Goal: Task Accomplishment & Management: Manage account settings

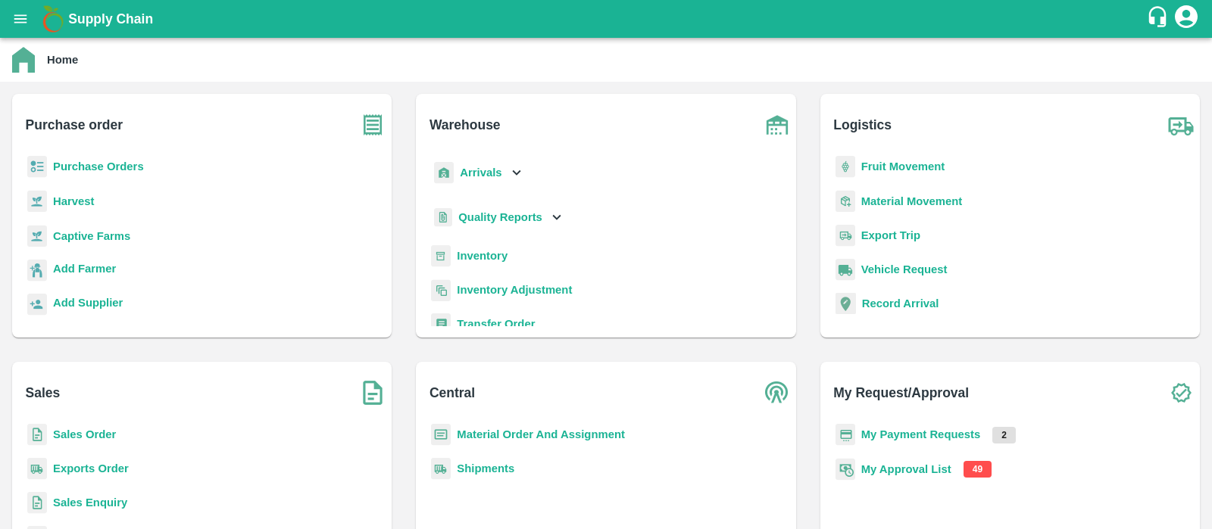
click at [902, 468] on b "My Approval List" at bounding box center [906, 470] width 90 height 12
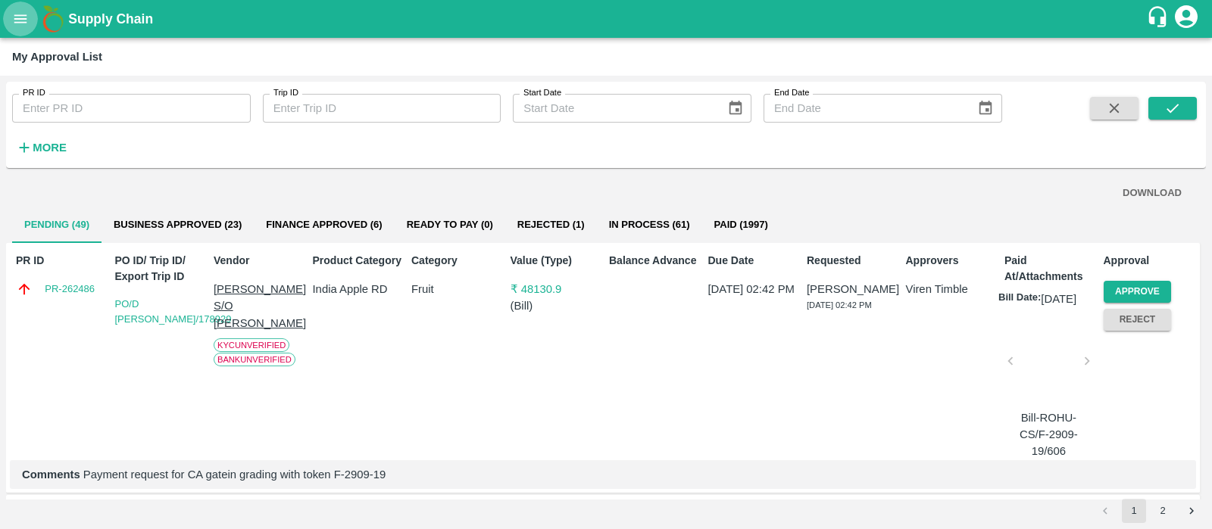
click at [28, 17] on icon "open drawer" at bounding box center [20, 19] width 17 height 17
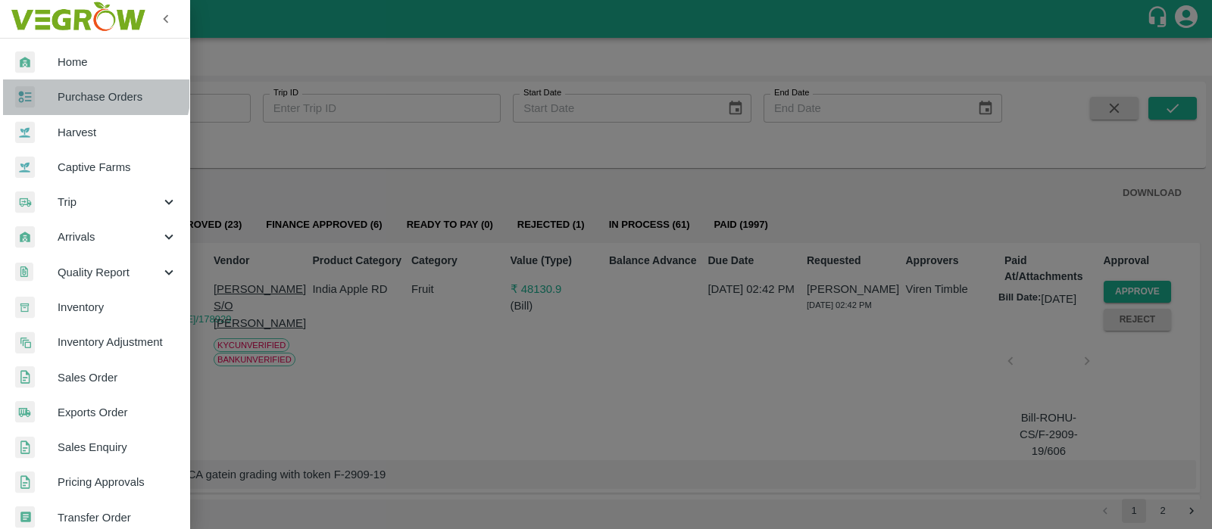
click at [91, 91] on span "Purchase Orders" at bounding box center [118, 97] width 120 height 17
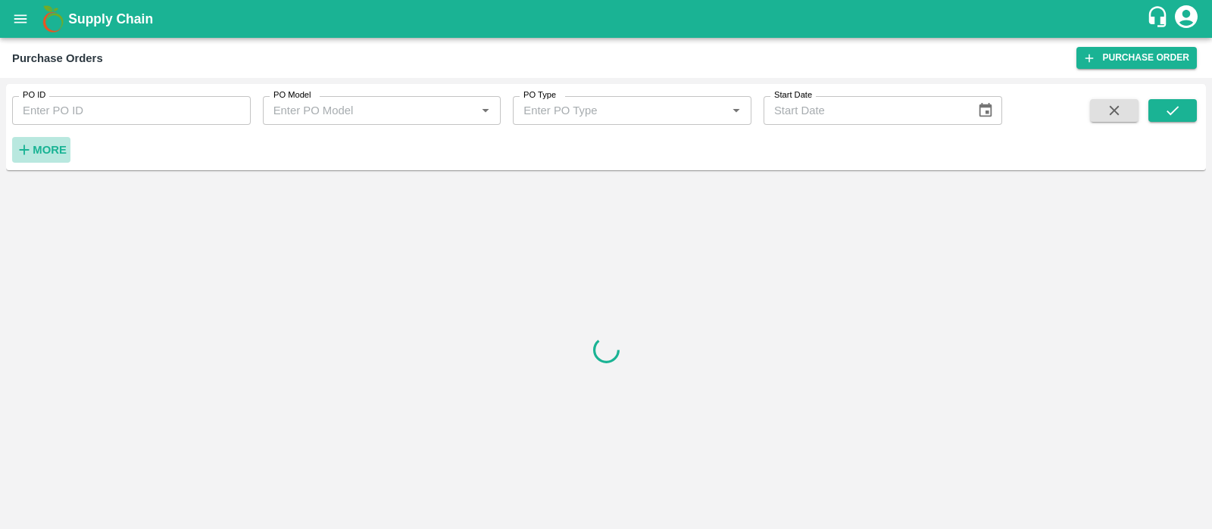
click at [45, 142] on h6 "More" at bounding box center [50, 150] width 34 height 20
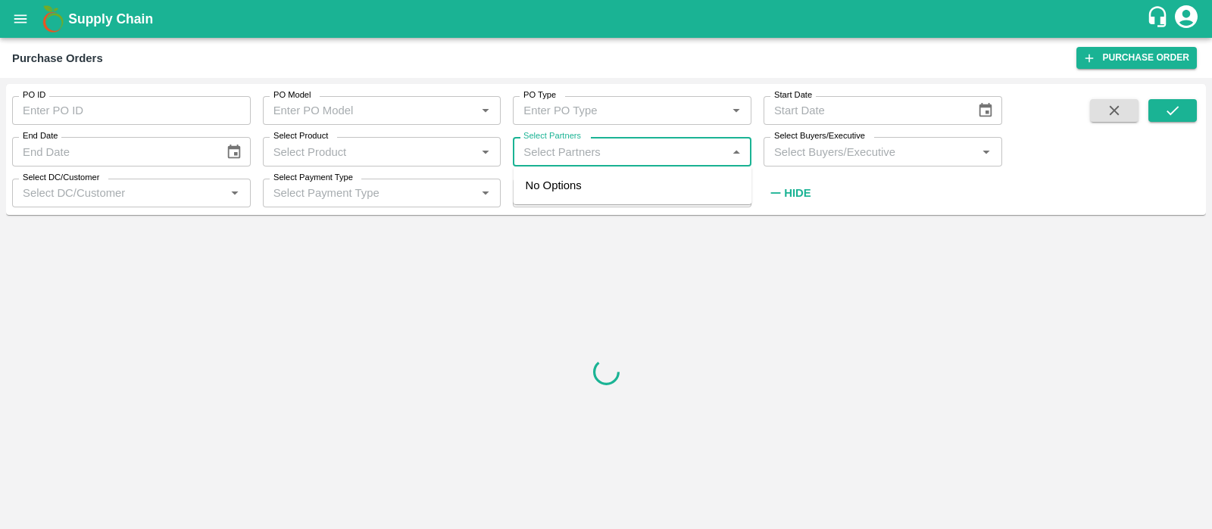
click at [621, 145] on input "Select Partners" at bounding box center [619, 152] width 204 height 20
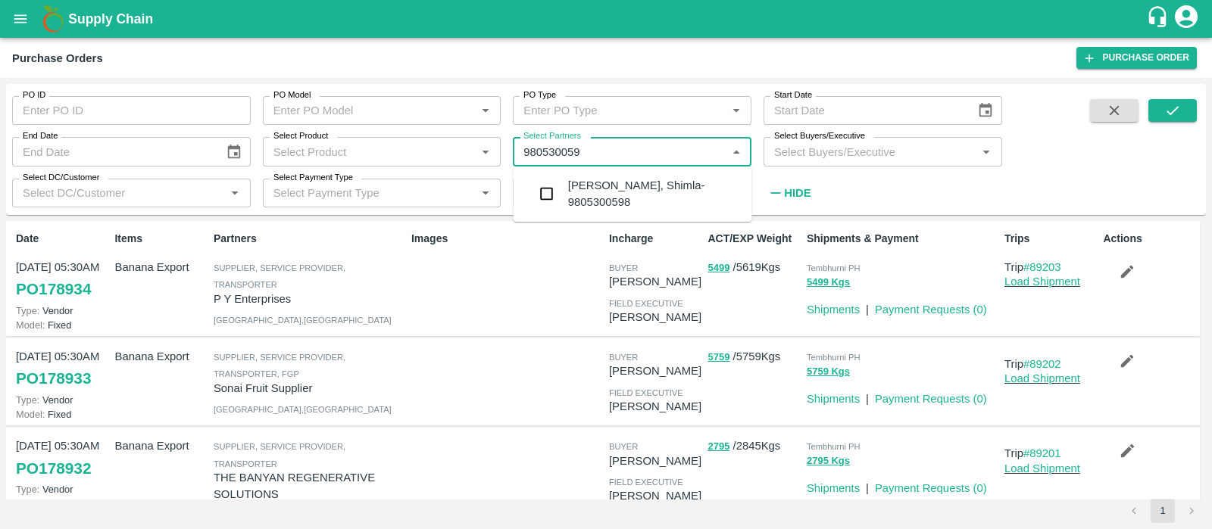
type input "9805300598"
click at [646, 187] on div "[PERSON_NAME], Shimla-9805300598" at bounding box center [654, 194] width 172 height 34
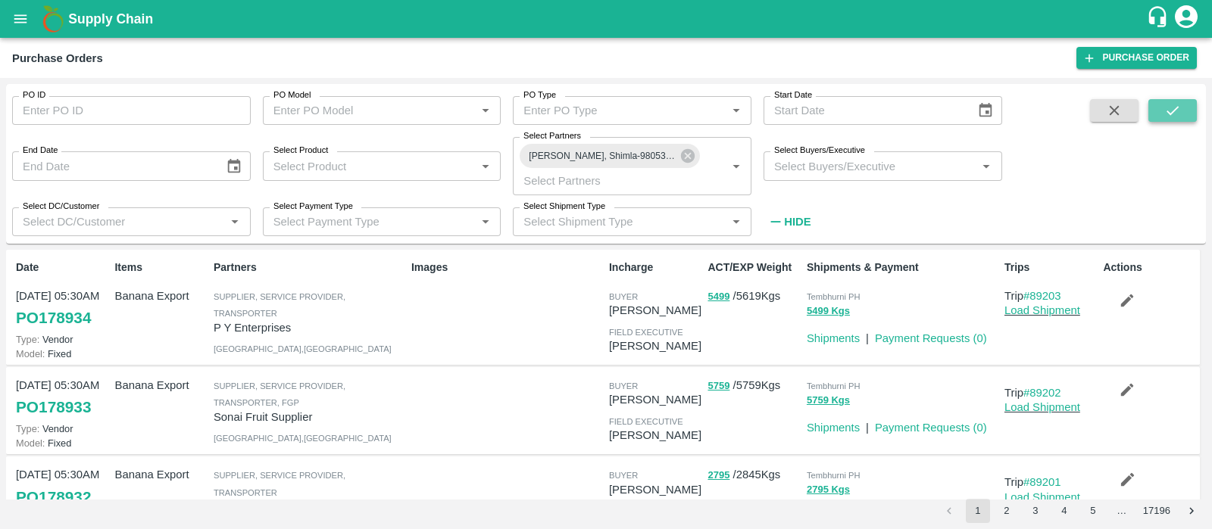
click at [1177, 108] on icon "submit" at bounding box center [1172, 110] width 12 height 9
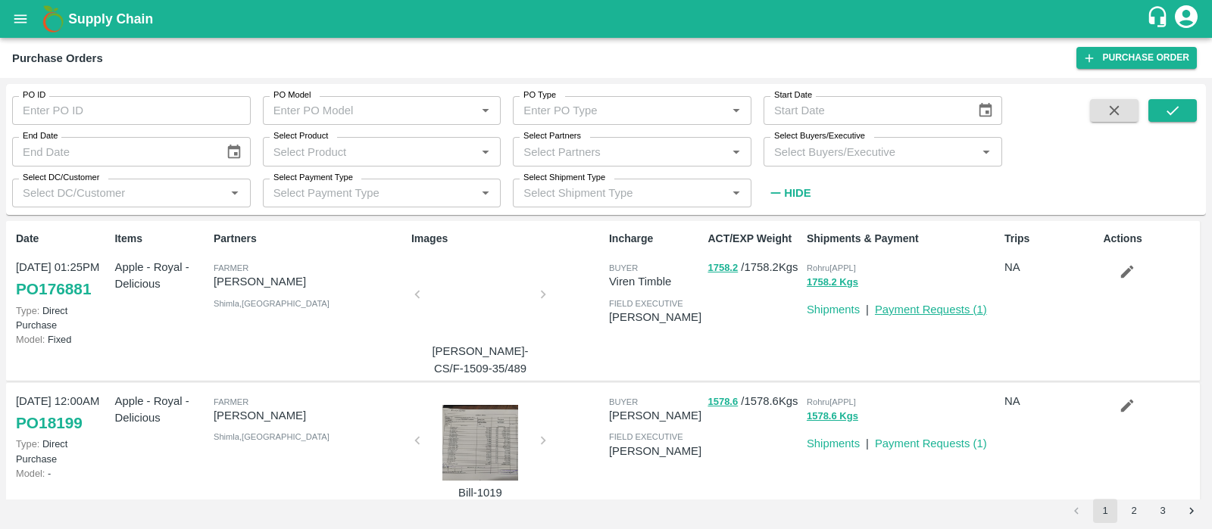
click at [958, 308] on link "Payment Requests ( 1 )" at bounding box center [931, 310] width 112 height 12
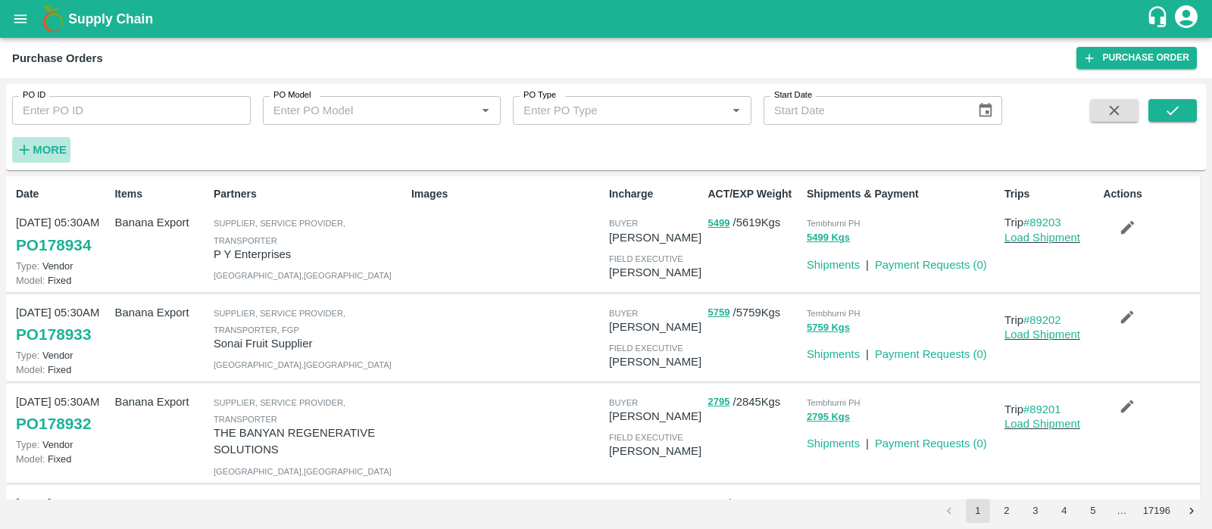
click at [35, 146] on strong "More" at bounding box center [50, 150] width 34 height 12
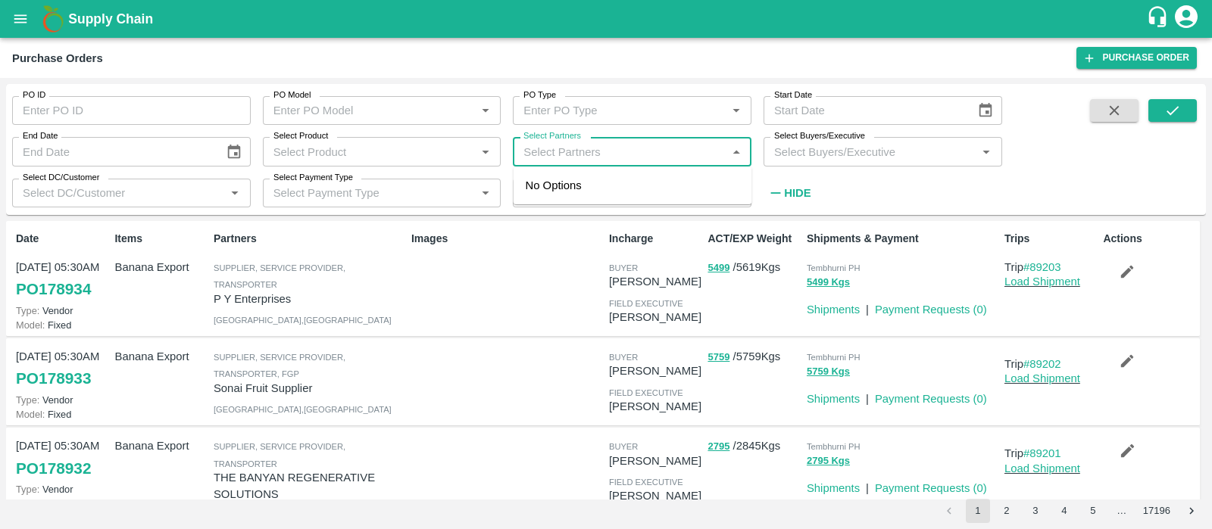
click at [619, 150] on input "Select Partners" at bounding box center [619, 152] width 204 height 20
type input "9816867167"
click at [641, 185] on div "[PERSON_NAME] S/O [PERSON_NAME], Shimla Division-9816867167" at bounding box center [654, 202] width 172 height 51
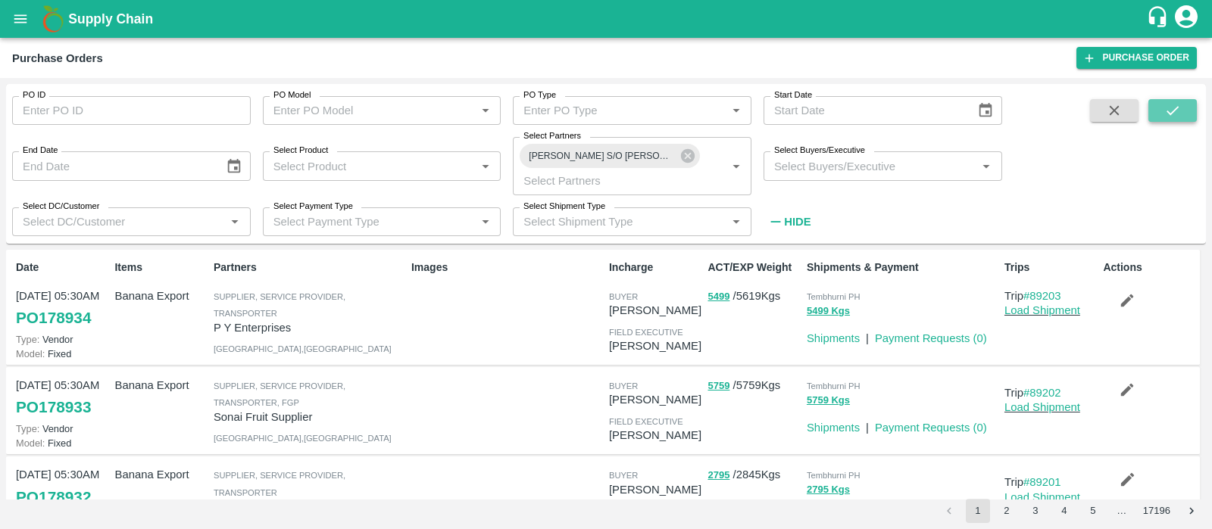
click at [1173, 112] on icon "submit" at bounding box center [1172, 110] width 12 height 9
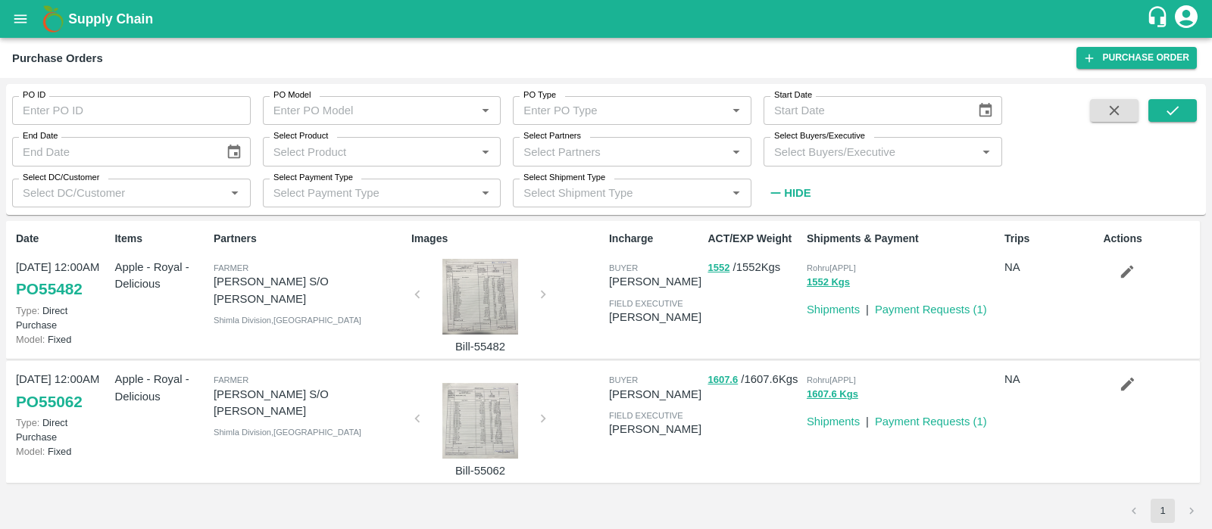
click at [602, 146] on input "Select Partners" at bounding box center [619, 152] width 204 height 20
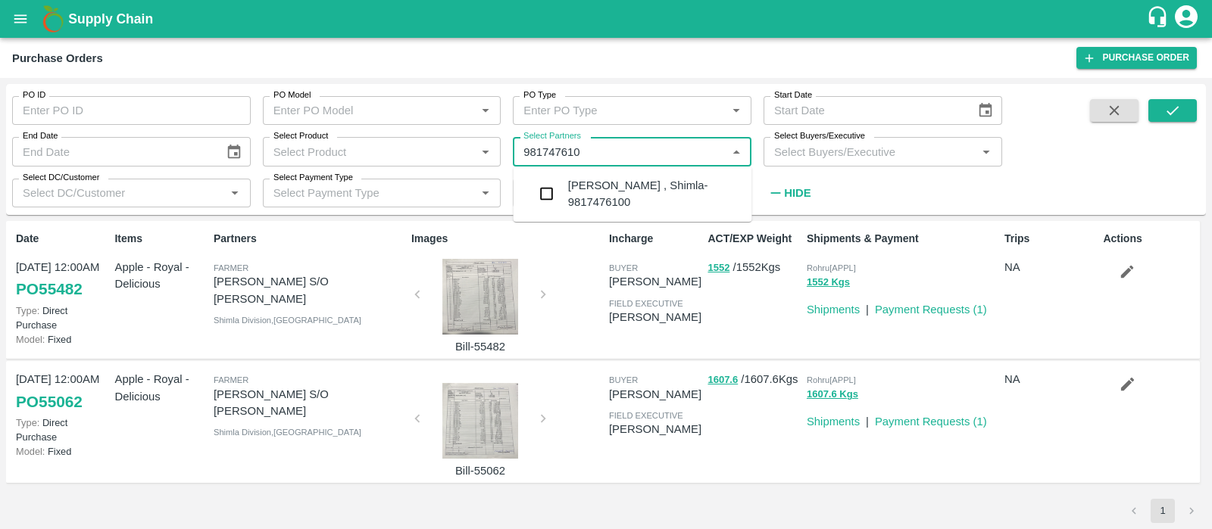
type input "9817476100"
click at [592, 202] on div "[PERSON_NAME] , Shimla-9817476100" at bounding box center [654, 194] width 172 height 34
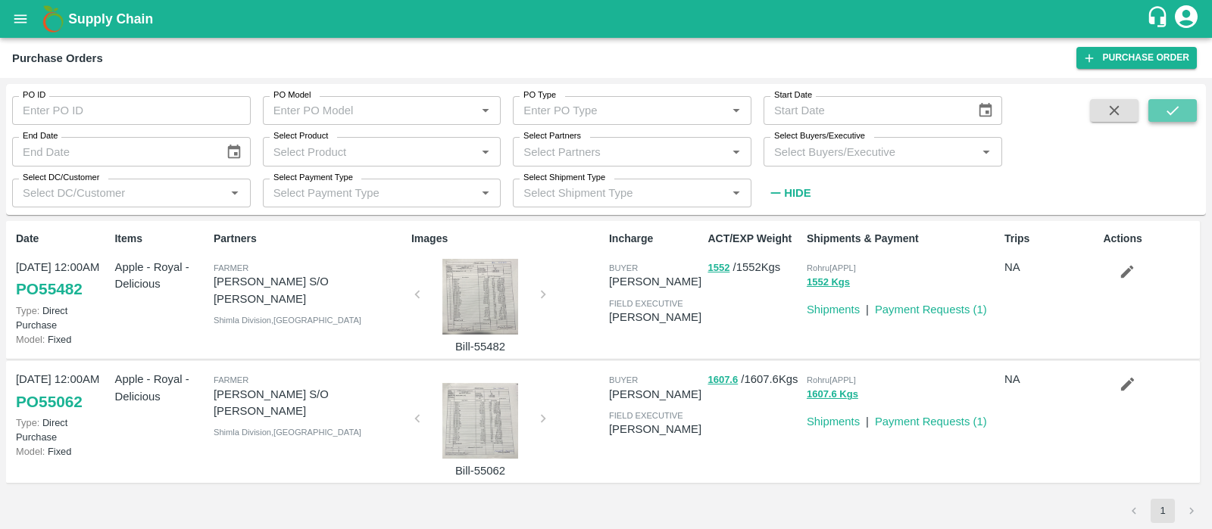
click at [1162, 111] on button "submit" at bounding box center [1172, 110] width 48 height 23
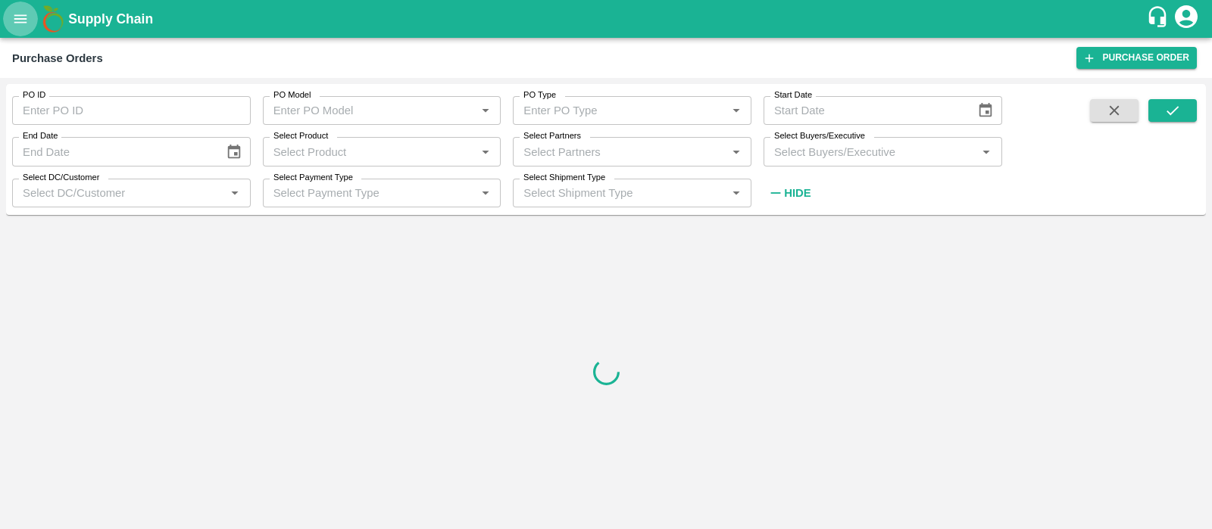
click at [18, 17] on icon "open drawer" at bounding box center [20, 19] width 17 height 17
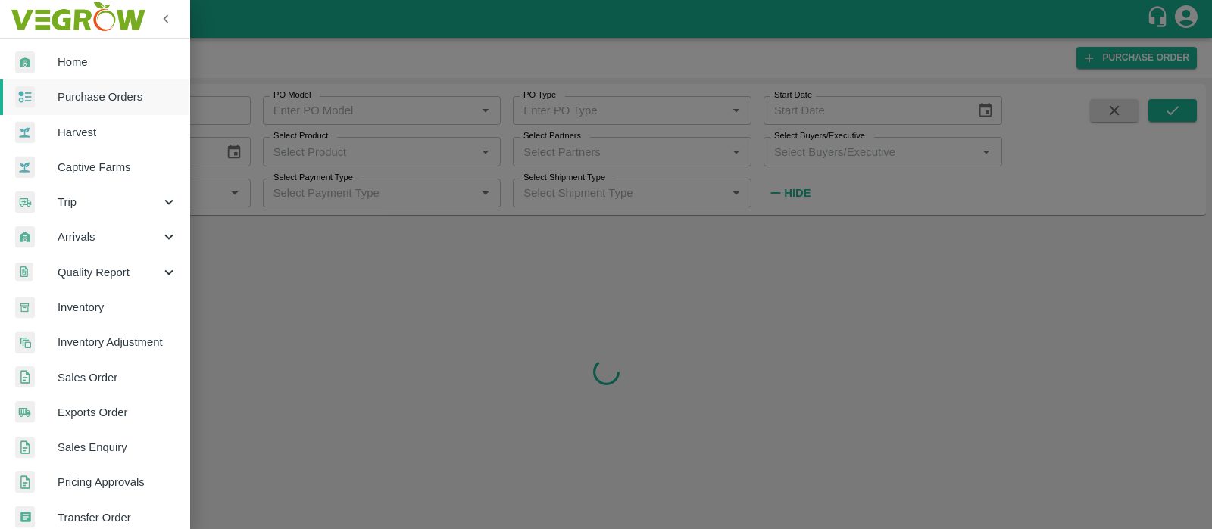
scroll to position [333, 0]
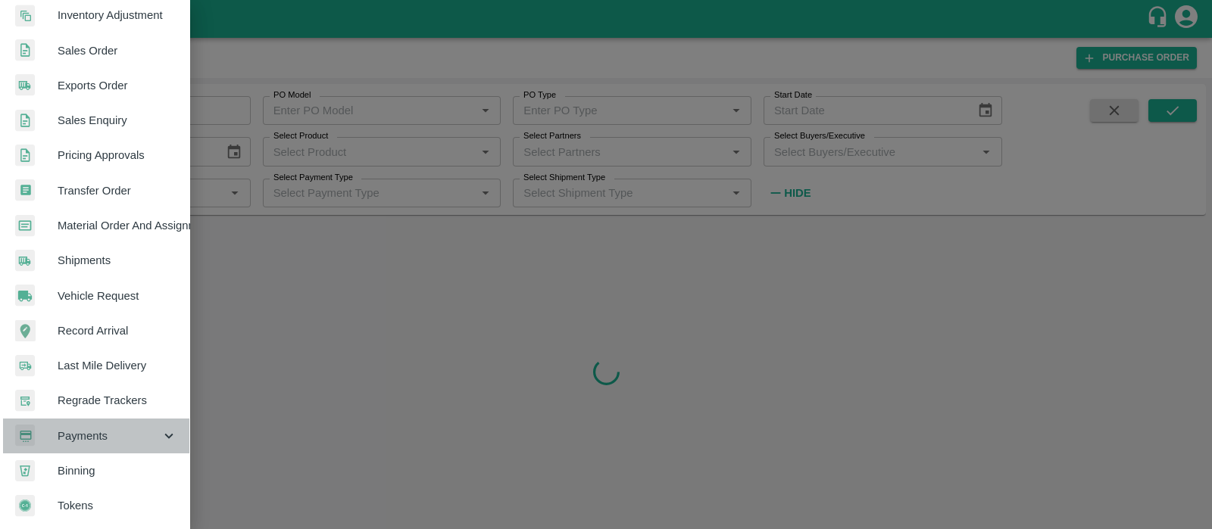
click at [116, 428] on span "Payments" at bounding box center [109, 436] width 103 height 17
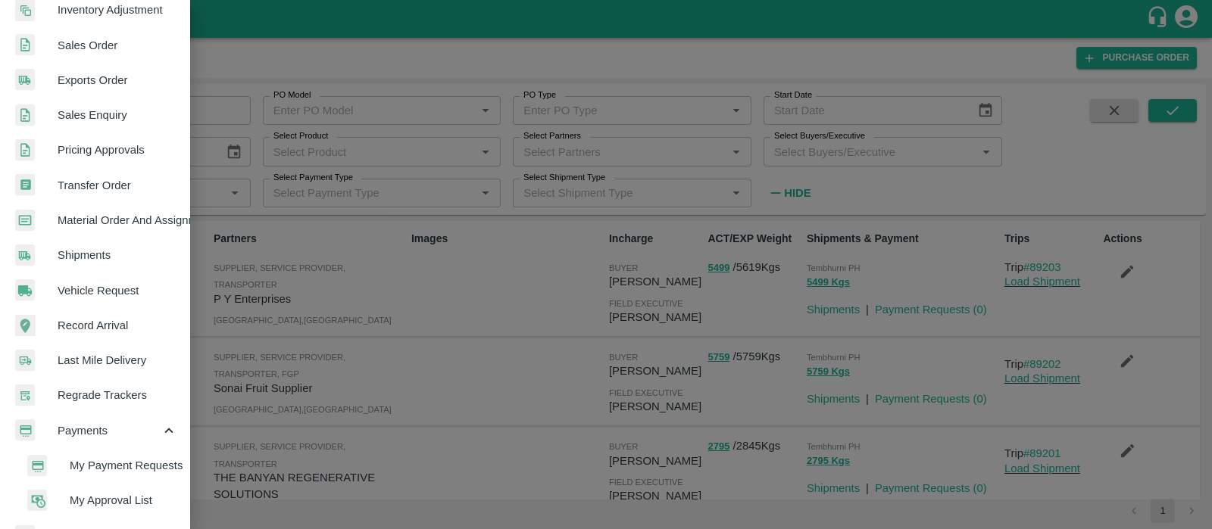
click at [91, 498] on span "My Approval List" at bounding box center [124, 500] width 108 height 17
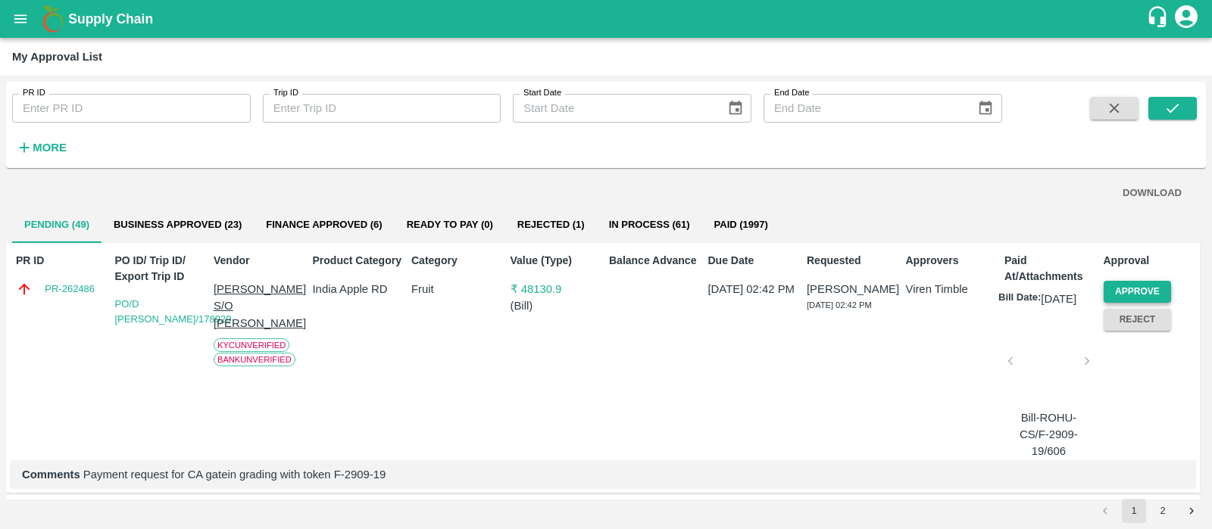
click at [1117, 281] on button "Approve" at bounding box center [1138, 292] width 68 height 22
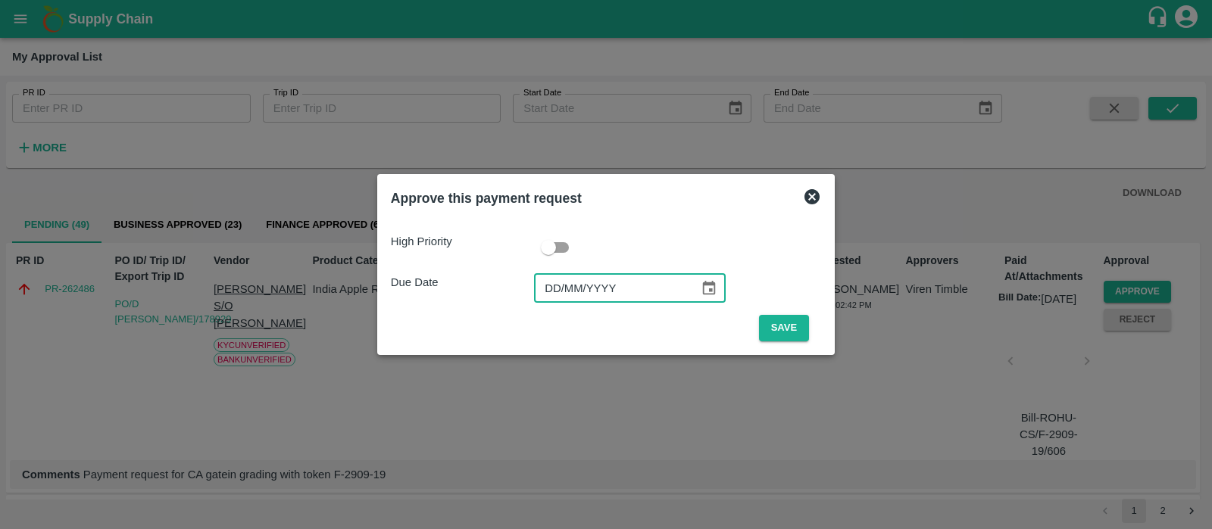
click at [557, 296] on input "DD/MM/YYYY" at bounding box center [611, 288] width 155 height 29
type input "[DATE]"
click at [780, 323] on button "Save" at bounding box center [784, 328] width 50 height 27
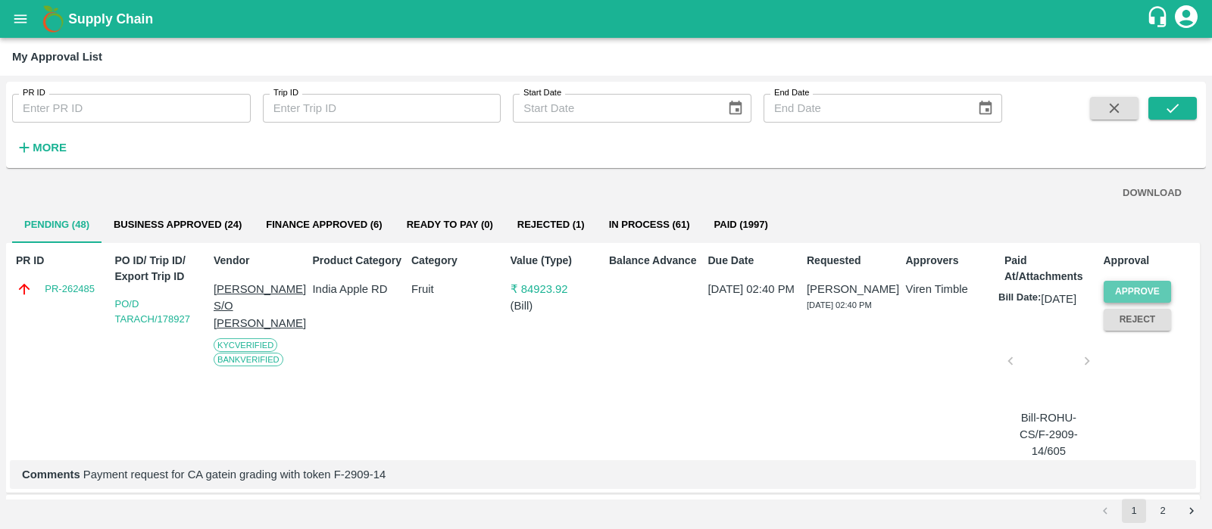
click at [1136, 286] on button "Approve" at bounding box center [1138, 292] width 68 height 22
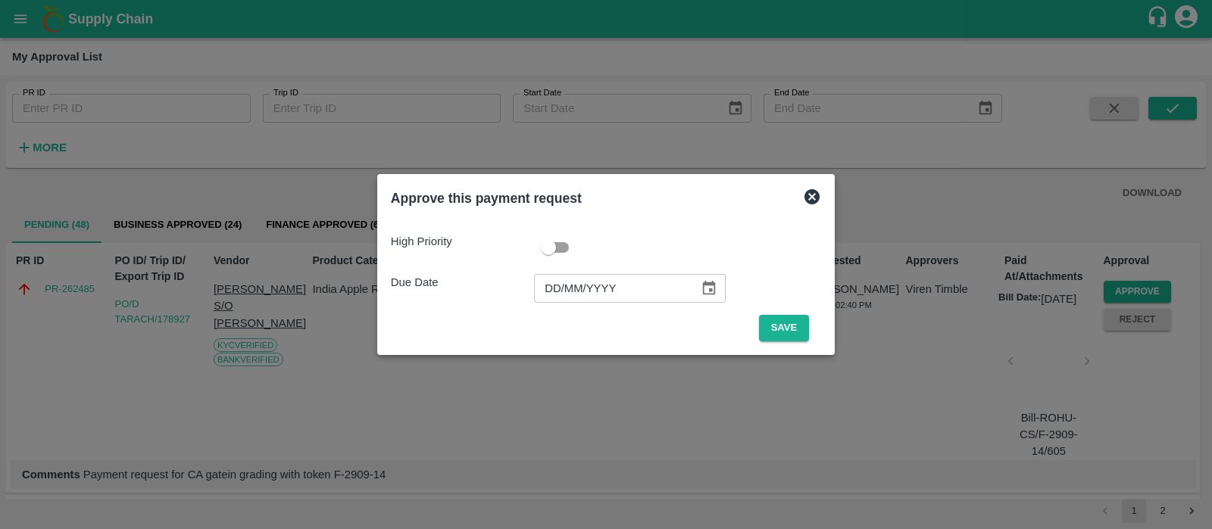
click at [553, 289] on input "DD/MM/YYYY" at bounding box center [611, 288] width 155 height 29
type input "[DATE]"
click at [774, 336] on button "Save" at bounding box center [784, 328] width 50 height 27
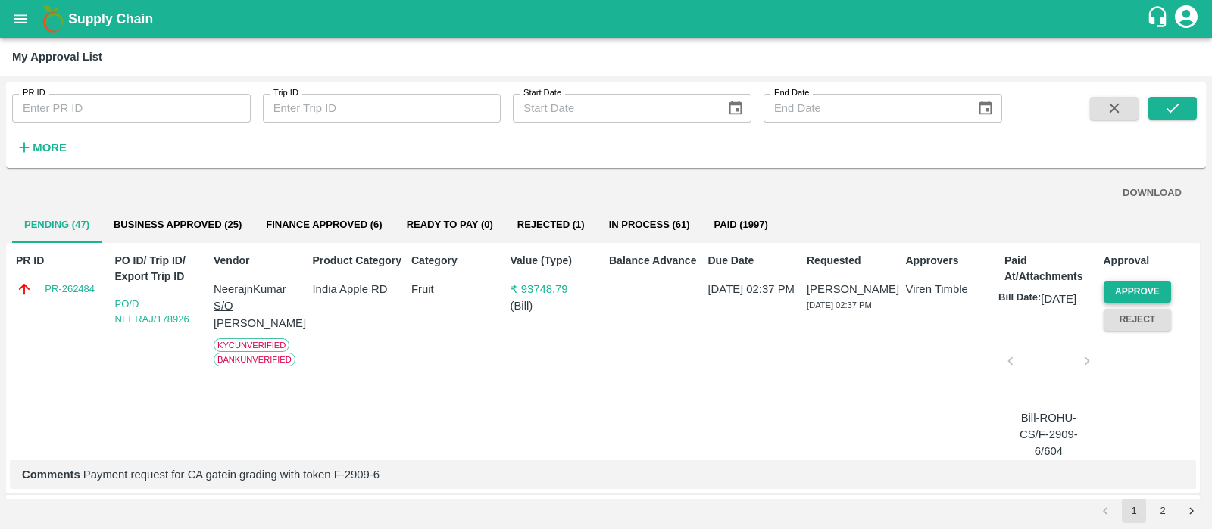
click at [1132, 284] on button "Approve" at bounding box center [1138, 292] width 68 height 22
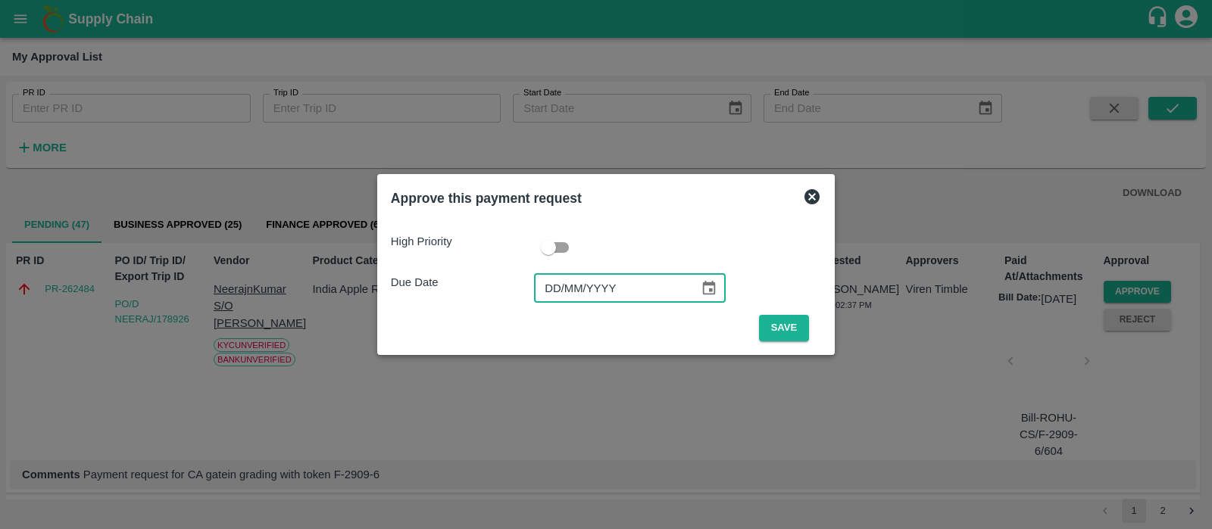
click at [554, 288] on input "DD/MM/YYYY" at bounding box center [611, 288] width 155 height 29
type input "[DATE]"
click at [783, 328] on button "Save" at bounding box center [784, 328] width 50 height 27
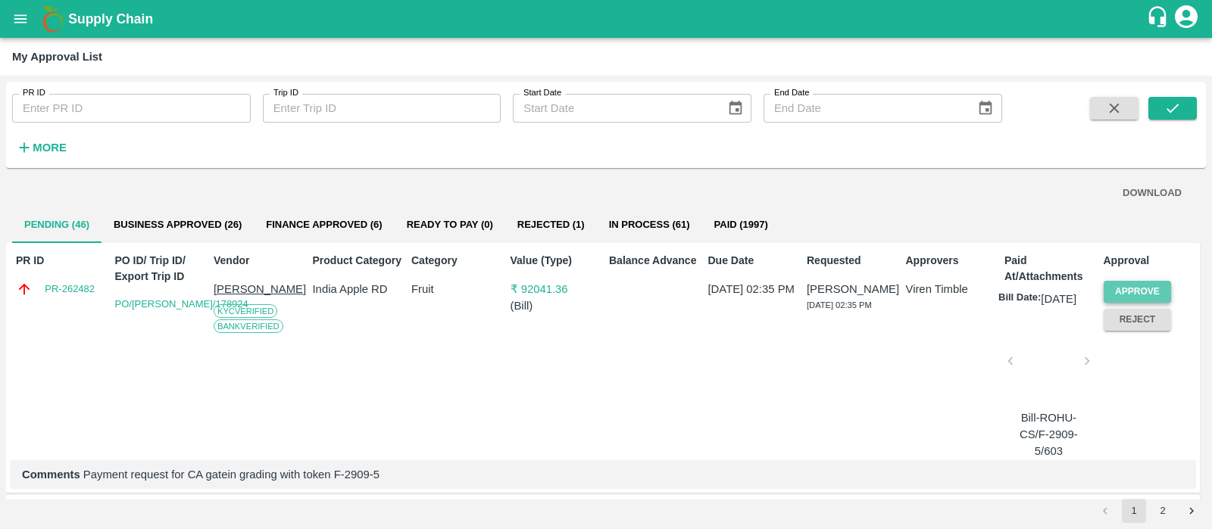
click at [1118, 289] on button "Approve" at bounding box center [1138, 292] width 68 height 22
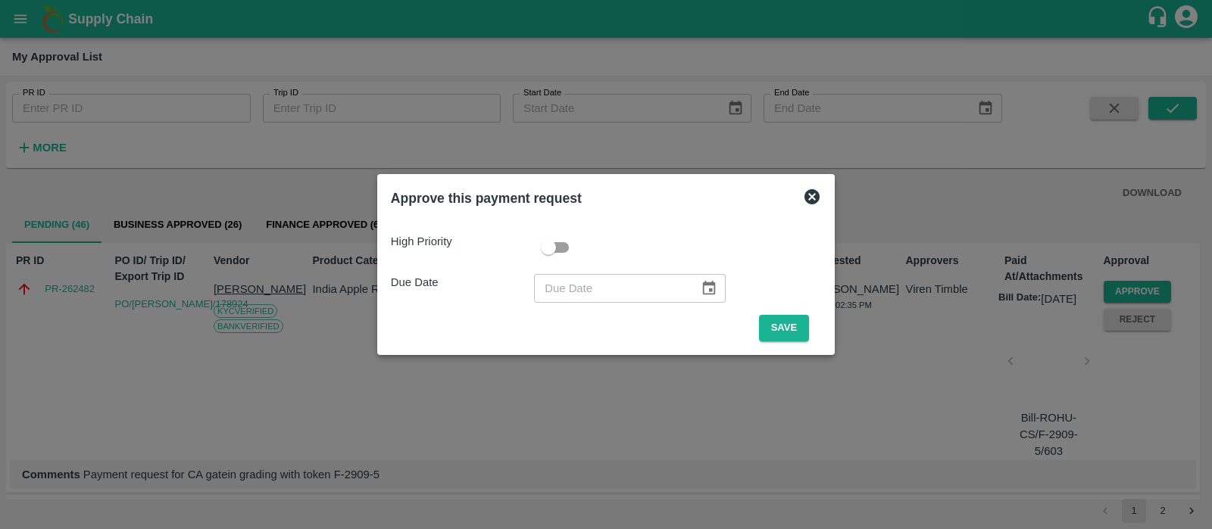
click at [814, 198] on icon at bounding box center [811, 196] width 15 height 15
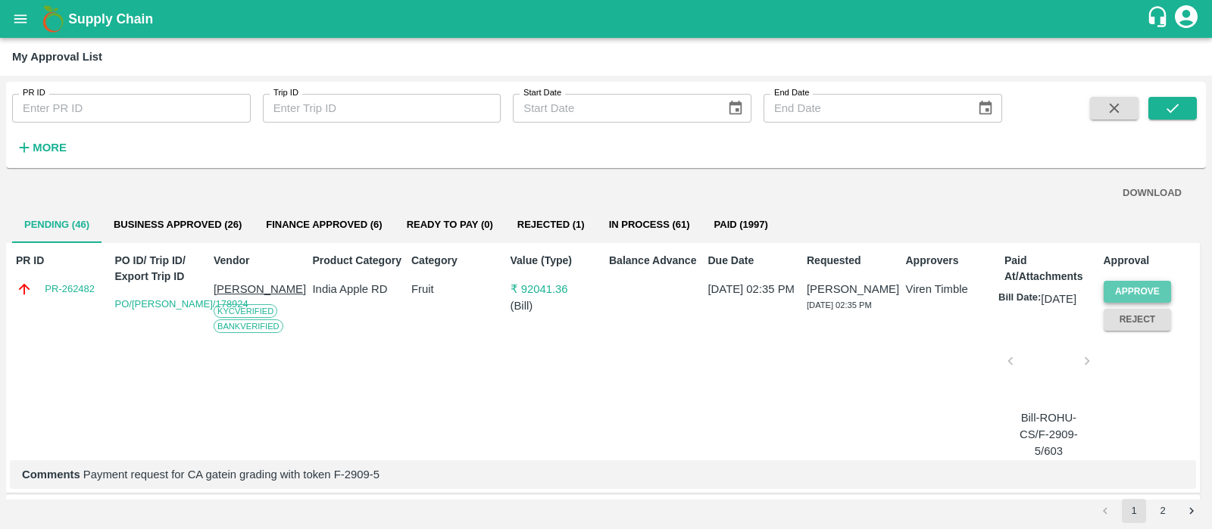
click at [1113, 291] on button "Approve" at bounding box center [1138, 292] width 68 height 22
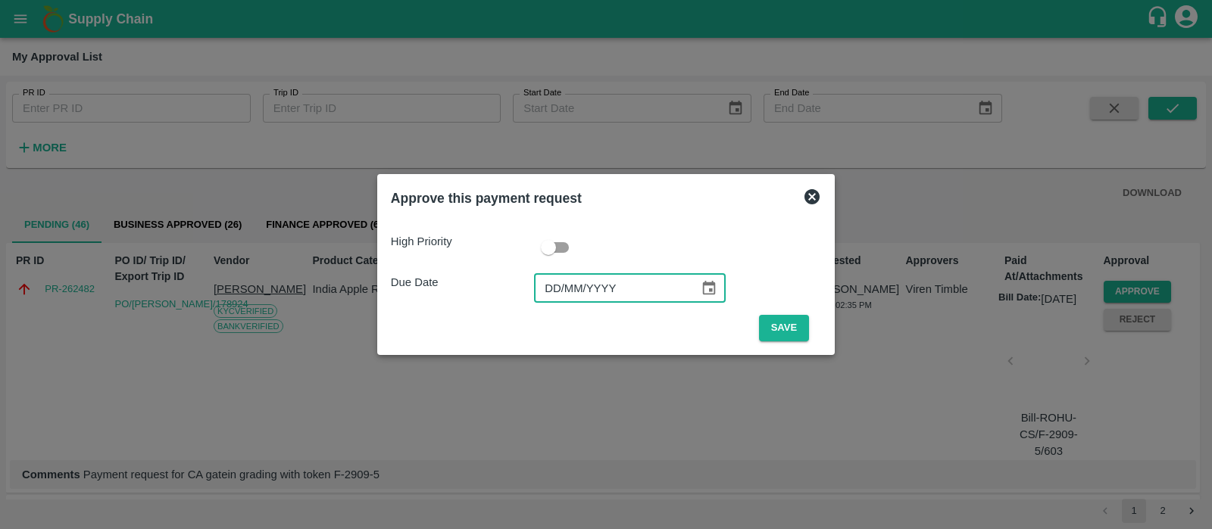
click at [550, 289] on input "DD/MM/YYYY" at bounding box center [611, 288] width 155 height 29
type input "[DATE]"
click at [788, 333] on button "Save" at bounding box center [784, 328] width 50 height 27
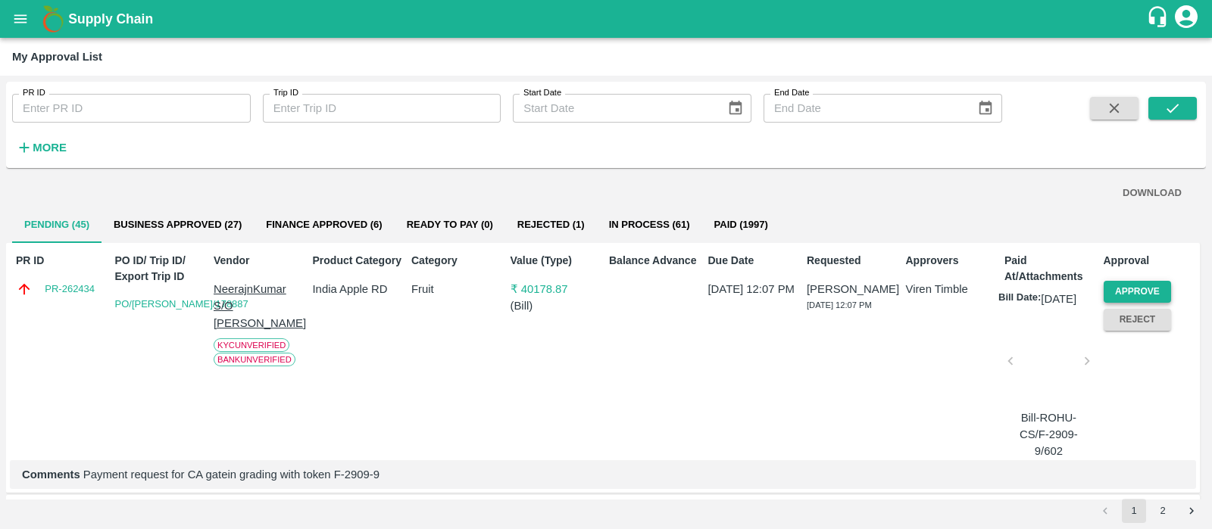
click at [1113, 289] on button "Approve" at bounding box center [1138, 292] width 68 height 22
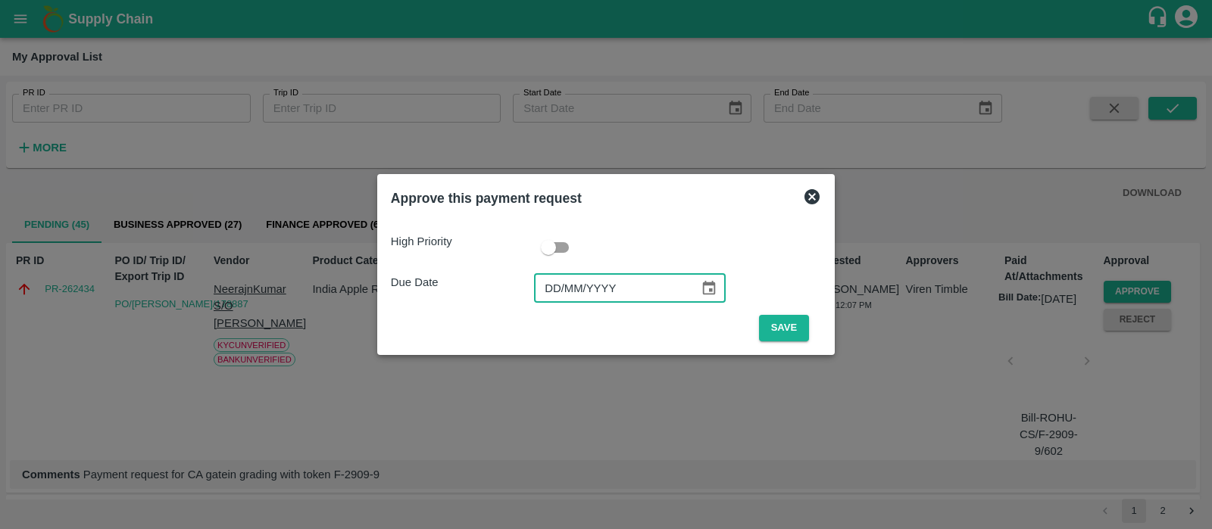
click at [563, 283] on input "DD/MM/YYYY" at bounding box center [611, 288] width 155 height 29
type input "[DATE]"
click at [782, 332] on button "Save" at bounding box center [784, 328] width 50 height 27
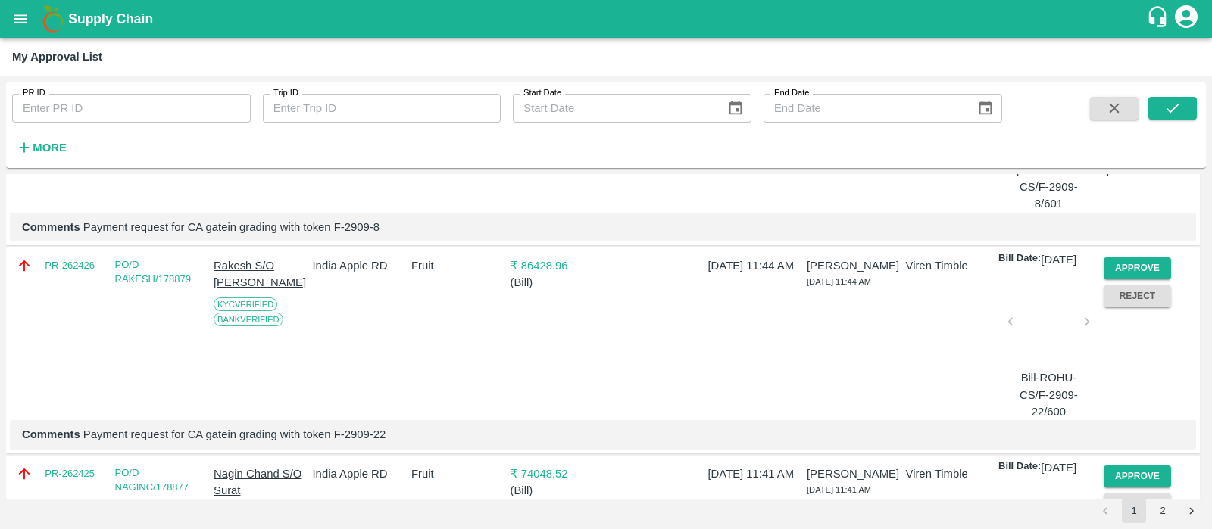
scroll to position [251, 0]
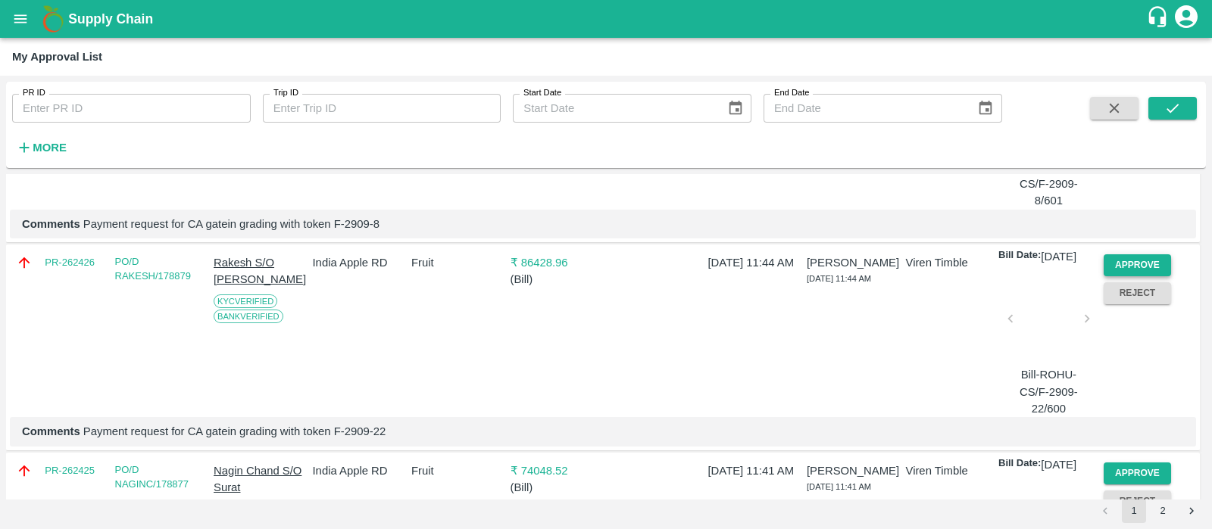
click at [1129, 276] on button "Approve" at bounding box center [1138, 265] width 68 height 22
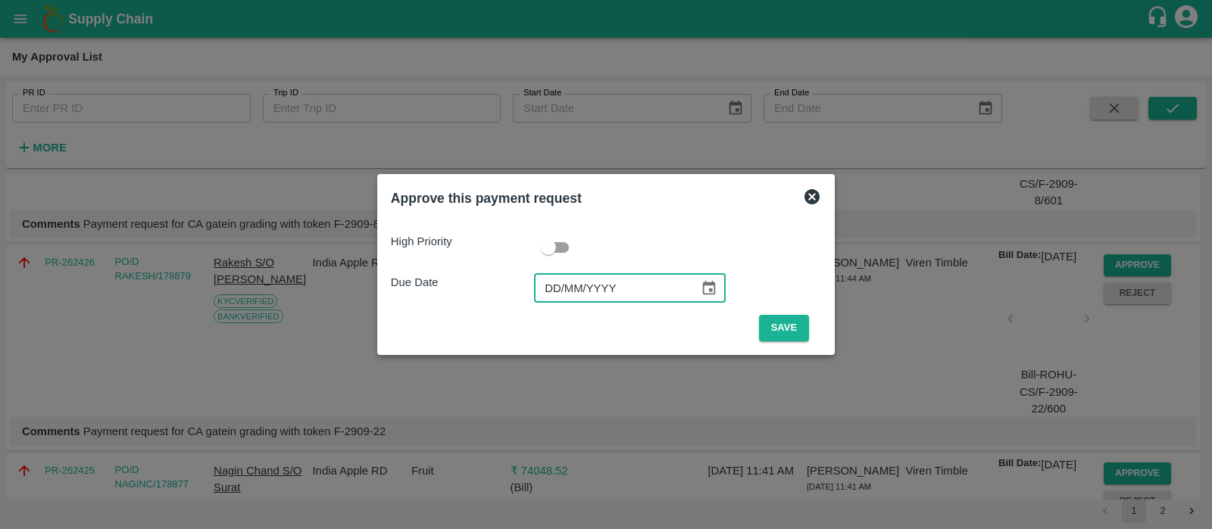
click at [552, 285] on input "DD/MM/YYYY" at bounding box center [611, 288] width 155 height 29
type input "[DATE]"
click at [802, 334] on button "Save" at bounding box center [784, 328] width 50 height 27
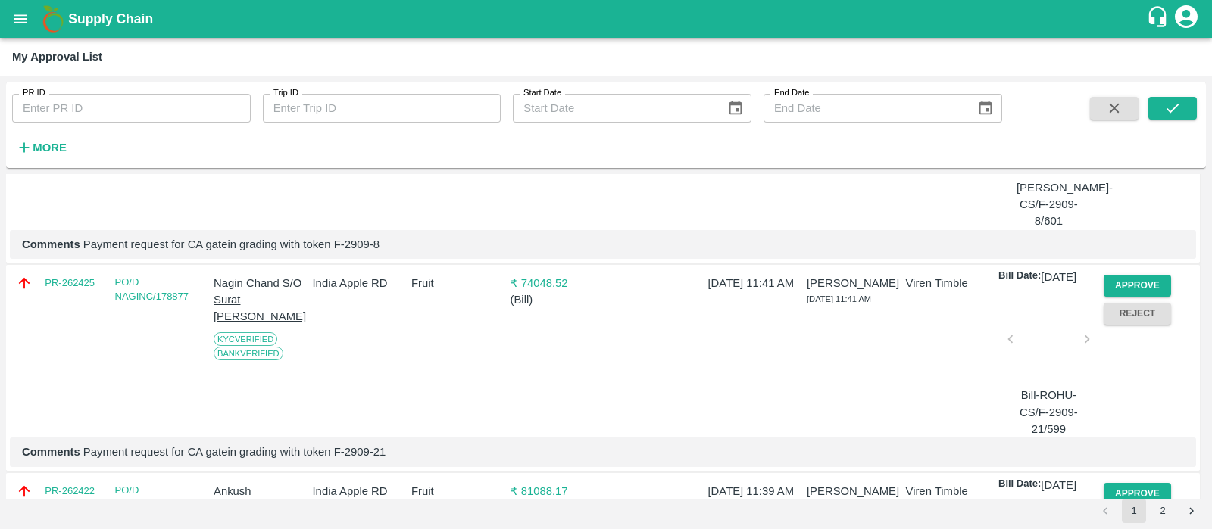
scroll to position [231, 0]
click at [1132, 295] on button "Approve" at bounding box center [1138, 285] width 68 height 22
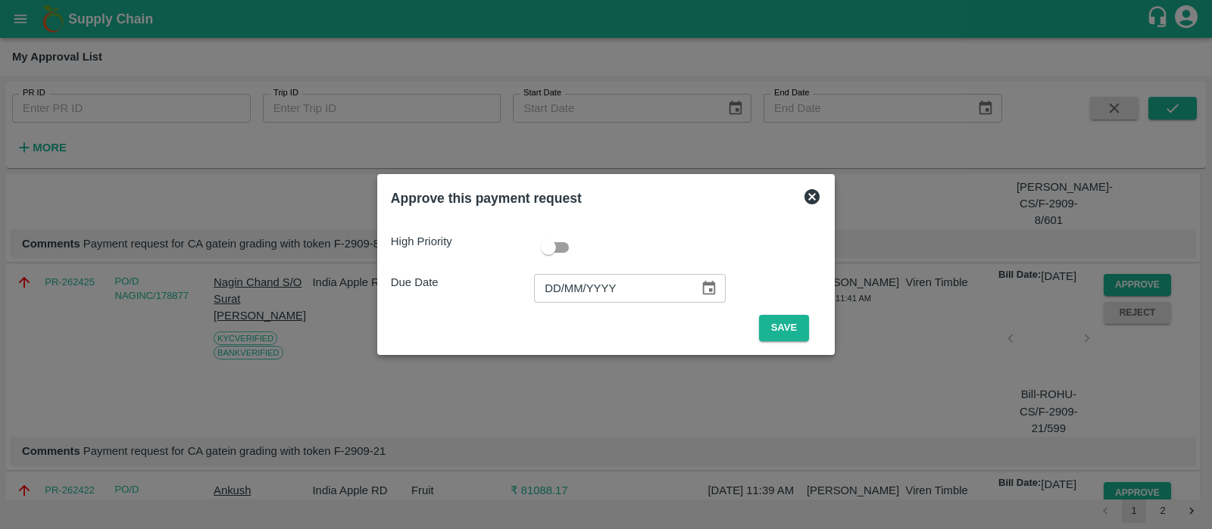
click at [553, 302] on input "DD/MM/YYYY" at bounding box center [611, 288] width 155 height 29
type input "[DATE]"
click at [776, 327] on button "Save" at bounding box center [784, 328] width 50 height 27
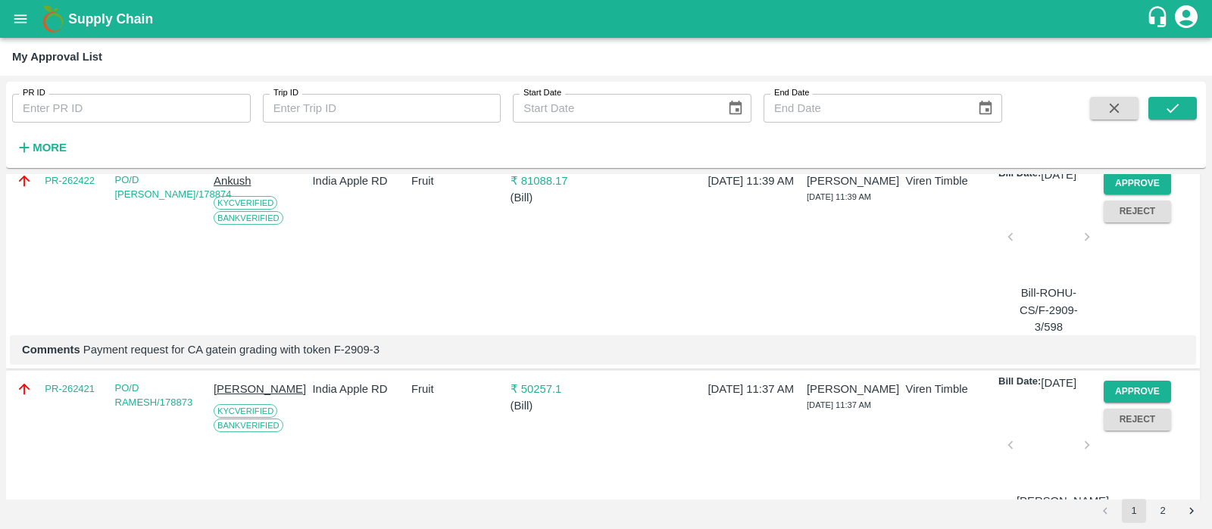
scroll to position [334, 0]
click at [1136, 191] on button "Approve" at bounding box center [1138, 182] width 68 height 22
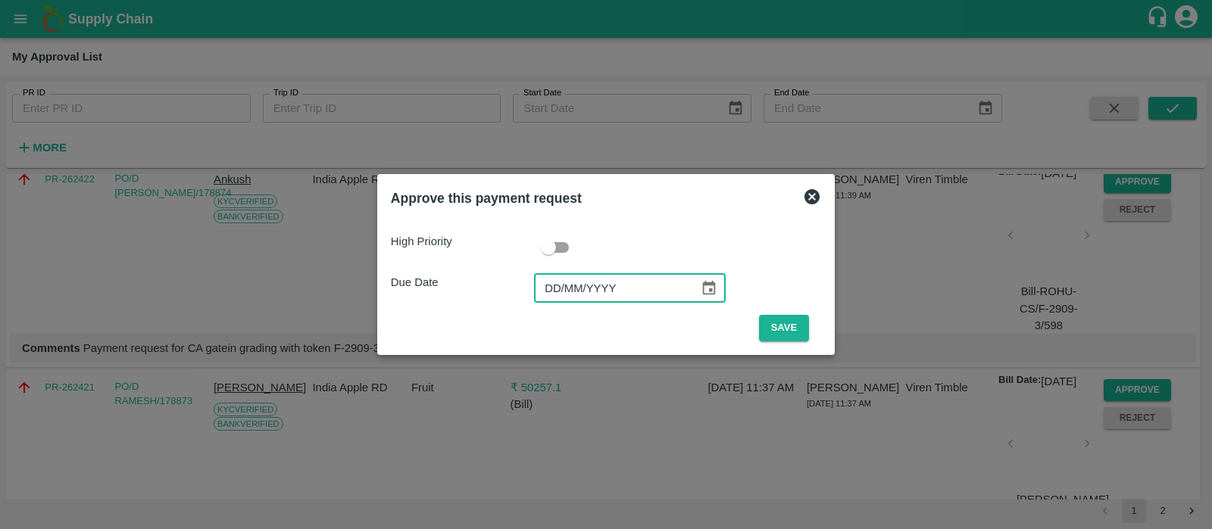
click at [555, 301] on input "DD/MM/YYYY" at bounding box center [611, 288] width 155 height 29
type input "[DATE]"
click at [792, 326] on button "Save" at bounding box center [784, 328] width 50 height 27
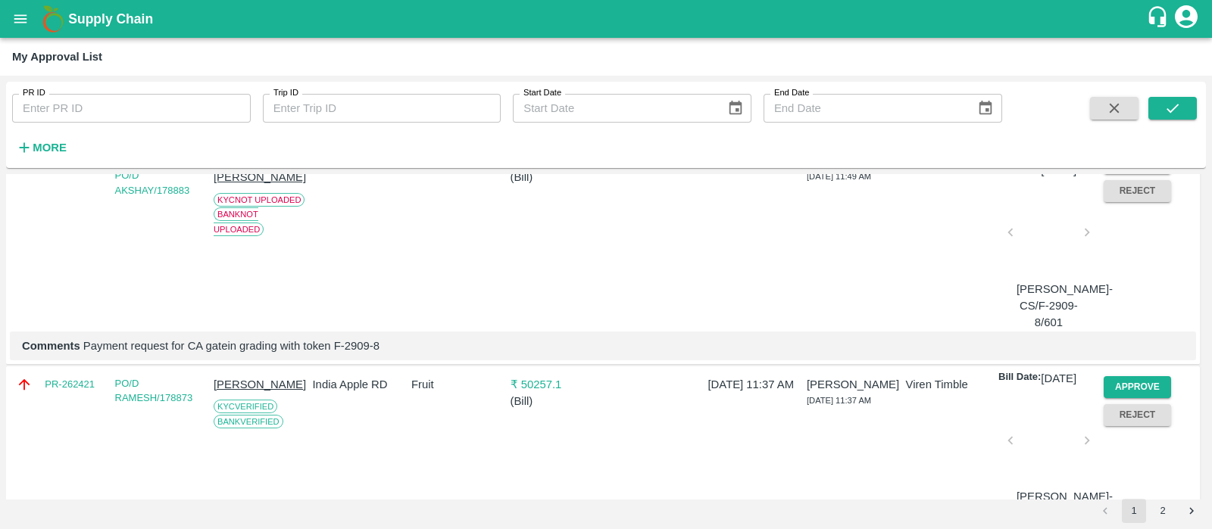
scroll to position [130, 0]
click at [1113, 398] on button "Approve" at bounding box center [1138, 387] width 68 height 22
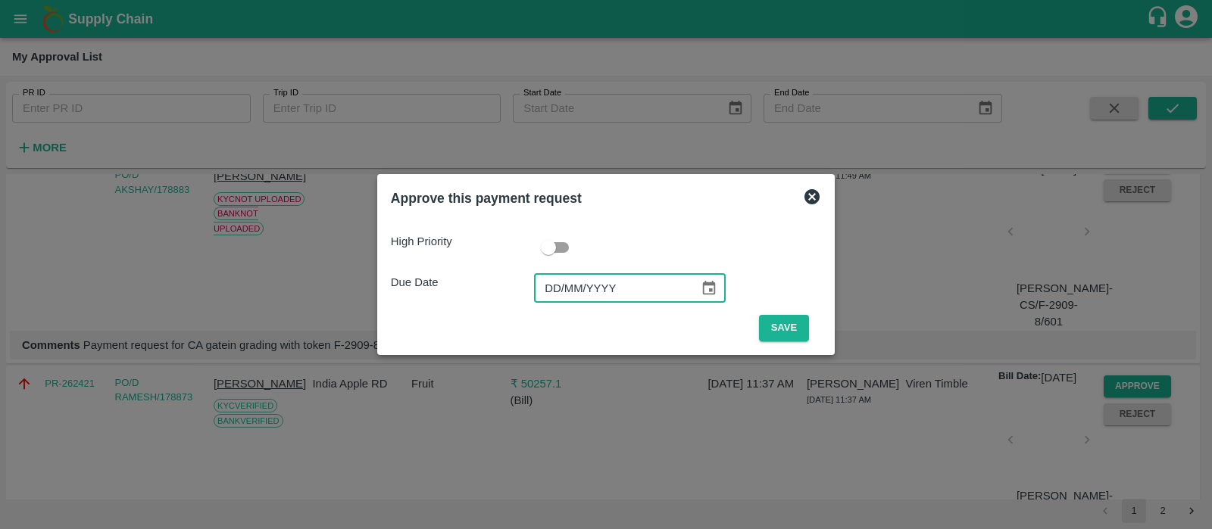
click at [568, 282] on input "DD/MM/YYYY" at bounding box center [611, 288] width 155 height 29
type input "[DATE]"
click at [770, 320] on button "Save" at bounding box center [784, 328] width 50 height 27
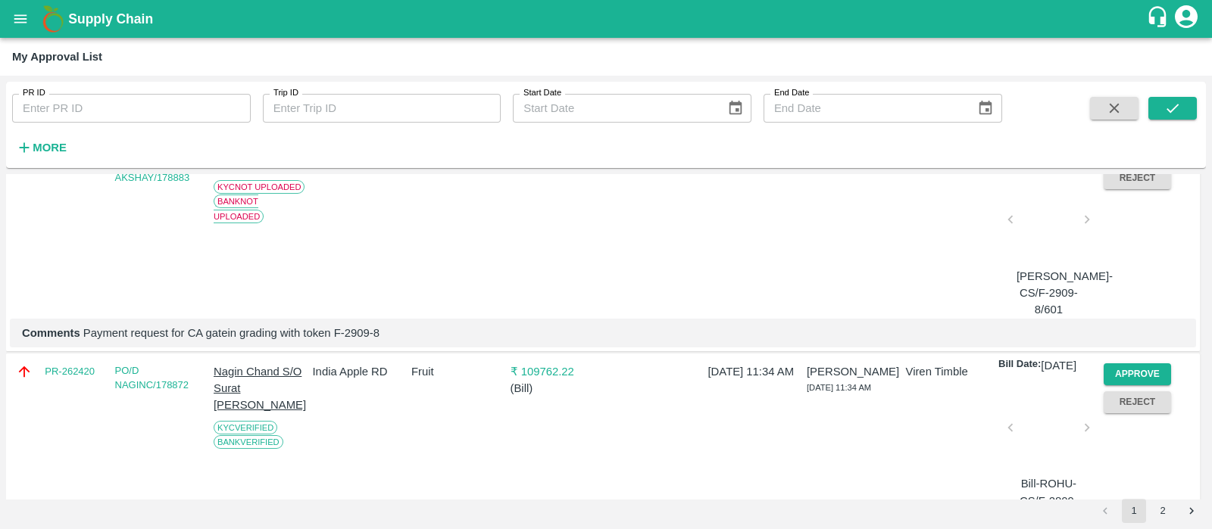
scroll to position [144, 0]
click at [770, 316] on div "Due Date [DATE] 11:49 AM" at bounding box center [751, 209] width 98 height 213
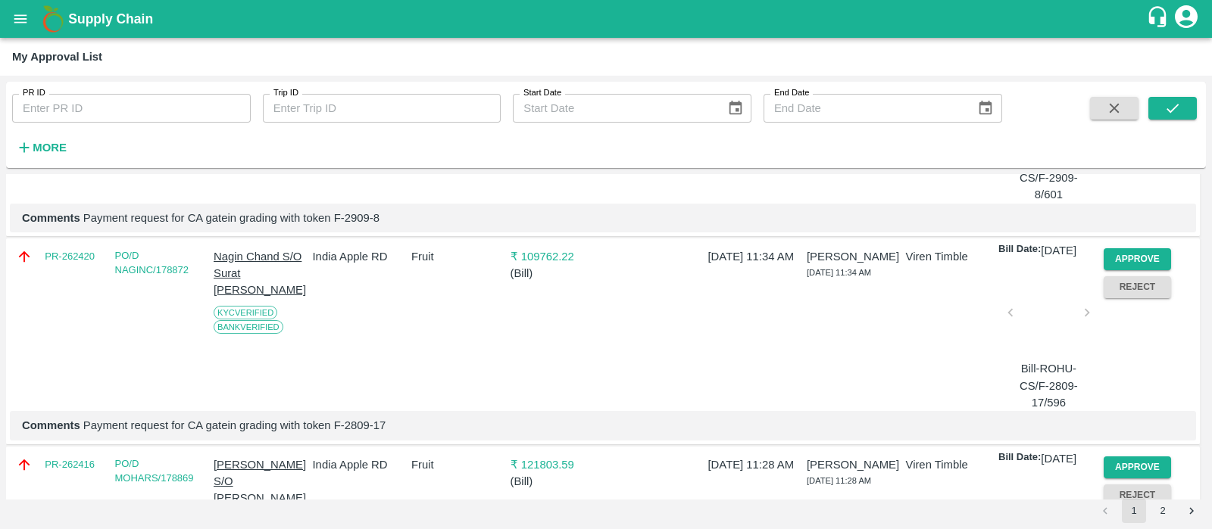
scroll to position [302, 0]
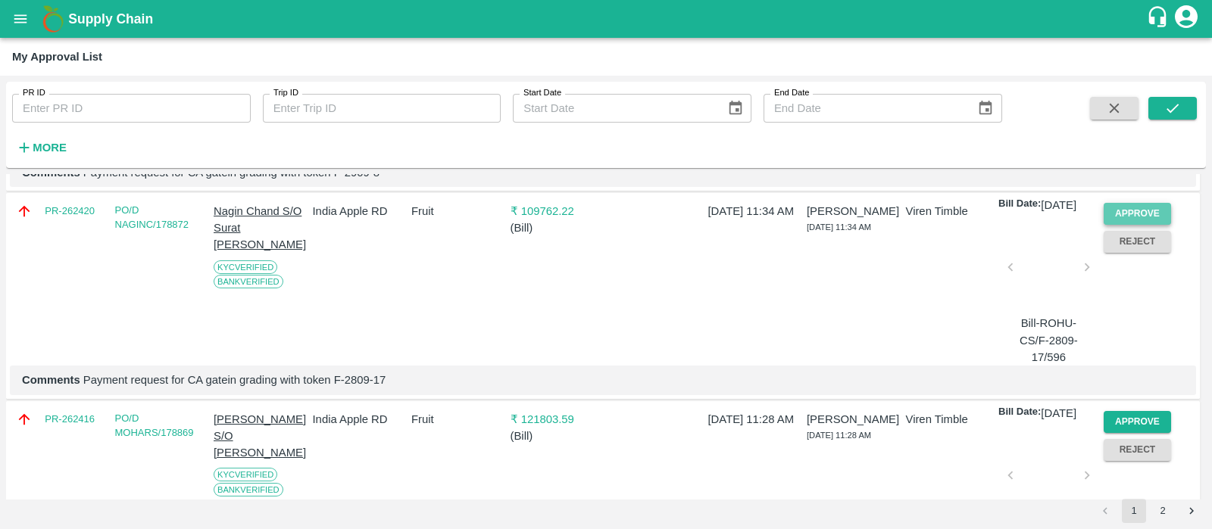
click at [1144, 225] on button "Approve" at bounding box center [1138, 214] width 68 height 22
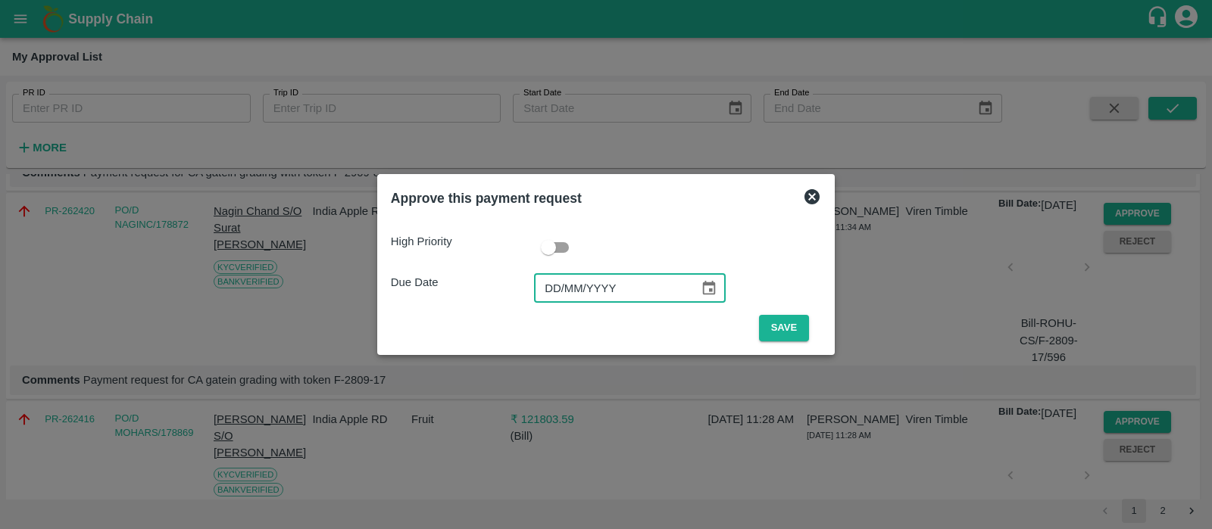
click at [546, 277] on input "DD/MM/YYYY" at bounding box center [611, 288] width 155 height 29
type input "[DATE]"
click at [780, 326] on button "Save" at bounding box center [784, 328] width 50 height 27
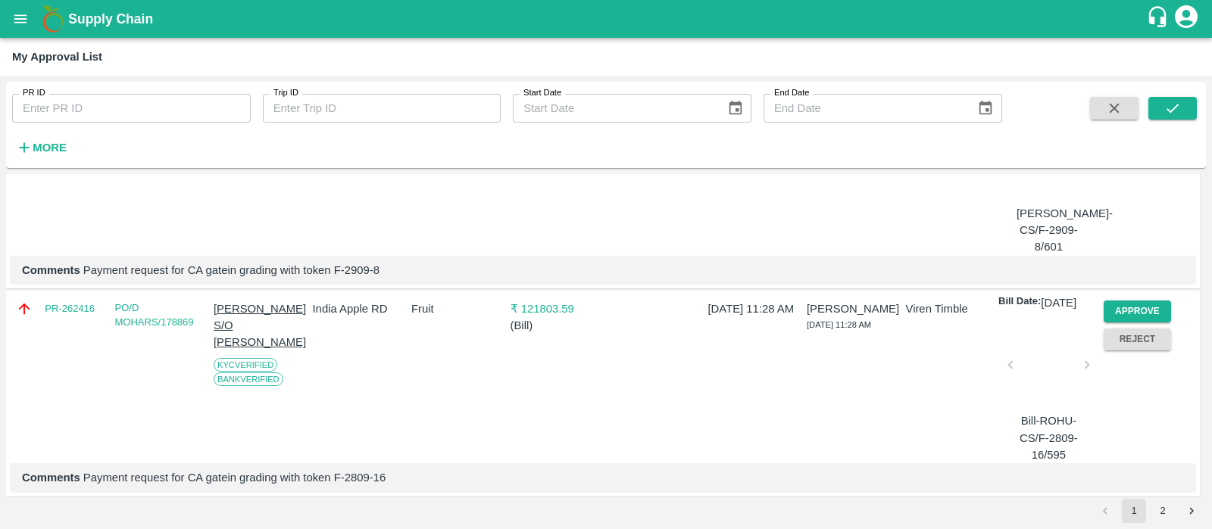
scroll to position [205, 0]
click at [1126, 320] on button "Approve" at bounding box center [1138, 311] width 68 height 22
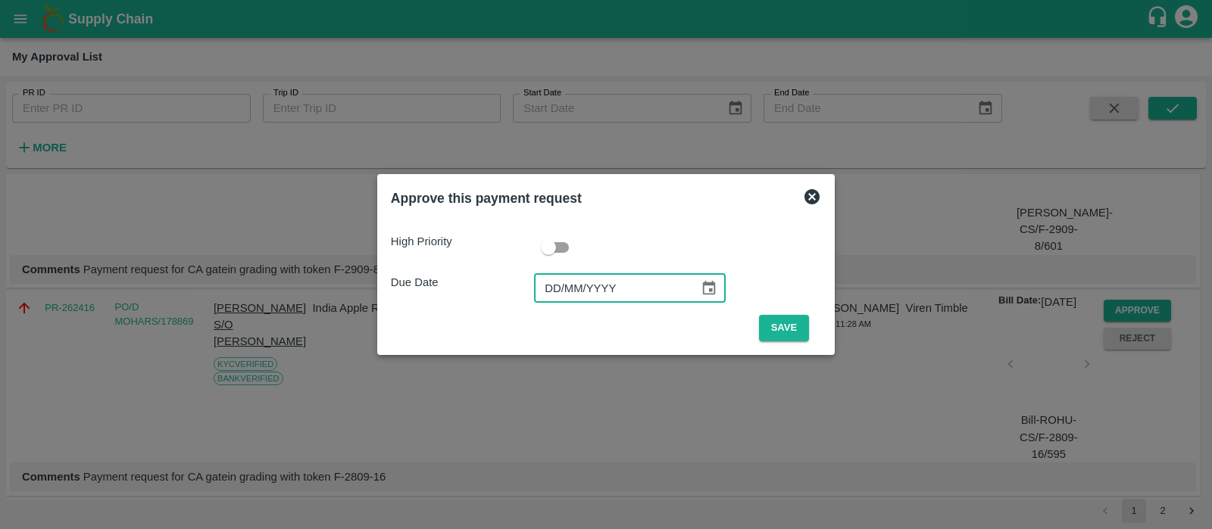
click at [560, 294] on input "DD/MM/YYYY" at bounding box center [611, 288] width 155 height 29
type input "[DATE]"
click at [779, 325] on button "Save" at bounding box center [784, 328] width 50 height 27
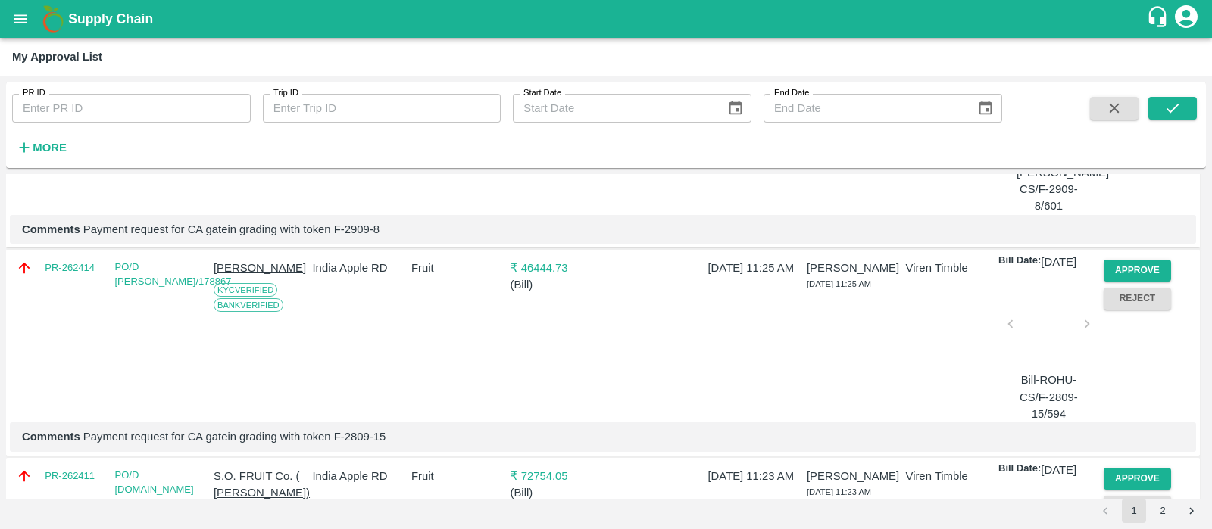
scroll to position [250, 0]
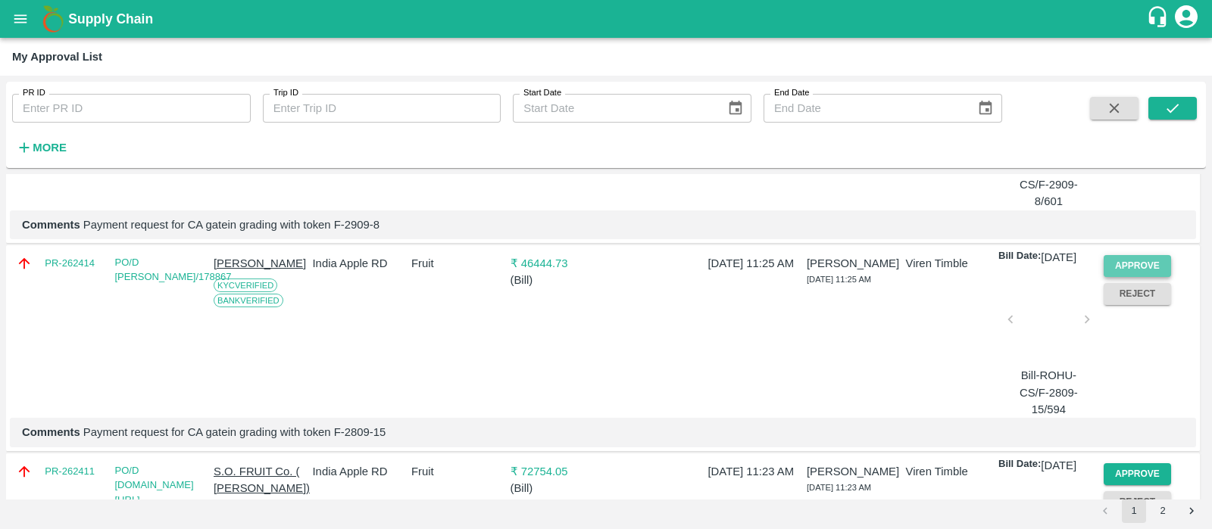
click at [1108, 276] on button "Approve" at bounding box center [1138, 266] width 68 height 22
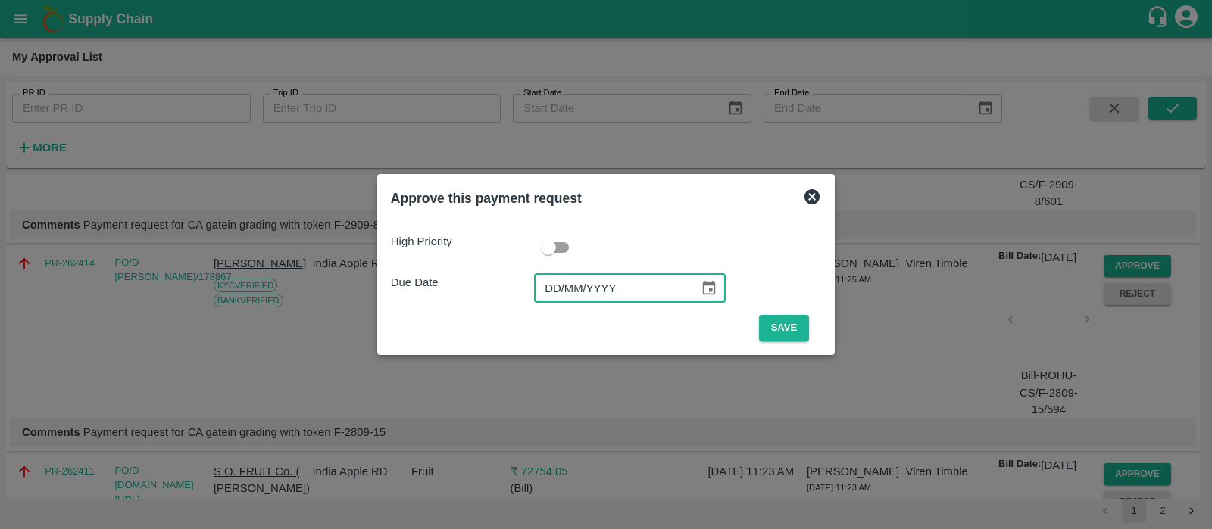
click at [553, 296] on input "DD/MM/YYYY" at bounding box center [611, 288] width 155 height 29
click at [547, 289] on input "DD/MM/0025" at bounding box center [611, 288] width 155 height 29
type input "[DATE]"
click at [801, 326] on button "Save" at bounding box center [784, 328] width 50 height 27
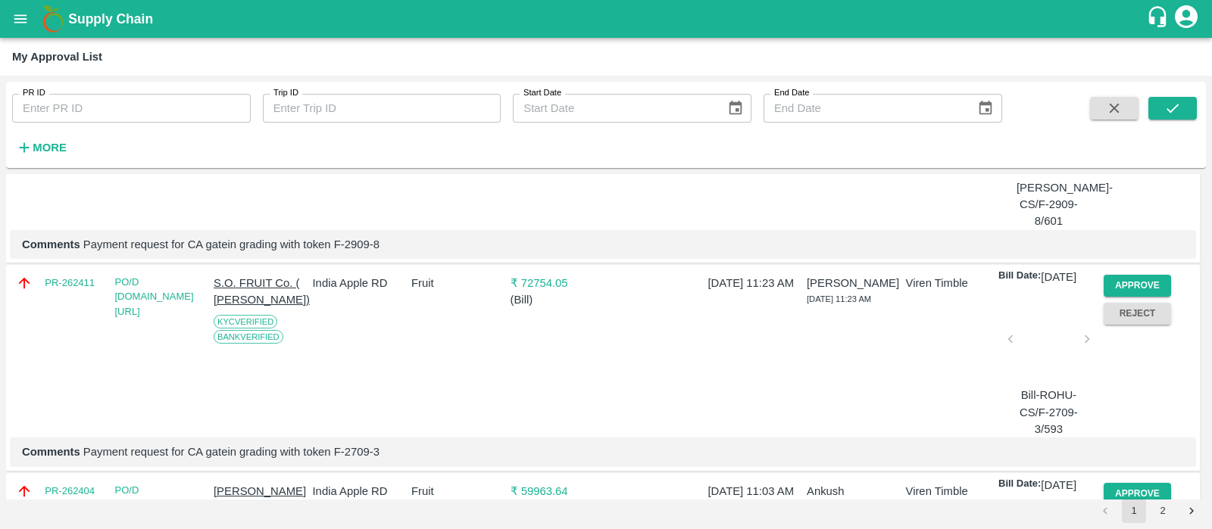
scroll to position [270, 0]
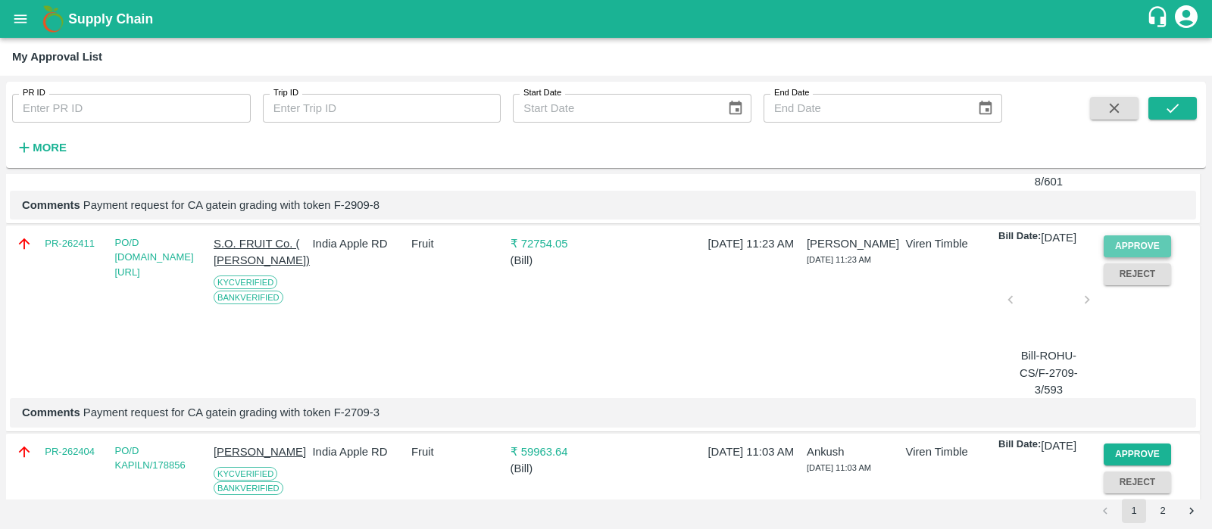
click at [1118, 252] on button "Approve" at bounding box center [1138, 247] width 68 height 22
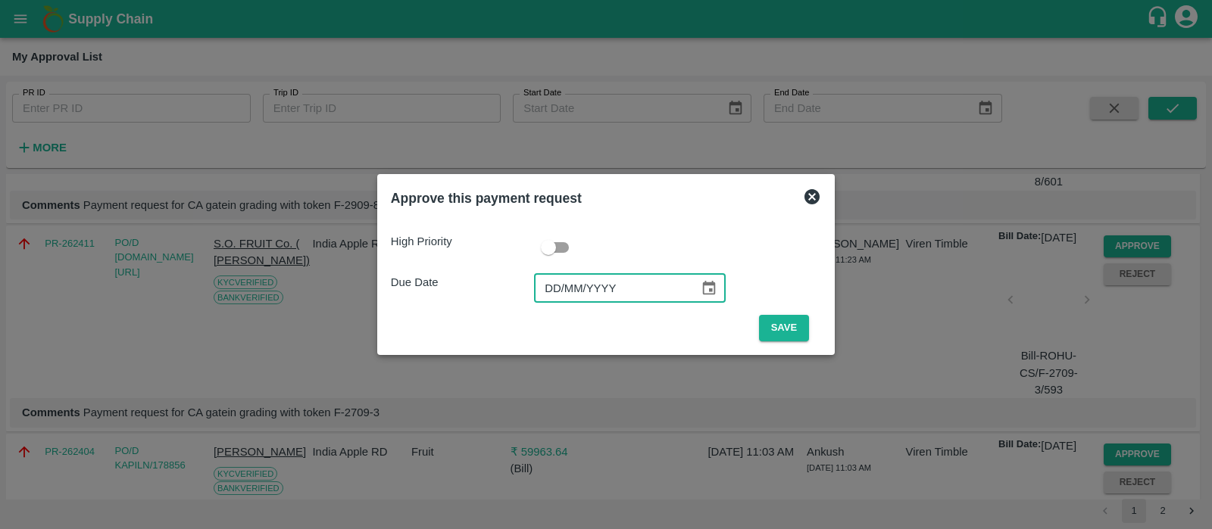
click at [542, 291] on input "DD/MM/YYYY" at bounding box center [611, 288] width 155 height 29
type input "[DATE]"
click at [773, 323] on button "Save" at bounding box center [784, 328] width 50 height 27
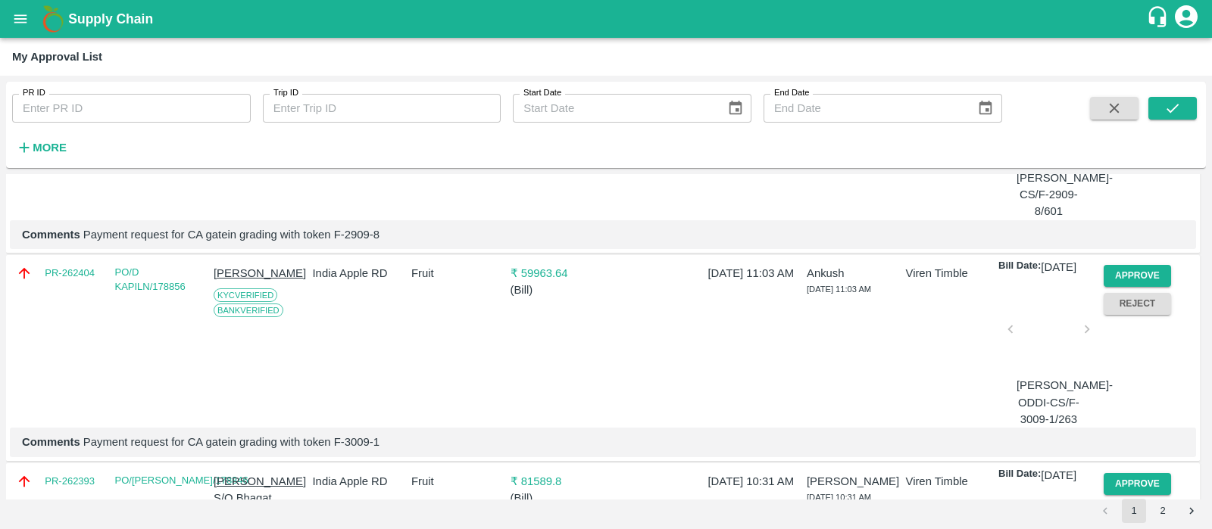
scroll to position [259, 0]
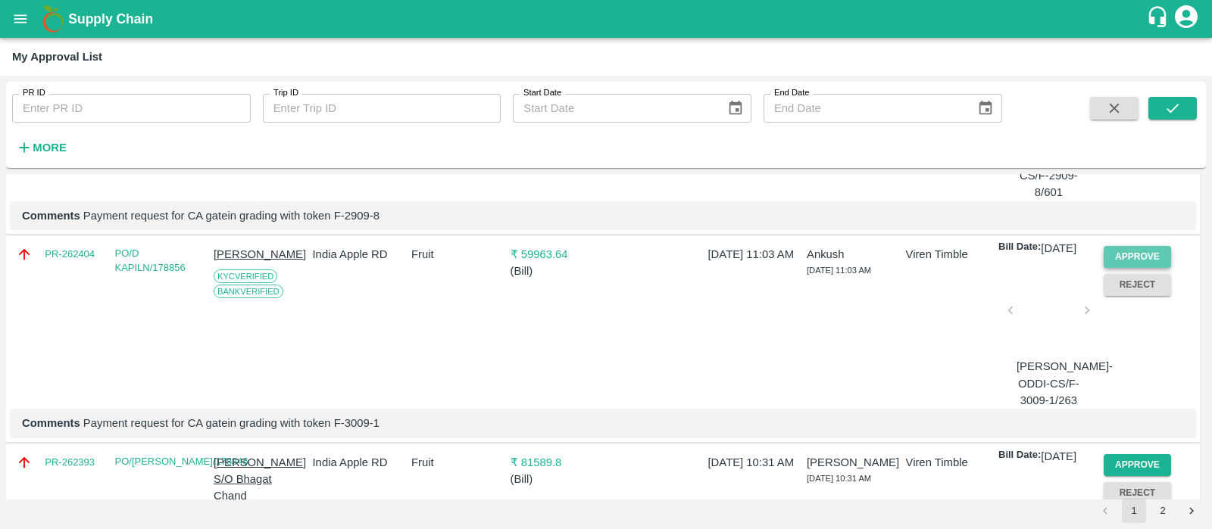
click at [1116, 268] on button "Approve" at bounding box center [1138, 257] width 68 height 22
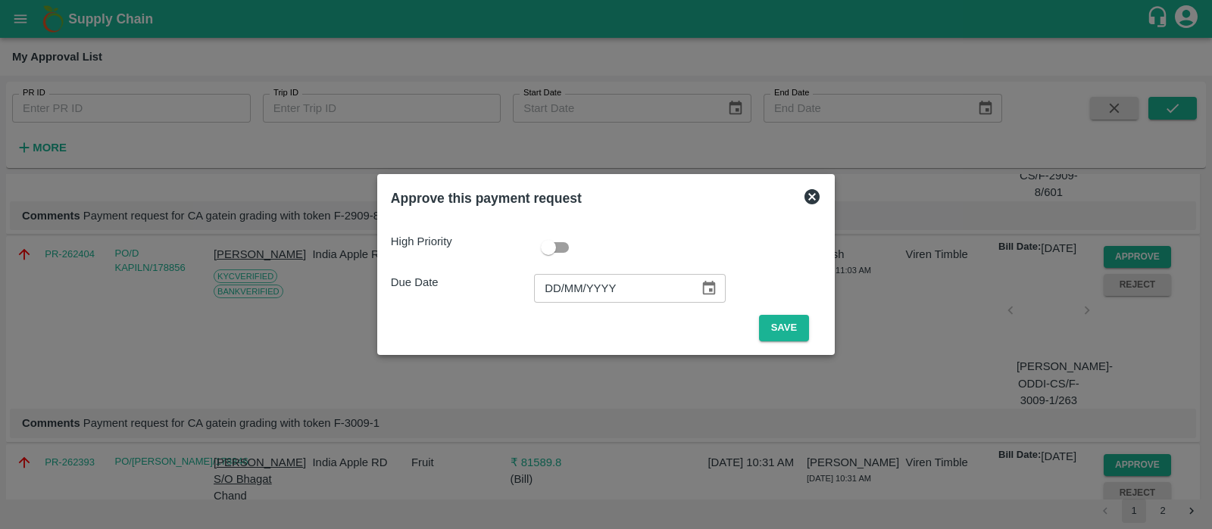
click at [554, 286] on input "DD/MM/YYYY" at bounding box center [611, 288] width 155 height 29
type input "[DATE]"
click at [776, 326] on button "Save" at bounding box center [784, 328] width 50 height 27
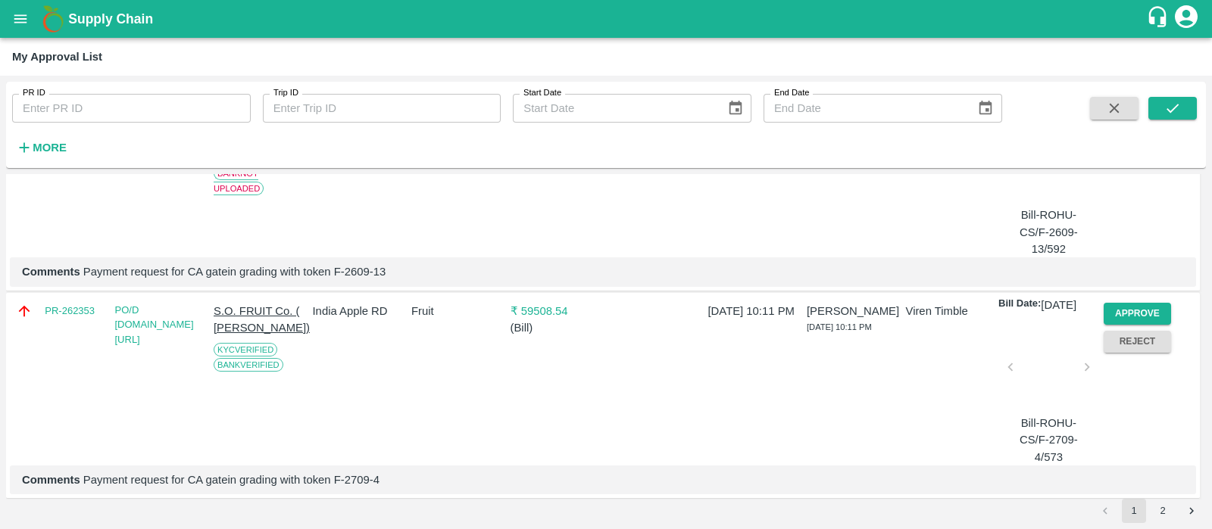
scroll to position [412, 0]
click at [1147, 323] on button "Approve" at bounding box center [1138, 312] width 68 height 22
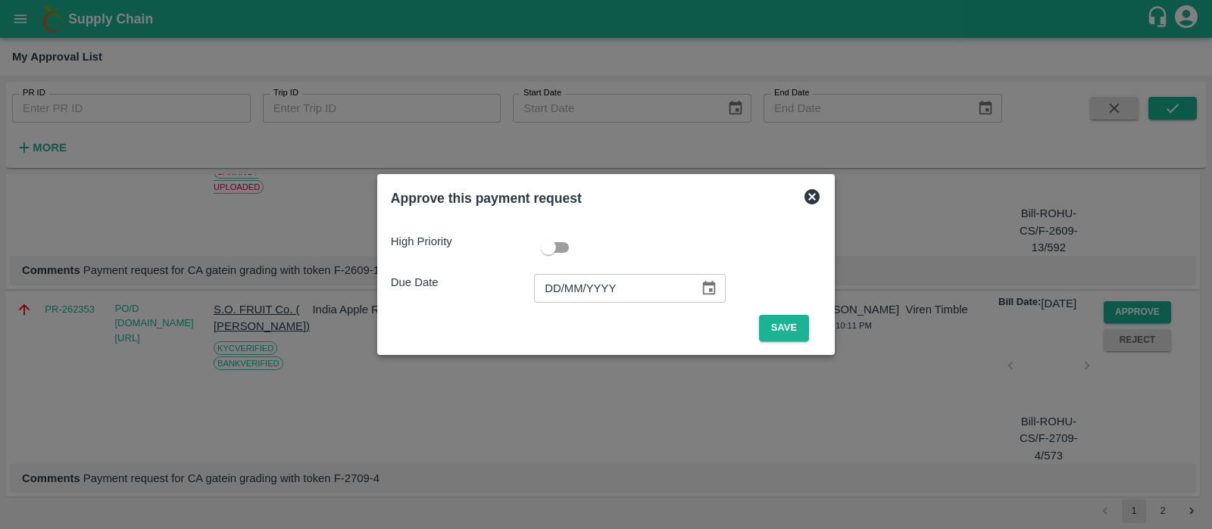
click at [553, 289] on input "DD/MM/YYYY" at bounding box center [611, 288] width 155 height 29
type input "[DATE]"
click at [785, 337] on button "Save" at bounding box center [784, 328] width 50 height 27
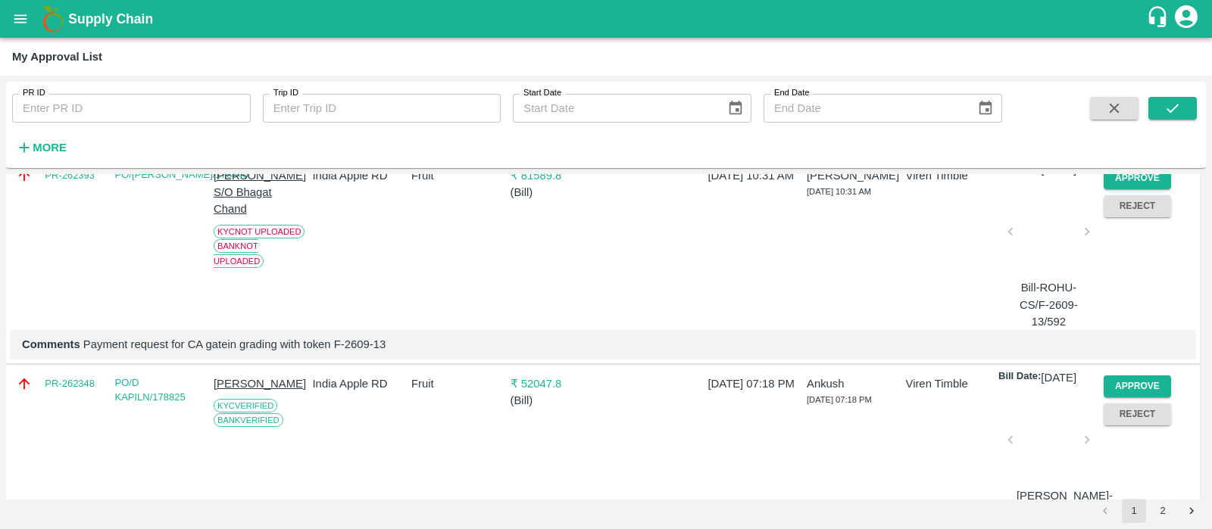
scroll to position [429, 0]
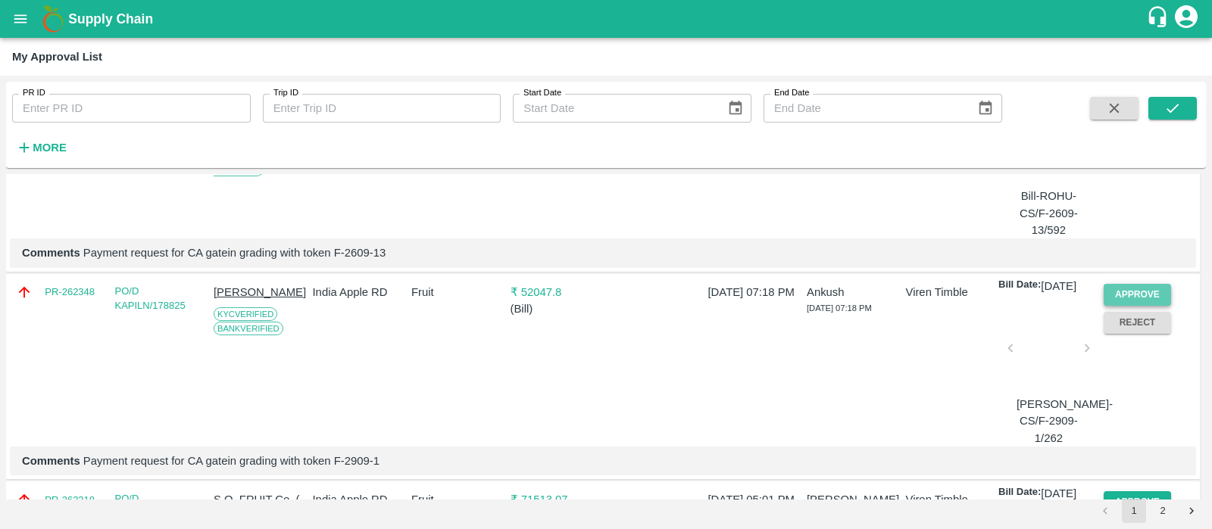
click at [1119, 306] on button "Approve" at bounding box center [1138, 295] width 68 height 22
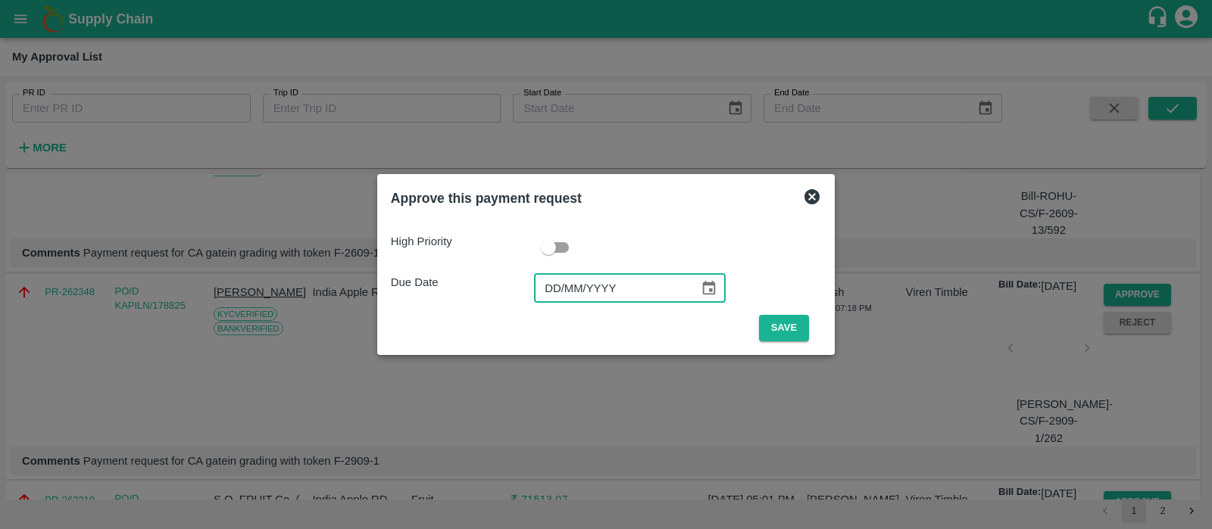
click at [554, 289] on input "DD/MM/YYYY" at bounding box center [611, 288] width 155 height 29
click at [567, 288] on input "01/02/YYYY" at bounding box center [611, 288] width 155 height 29
type input "[DATE]"
click at [783, 324] on button "Save" at bounding box center [784, 328] width 50 height 27
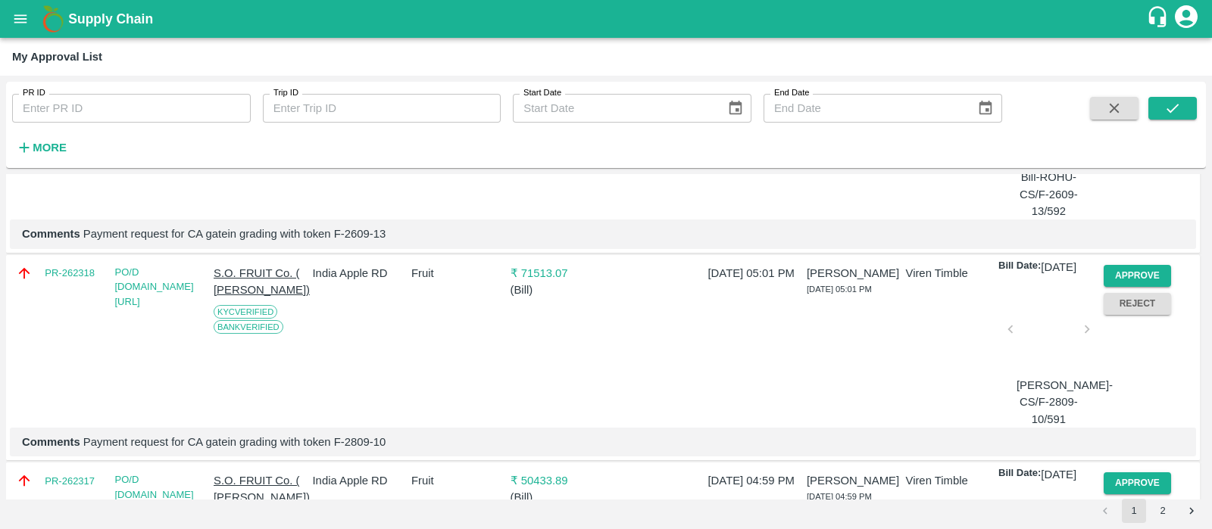
scroll to position [450, 0]
click at [1121, 286] on button "Approve" at bounding box center [1138, 275] width 68 height 22
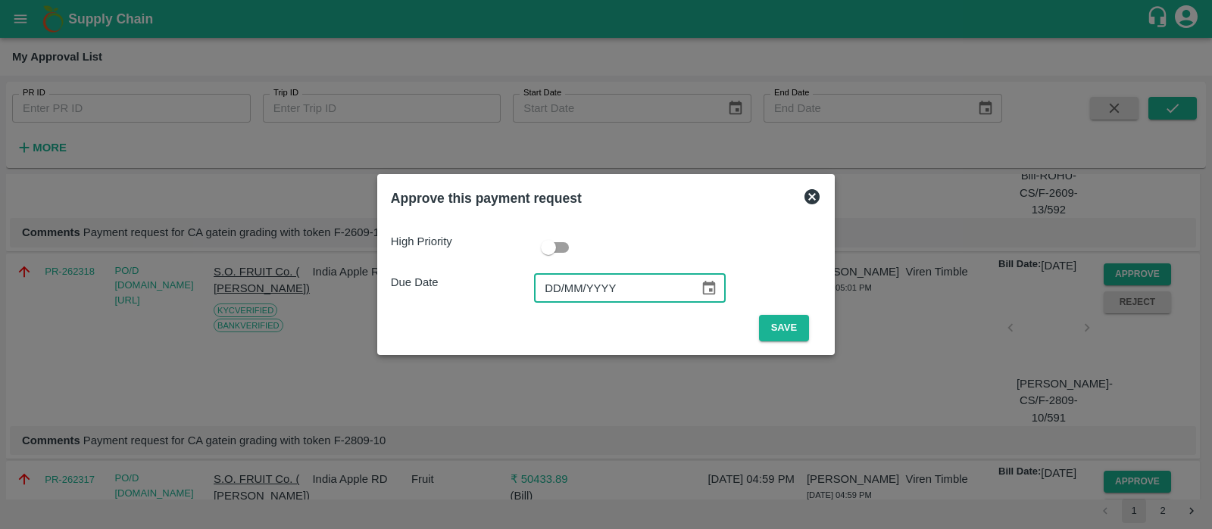
click at [549, 297] on input "DD/MM/YYYY" at bounding box center [611, 288] width 155 height 29
type input "[DATE]"
click at [791, 326] on button "Save" at bounding box center [784, 328] width 50 height 27
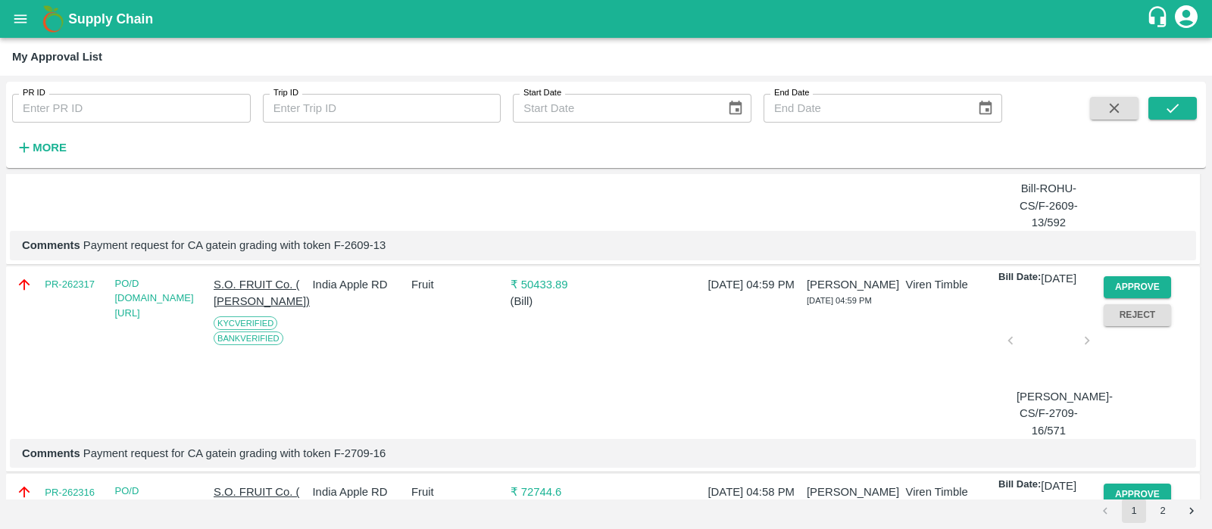
scroll to position [444, 0]
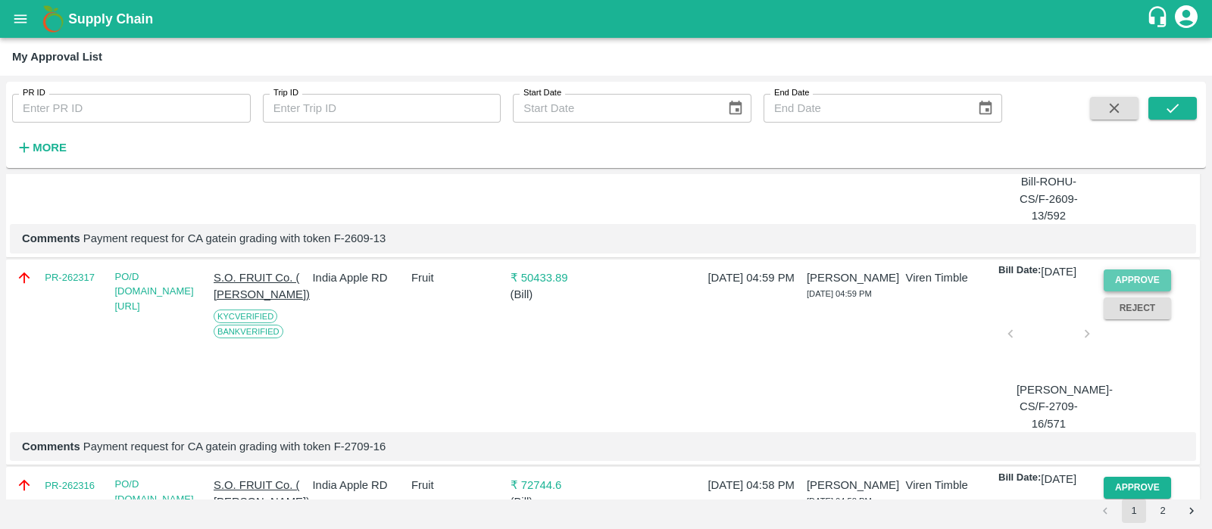
click at [1132, 292] on button "Approve" at bounding box center [1138, 281] width 68 height 22
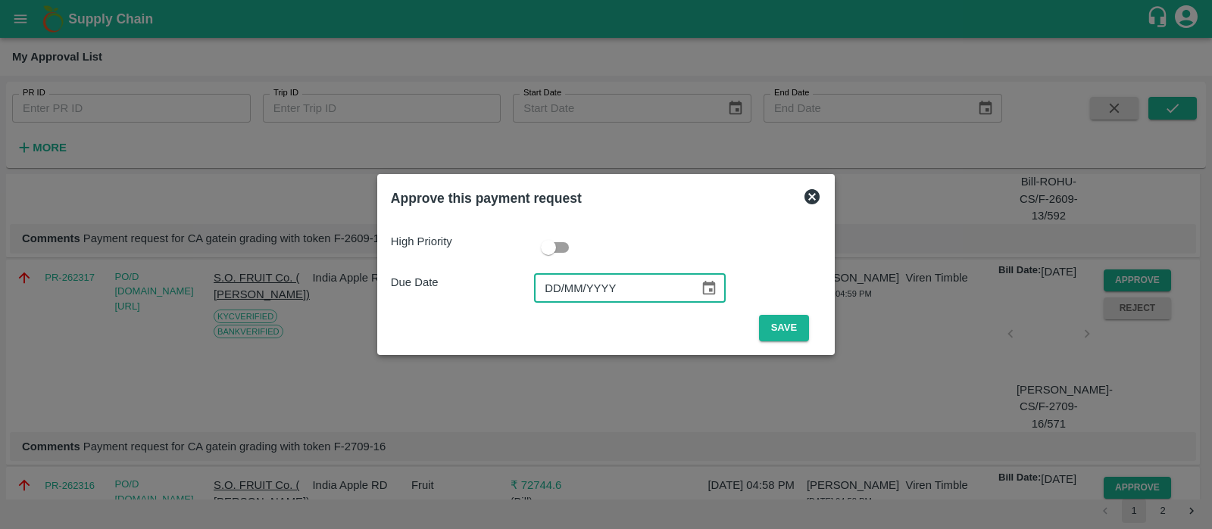
click at [549, 289] on input "DD/MM/YYYY" at bounding box center [611, 288] width 155 height 29
type input "[DATE]"
click at [776, 331] on button "Save" at bounding box center [784, 328] width 50 height 27
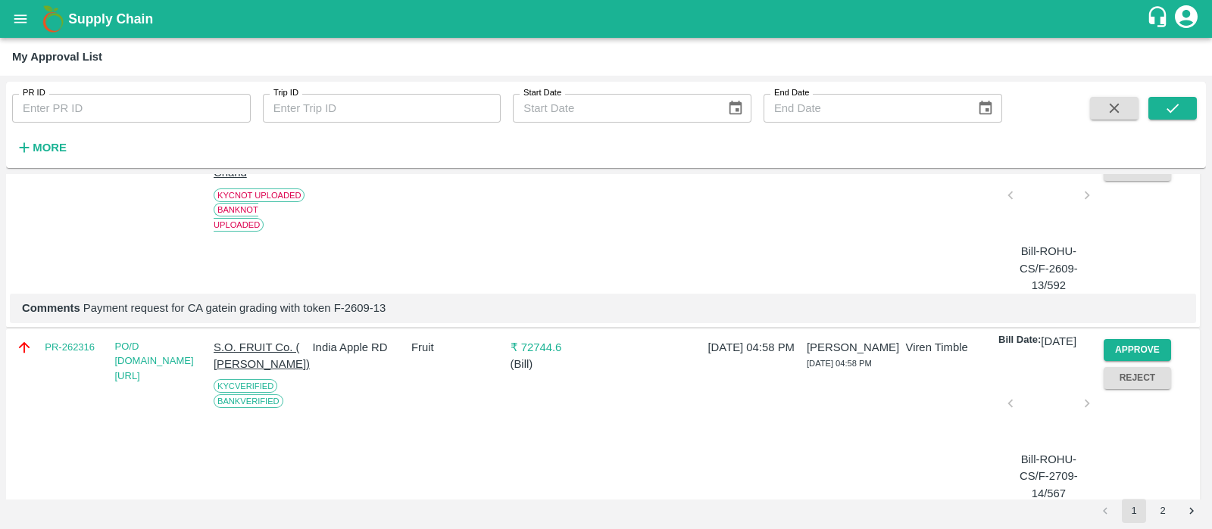
scroll to position [376, 0]
click at [1113, 360] on button "Approve" at bounding box center [1138, 349] width 68 height 22
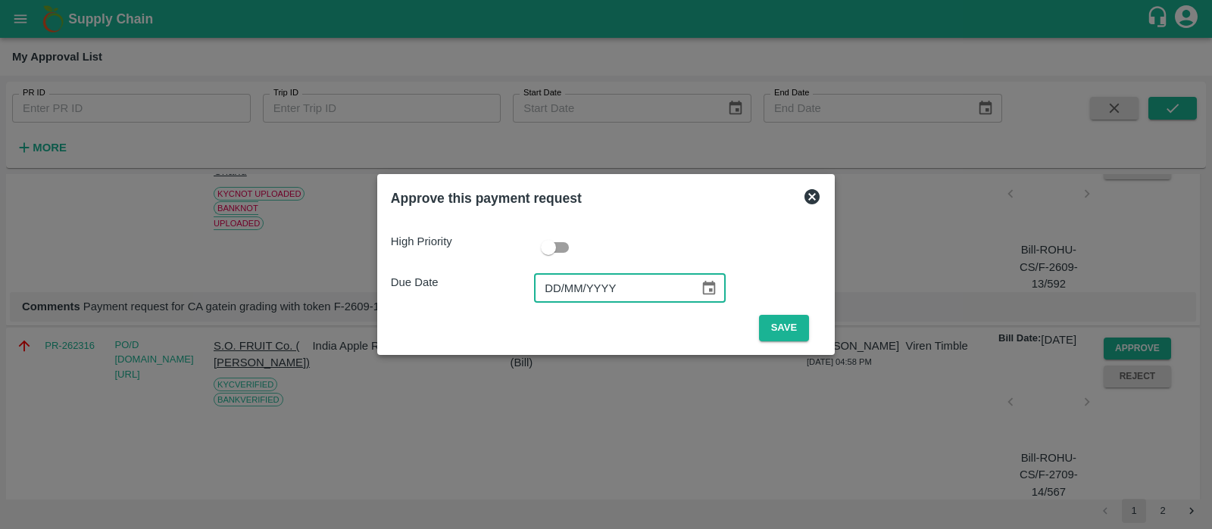
click at [557, 295] on input "DD/MM/YYYY" at bounding box center [611, 288] width 155 height 29
type input "[DATE]"
click at [766, 325] on button "Save" at bounding box center [784, 328] width 50 height 27
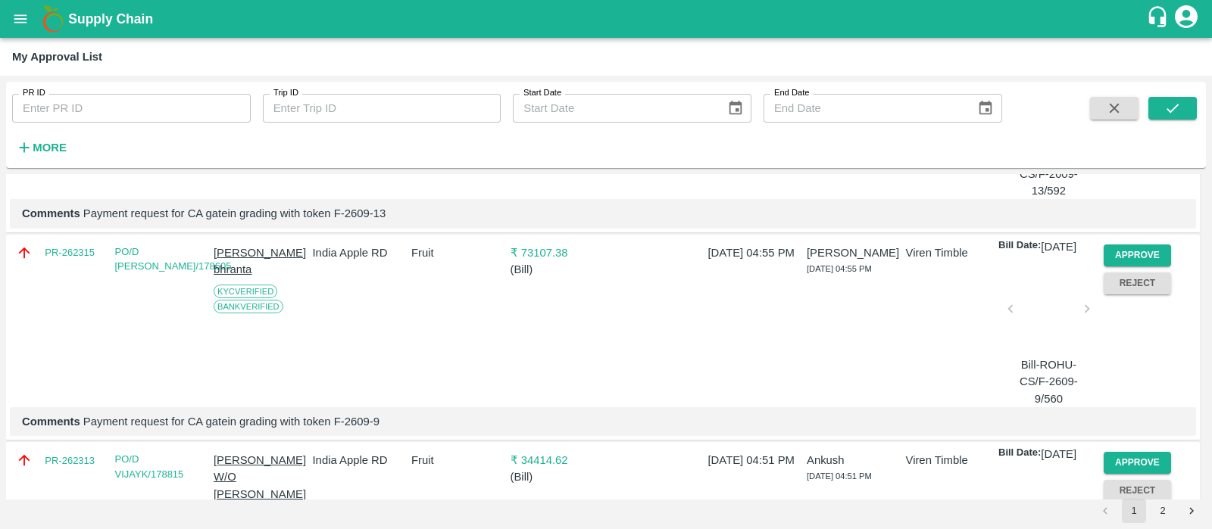
scroll to position [470, 0]
click at [1118, 266] on button "Approve" at bounding box center [1138, 255] width 68 height 22
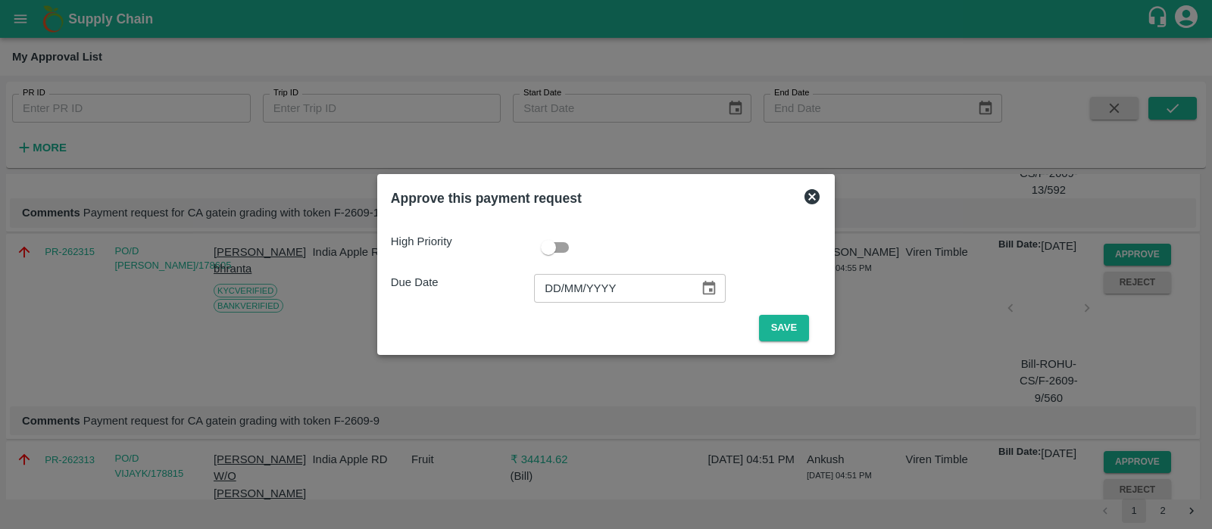
click at [539, 297] on input "DD/MM/YYYY" at bounding box center [611, 288] width 155 height 29
type input "[DATE]"
click at [780, 333] on button "Save" at bounding box center [784, 328] width 50 height 27
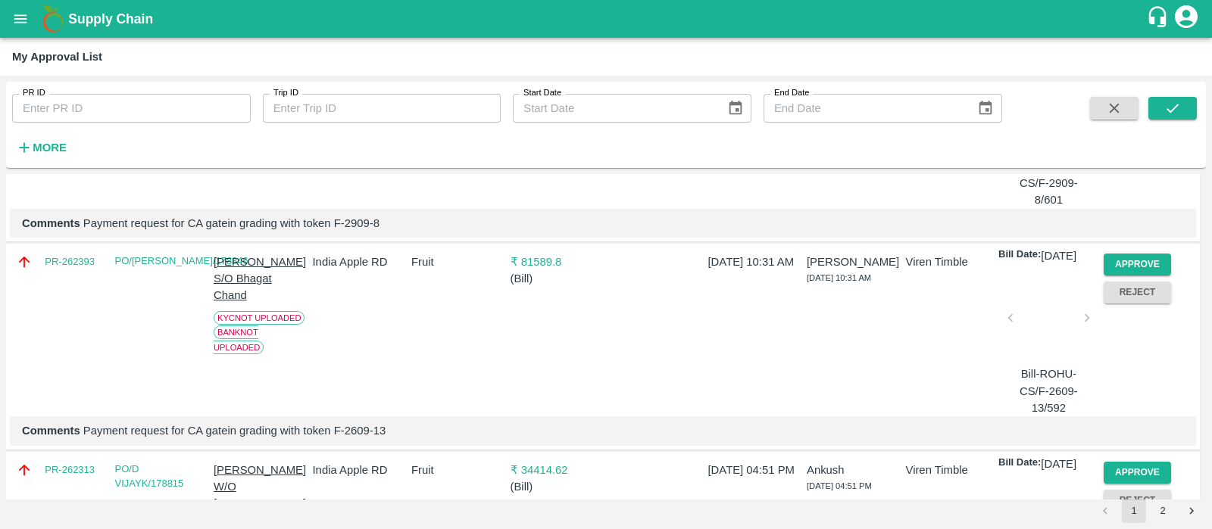
scroll to position [437, 0]
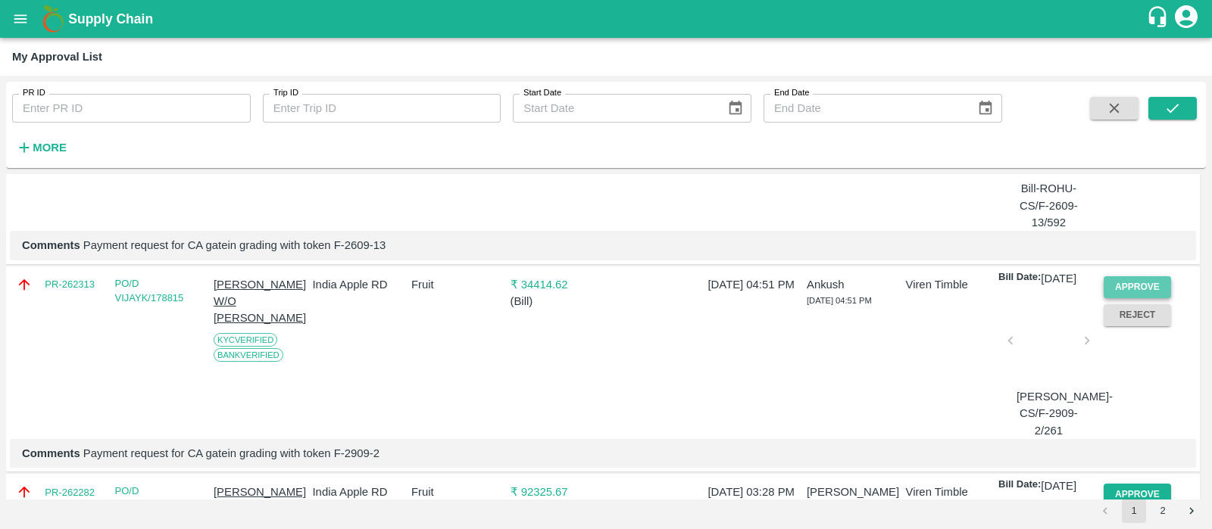
click at [1126, 298] on button "Approve" at bounding box center [1138, 287] width 68 height 22
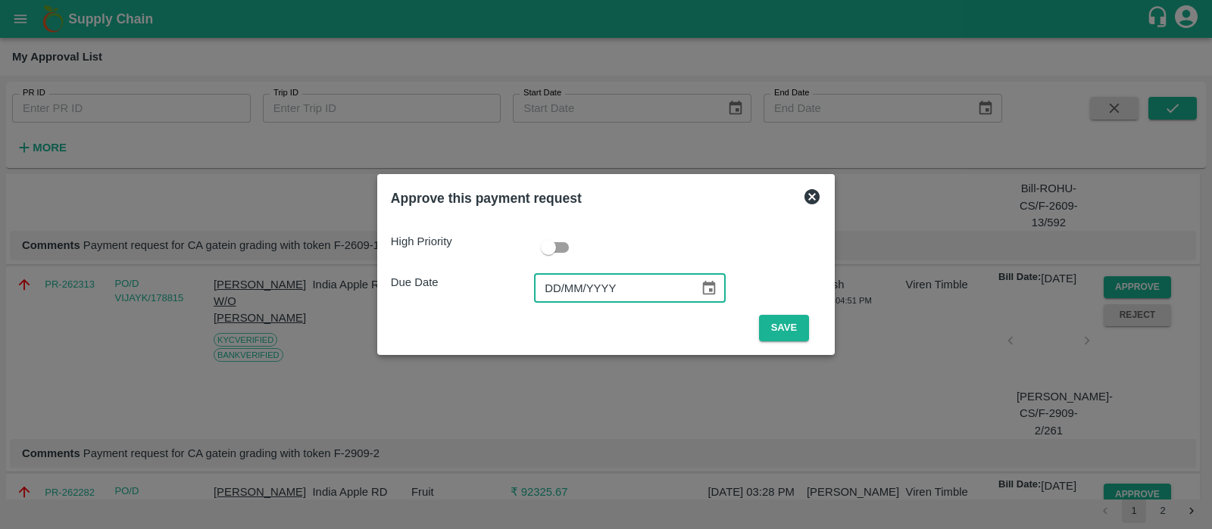
click at [557, 290] on input "DD/MM/YYYY" at bounding box center [611, 288] width 155 height 29
type input "[DATE]"
click at [785, 338] on button "Save" at bounding box center [784, 328] width 50 height 27
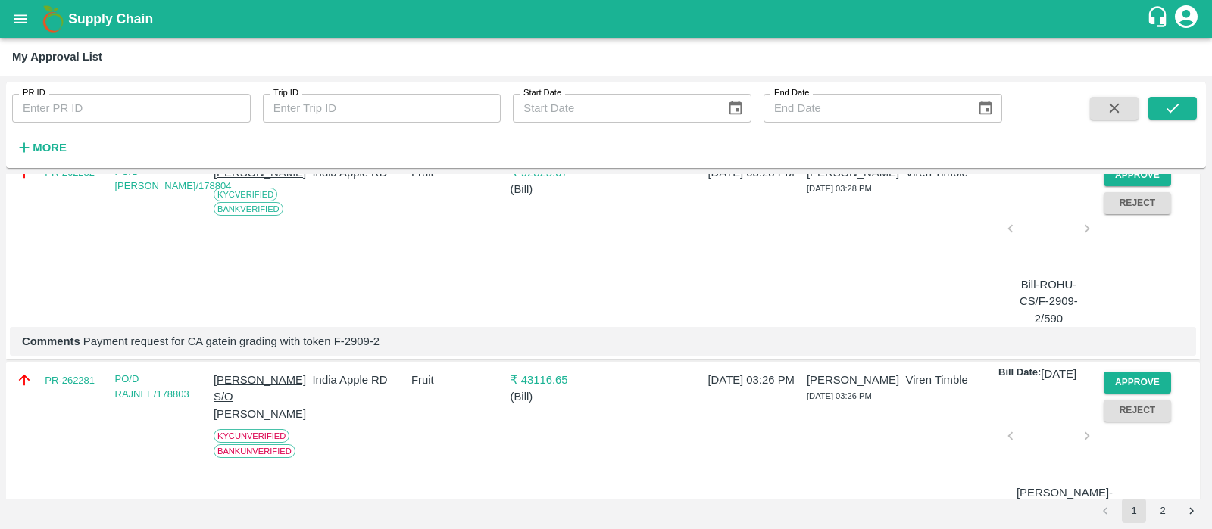
scroll to position [550, 0]
click at [226, 180] on p "[PERSON_NAME]" at bounding box center [260, 172] width 92 height 17
click at [1131, 186] on button "Approve" at bounding box center [1138, 175] width 68 height 22
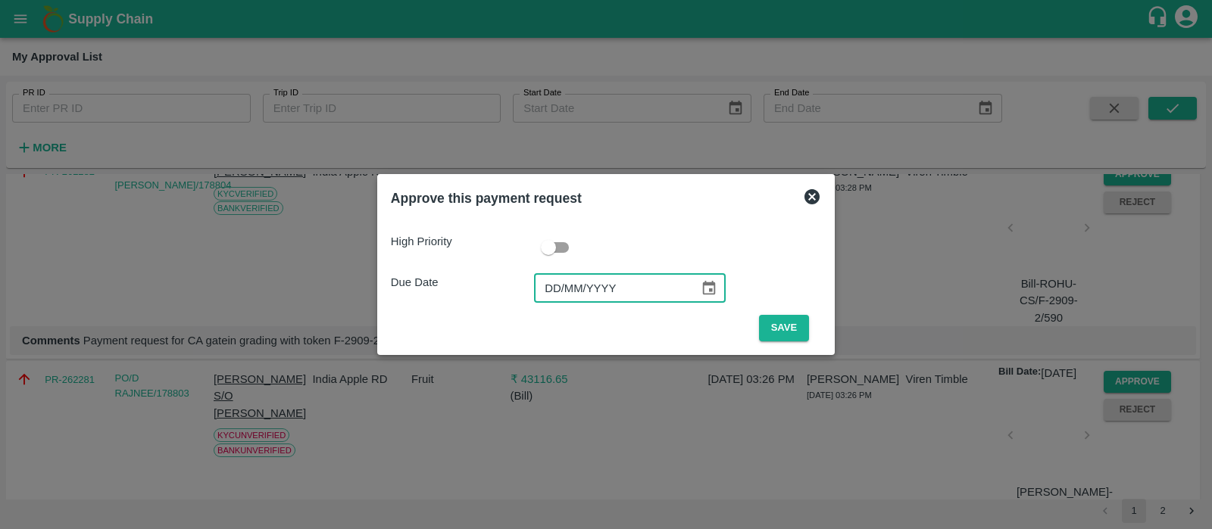
click at [549, 287] on input "DD/MM/YYYY" at bounding box center [611, 288] width 155 height 29
type input "[DATE]"
click at [784, 339] on button "Save" at bounding box center [784, 328] width 50 height 27
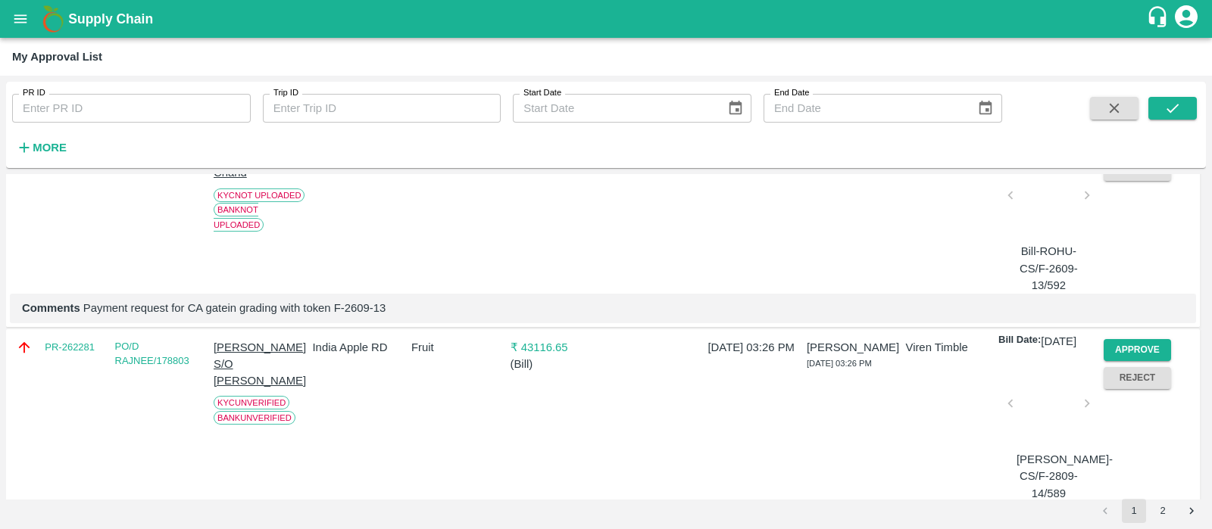
scroll to position [388, 0]
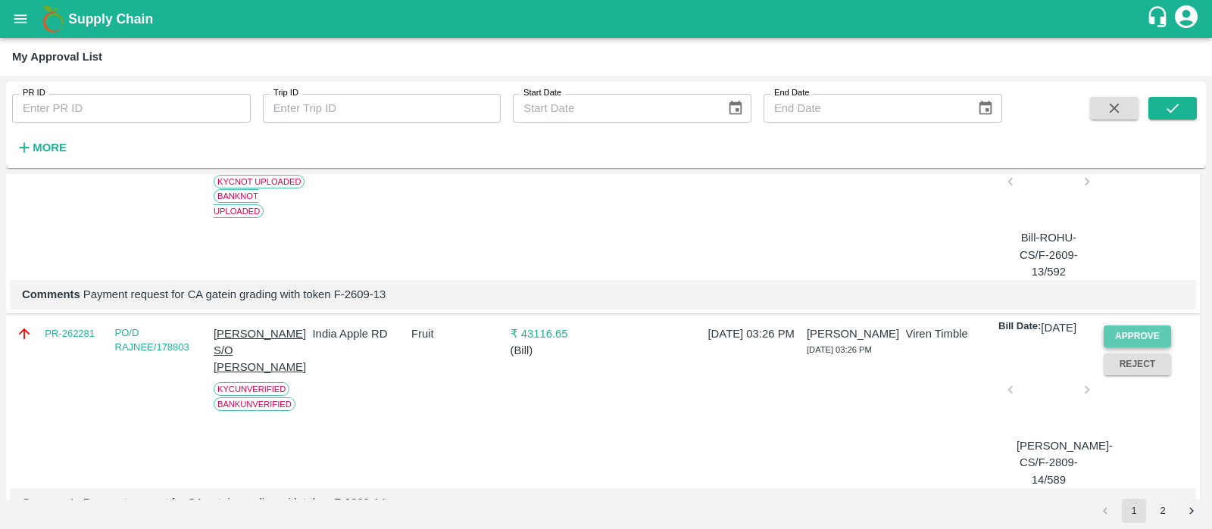
click at [1122, 348] on button "Approve" at bounding box center [1138, 337] width 68 height 22
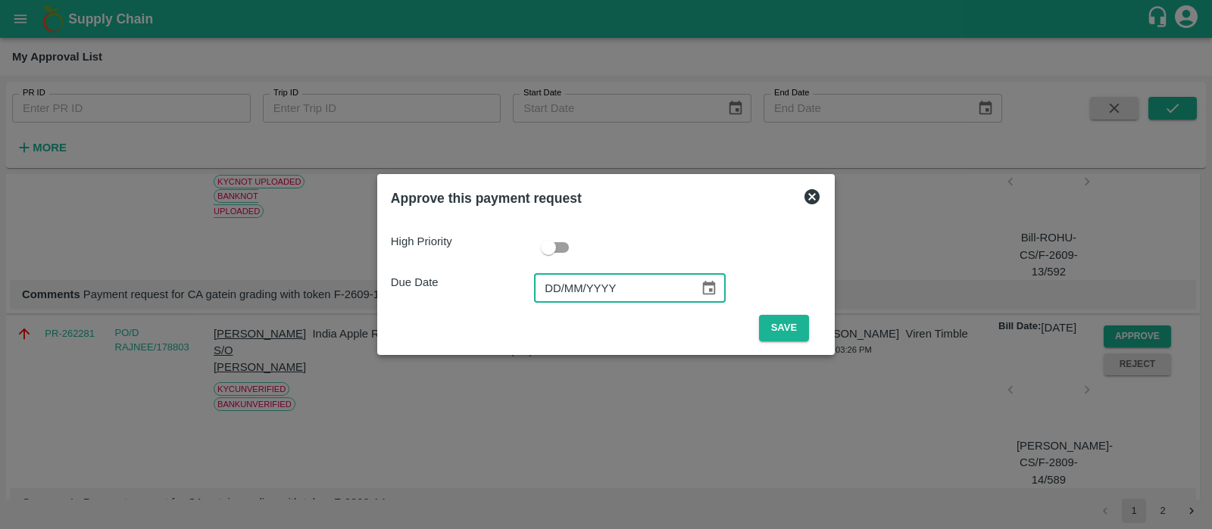
click at [547, 279] on input "DD/MM/YYYY" at bounding box center [611, 288] width 155 height 29
type input "[DATE]"
click at [788, 325] on button "Save" at bounding box center [784, 328] width 50 height 27
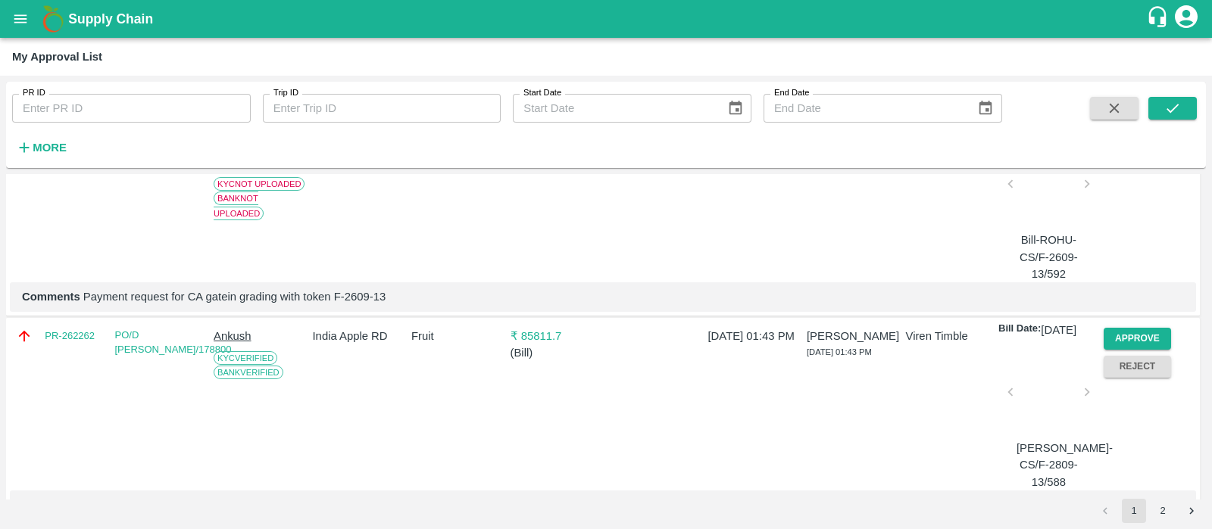
scroll to position [386, 0]
click at [1124, 350] on button "Approve" at bounding box center [1138, 339] width 68 height 22
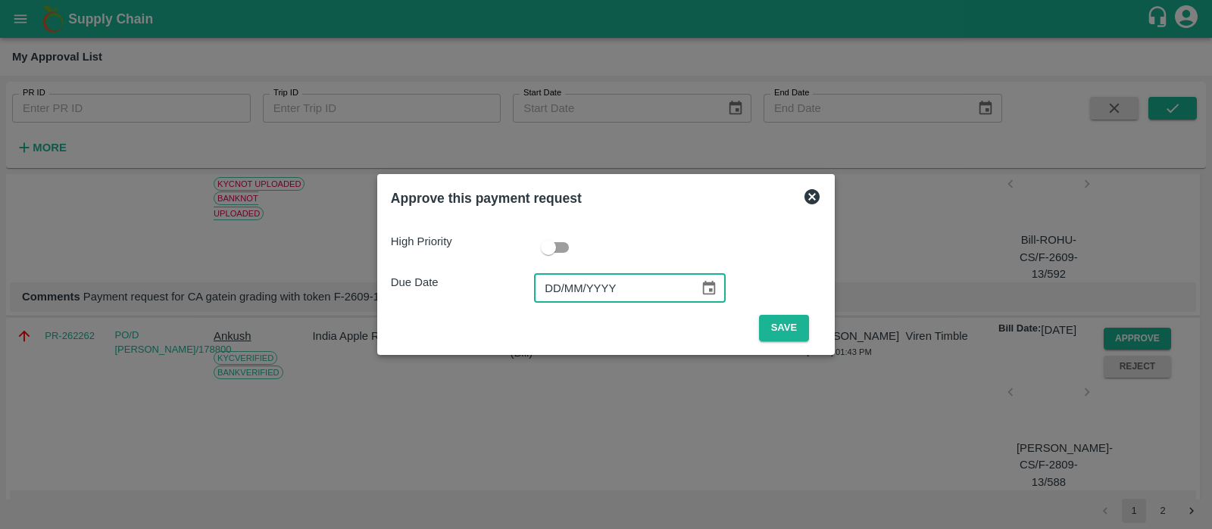
click at [560, 278] on input "DD/MM/YYYY" at bounding box center [611, 288] width 155 height 29
type input "[DATE]"
click at [779, 325] on button "Save" at bounding box center [784, 328] width 50 height 27
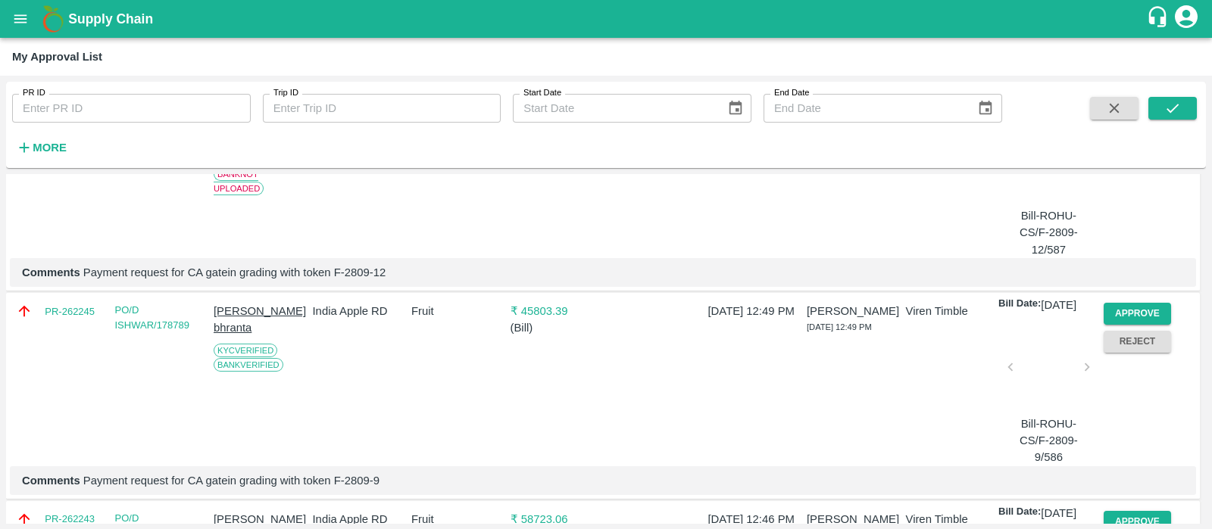
scroll to position [620, 0]
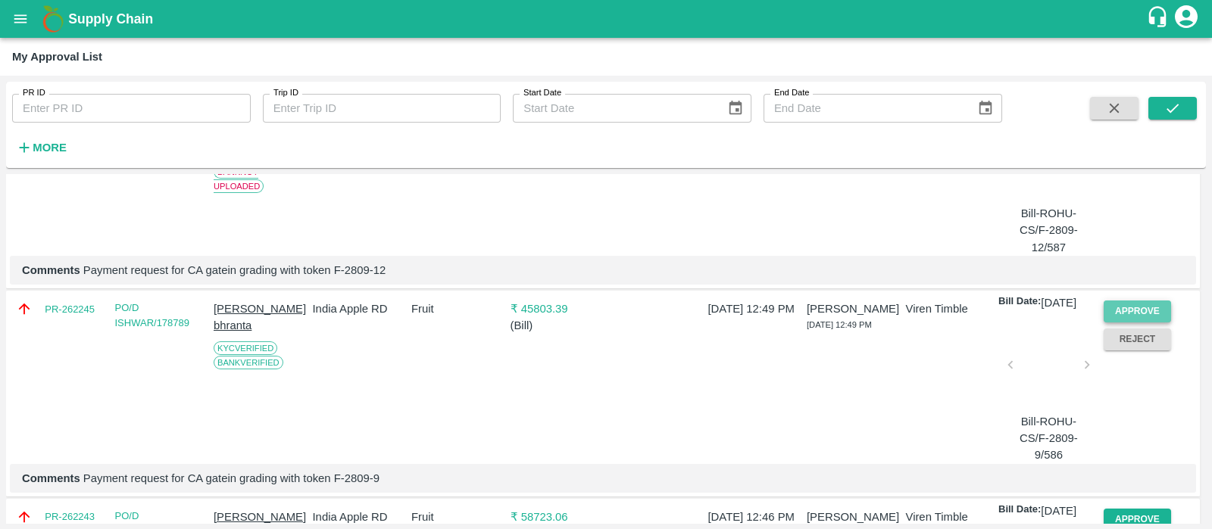
click at [1132, 323] on button "Approve" at bounding box center [1138, 312] width 68 height 22
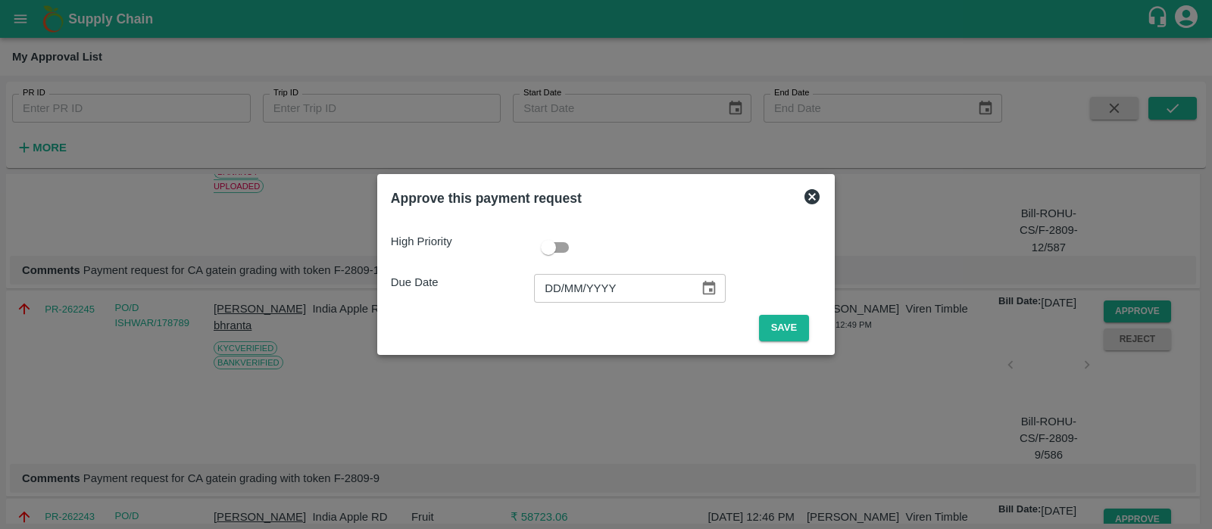
click at [567, 300] on input "DD/MM/YYYY" at bounding box center [611, 288] width 155 height 29
type input "[DATE]"
click at [775, 331] on button "Save" at bounding box center [784, 328] width 50 height 27
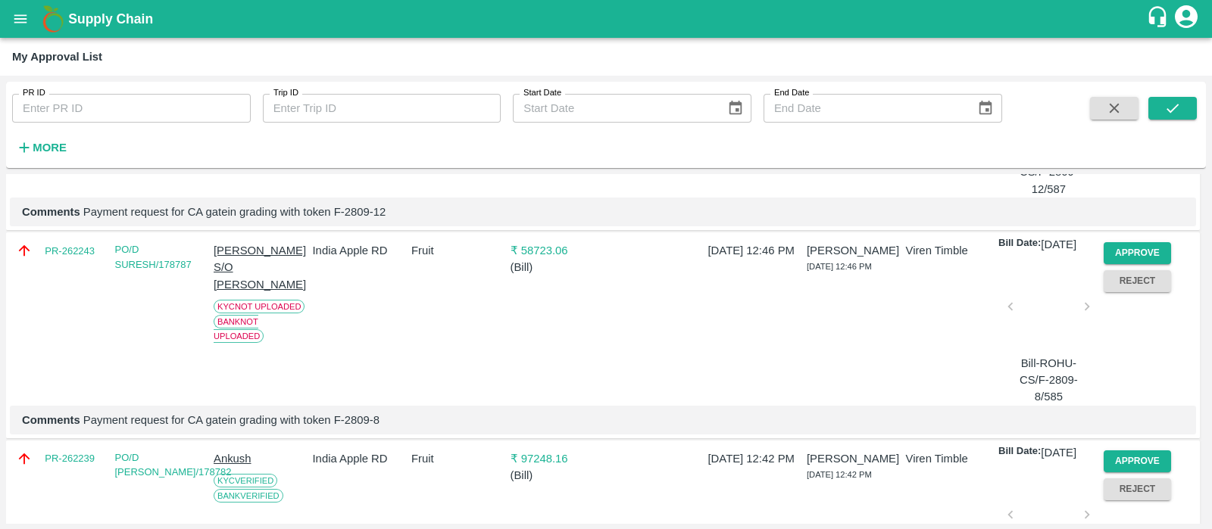
scroll to position [854, 0]
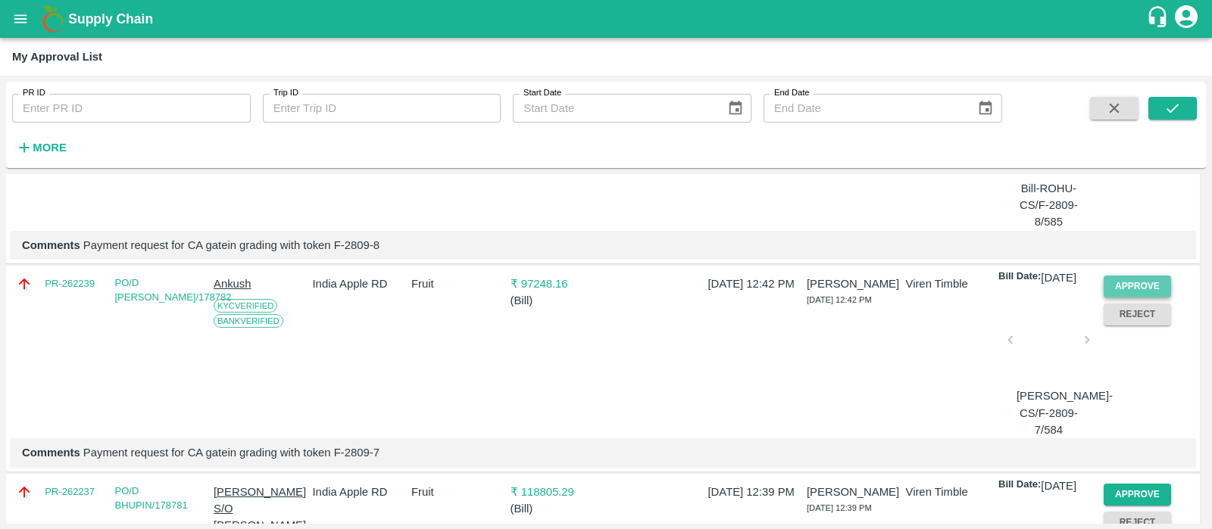
click at [1119, 298] on button "Approve" at bounding box center [1138, 287] width 68 height 22
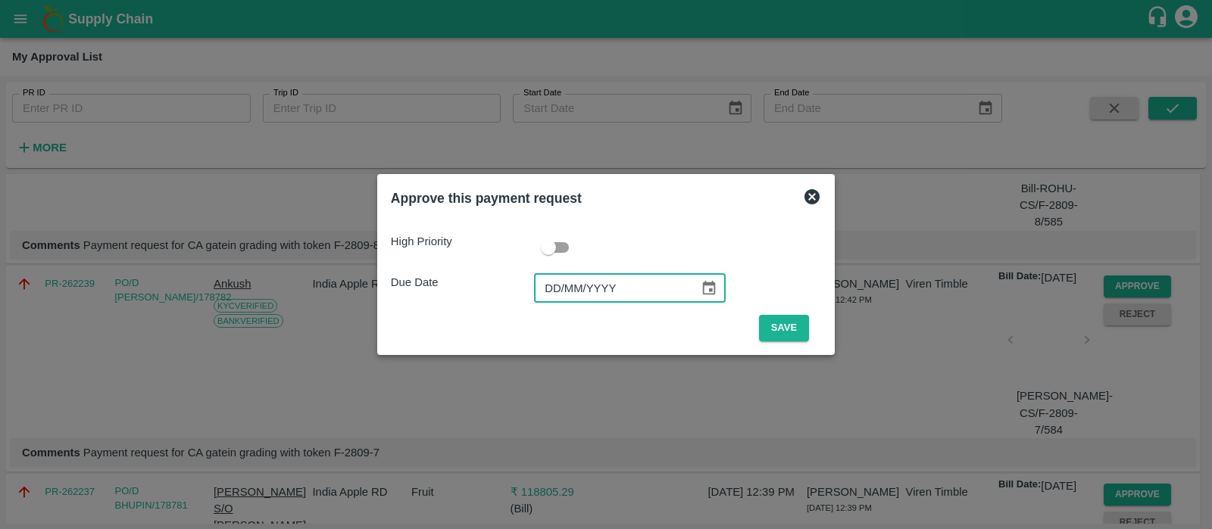
click at [560, 291] on input "DD/MM/YYYY" at bounding box center [611, 288] width 155 height 29
type input "[DATE]"
click at [769, 329] on button "Save" at bounding box center [784, 328] width 50 height 27
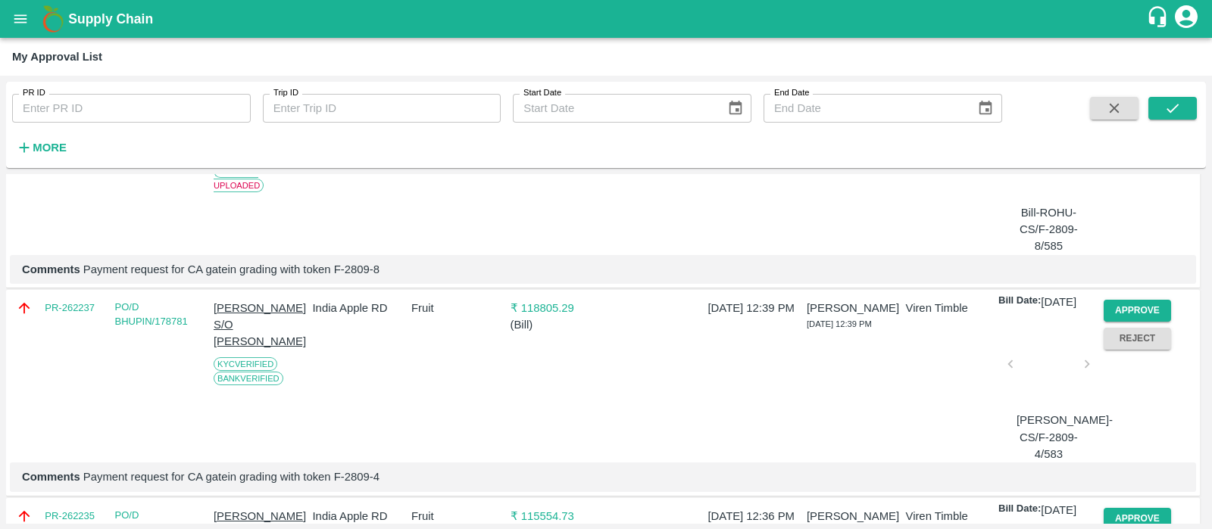
scroll to position [879, 0]
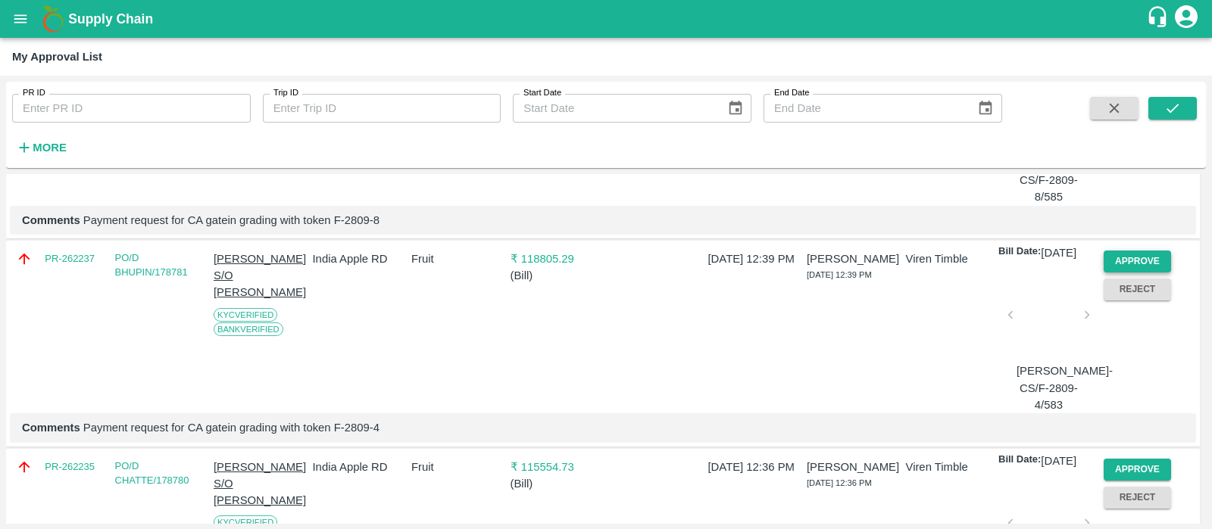
click at [1132, 273] on button "Approve" at bounding box center [1138, 262] width 68 height 22
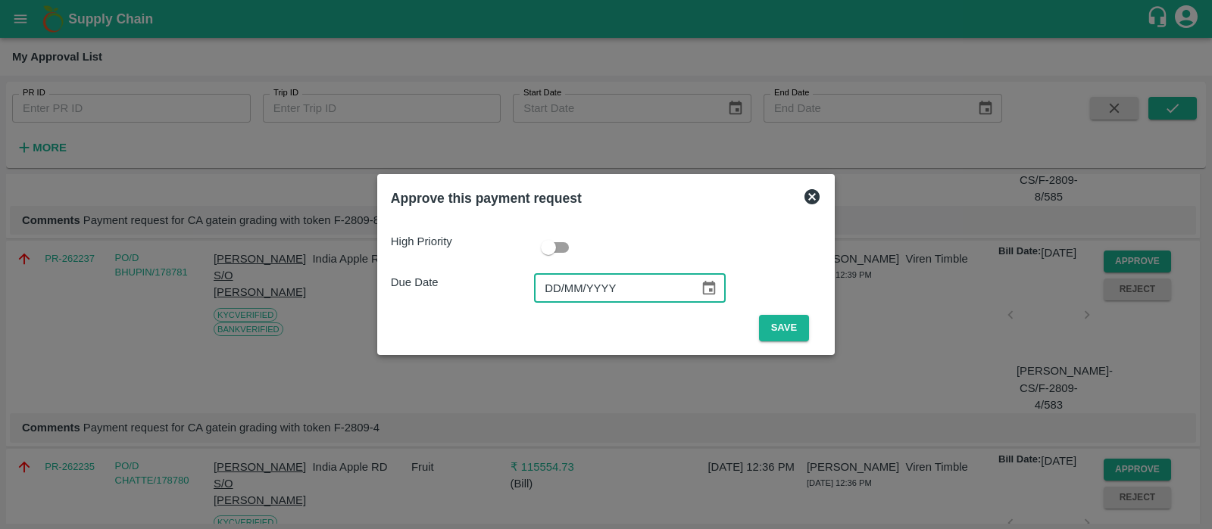
click at [550, 278] on input "DD/MM/YYYY" at bounding box center [611, 288] width 155 height 29
type input "[DATE]"
click at [770, 323] on button "Save" at bounding box center [784, 328] width 50 height 27
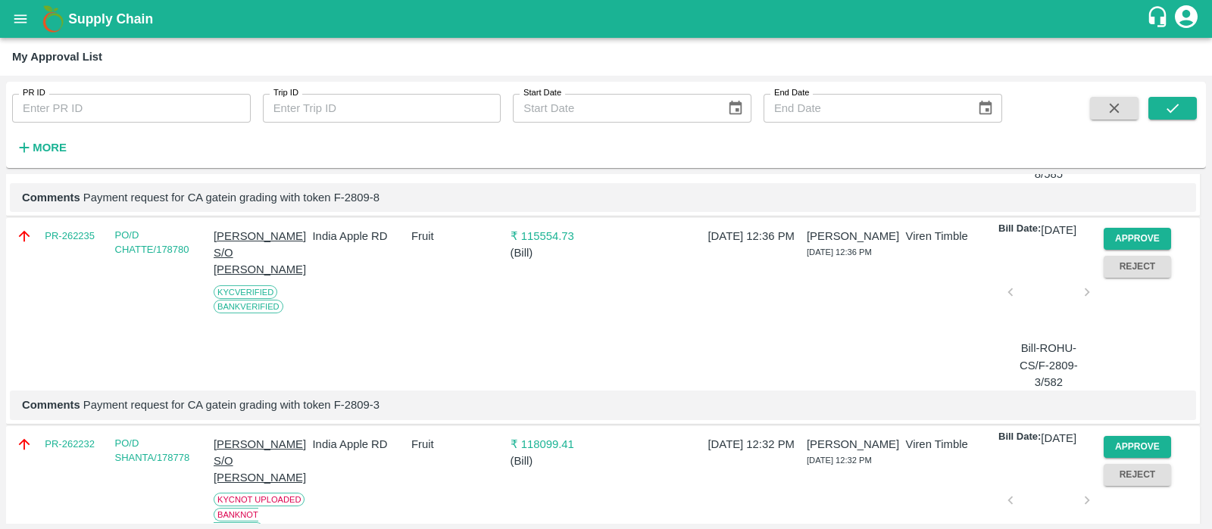
scroll to position [902, 0]
click at [1139, 249] on button "Approve" at bounding box center [1138, 238] width 68 height 22
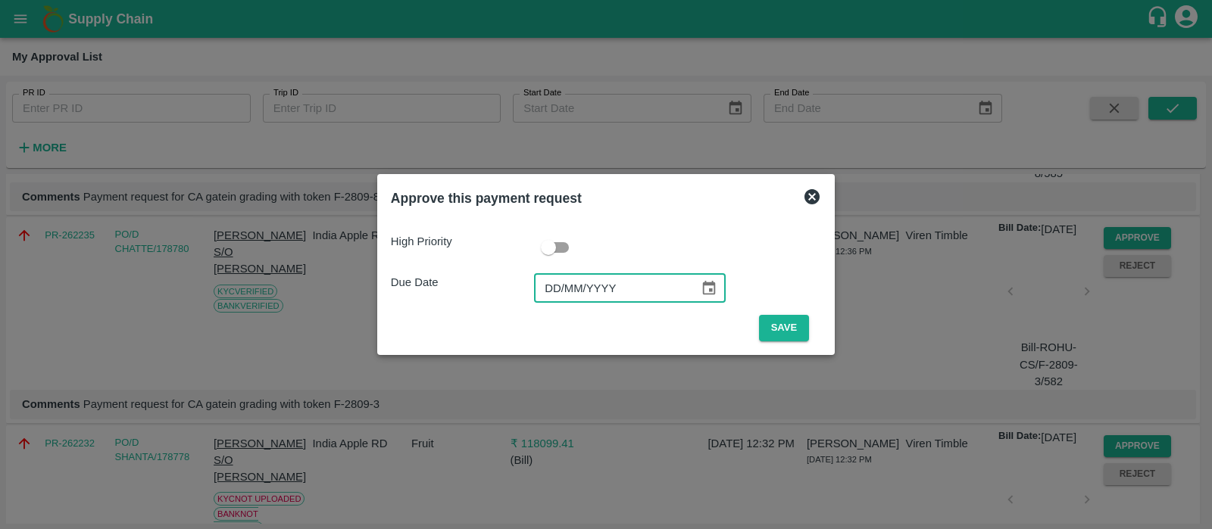
click at [548, 289] on input "DD/MM/YYYY" at bounding box center [611, 288] width 155 height 29
type input "[DATE]"
click at [785, 329] on button "Save" at bounding box center [784, 328] width 50 height 27
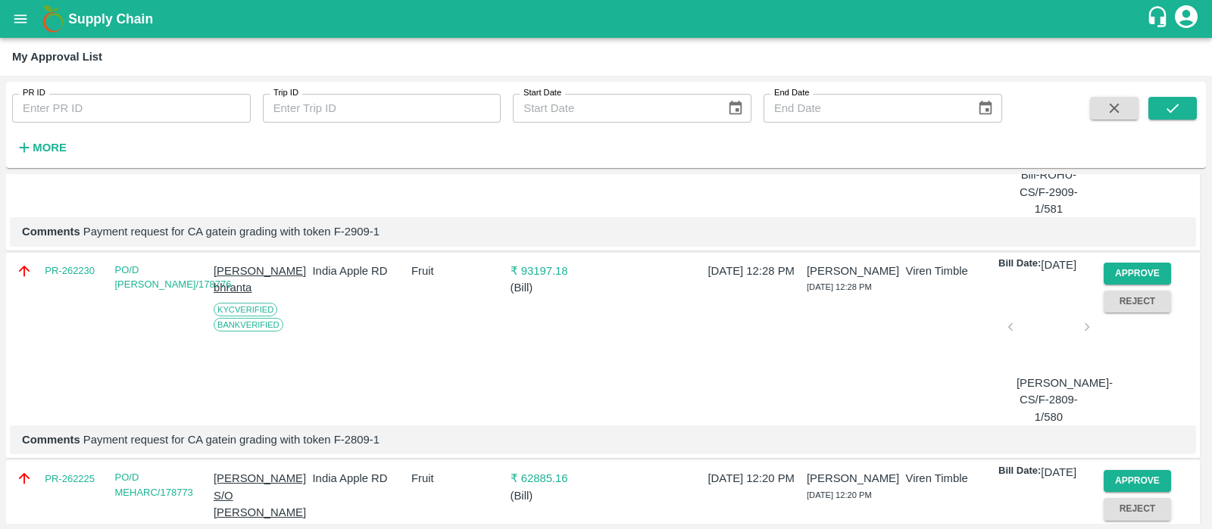
scroll to position [1076, 0]
click at [1138, 284] on button "Approve" at bounding box center [1138, 273] width 68 height 22
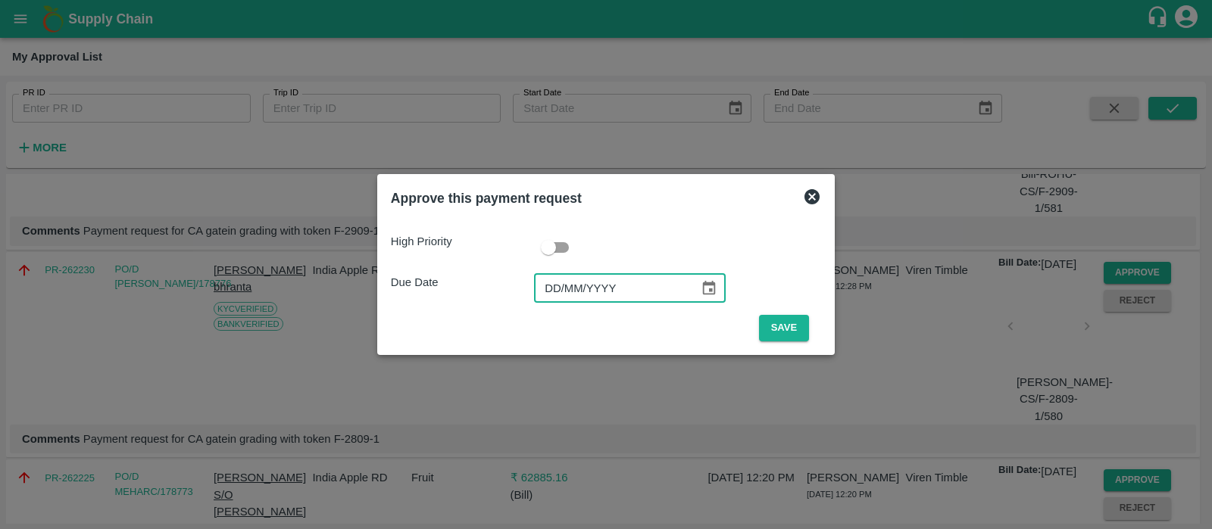
click at [567, 289] on input "DD/MM/YYYY" at bounding box center [611, 288] width 155 height 29
type input "[DATE]"
click at [784, 328] on button "Save" at bounding box center [784, 328] width 50 height 27
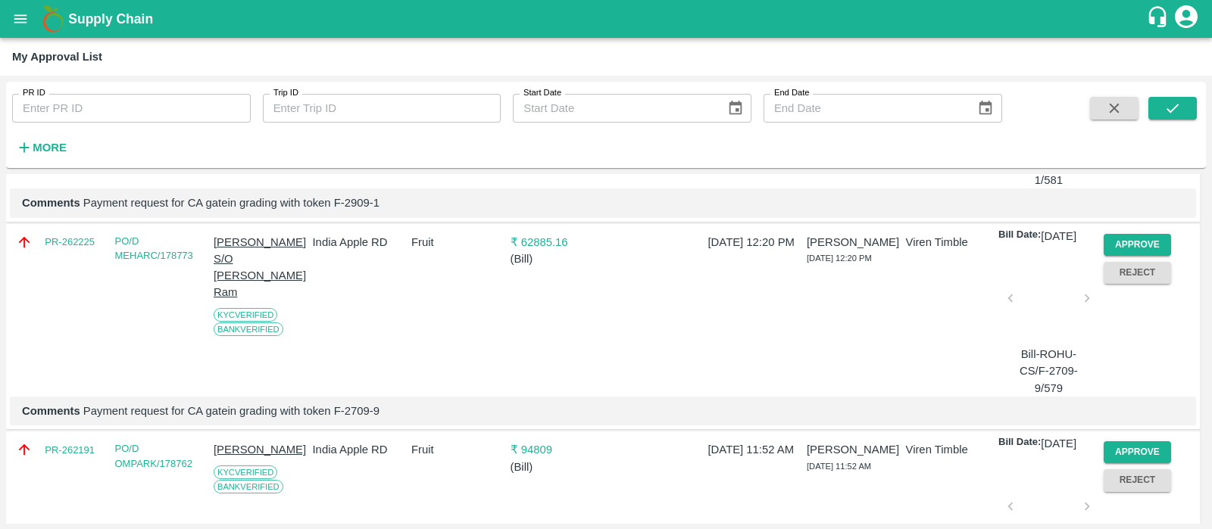
scroll to position [1107, 0]
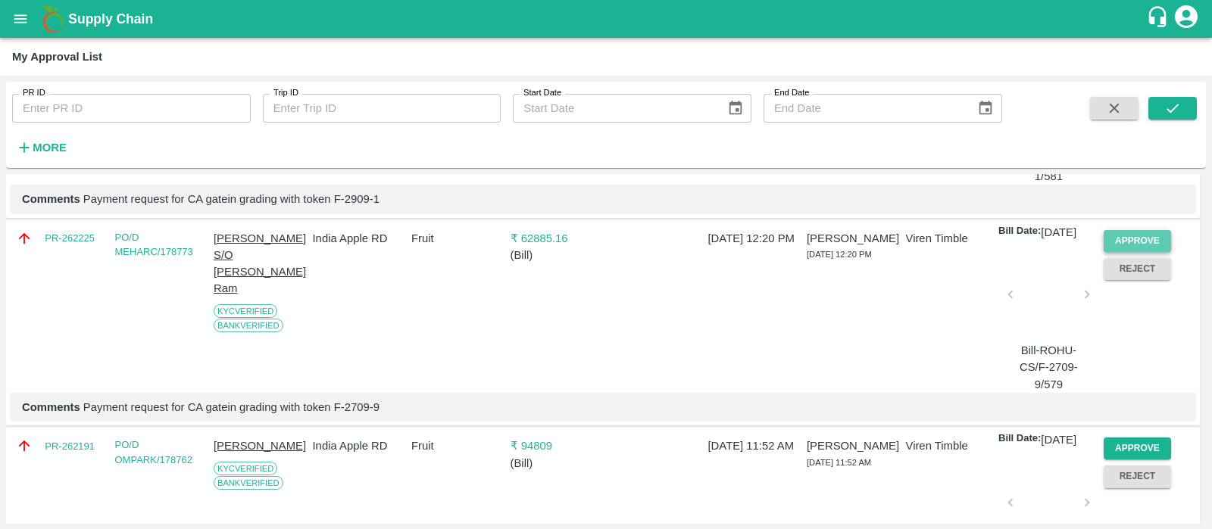
click at [1122, 252] on button "Approve" at bounding box center [1138, 241] width 68 height 22
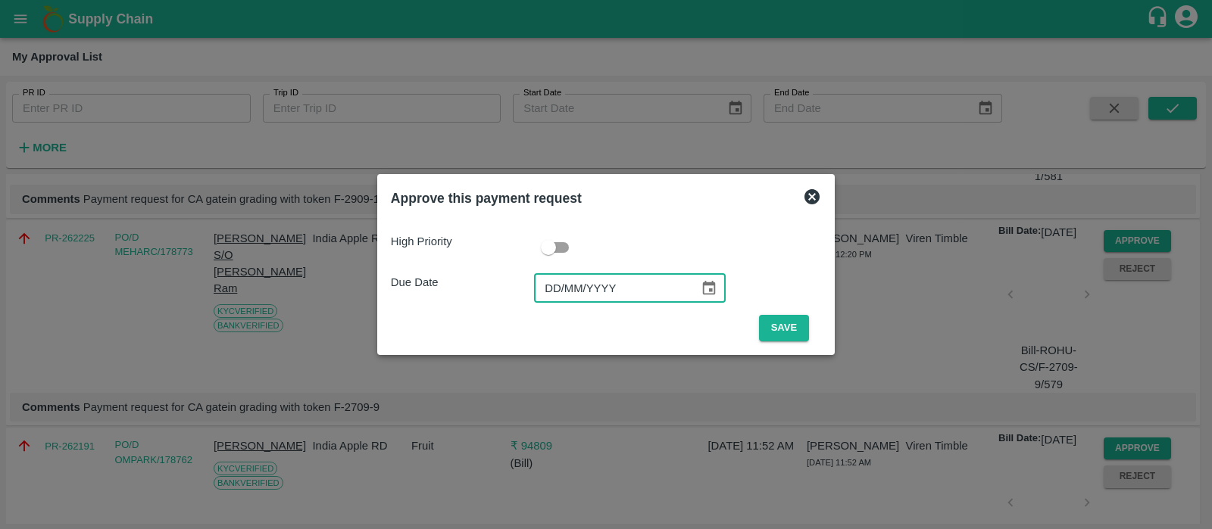
click at [554, 286] on input "DD/MM/YYYY" at bounding box center [611, 288] width 155 height 29
type input "[DATE]"
click at [780, 331] on button "Save" at bounding box center [784, 328] width 50 height 27
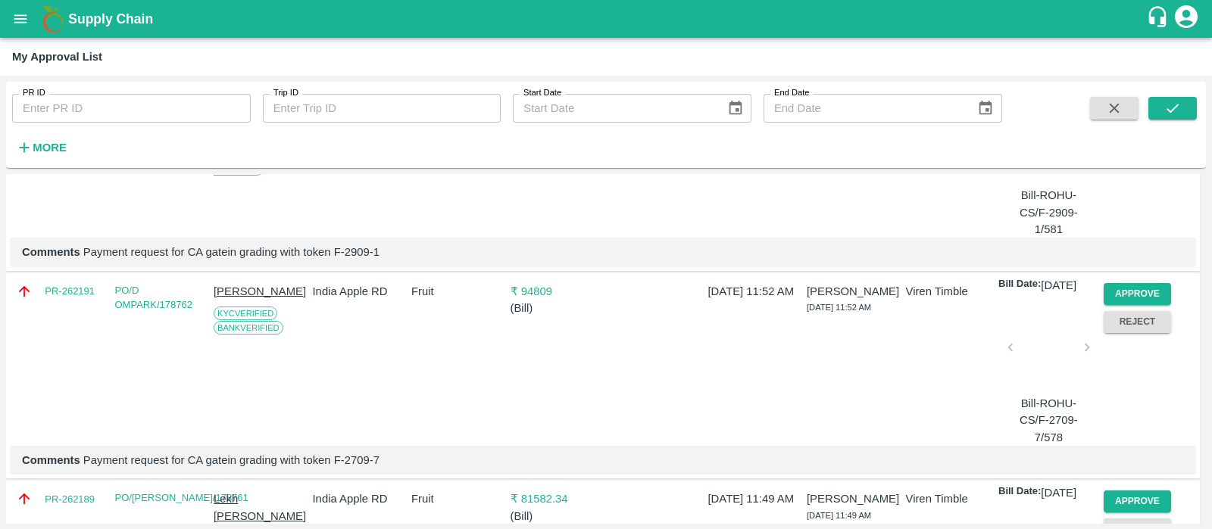
scroll to position [1086, 0]
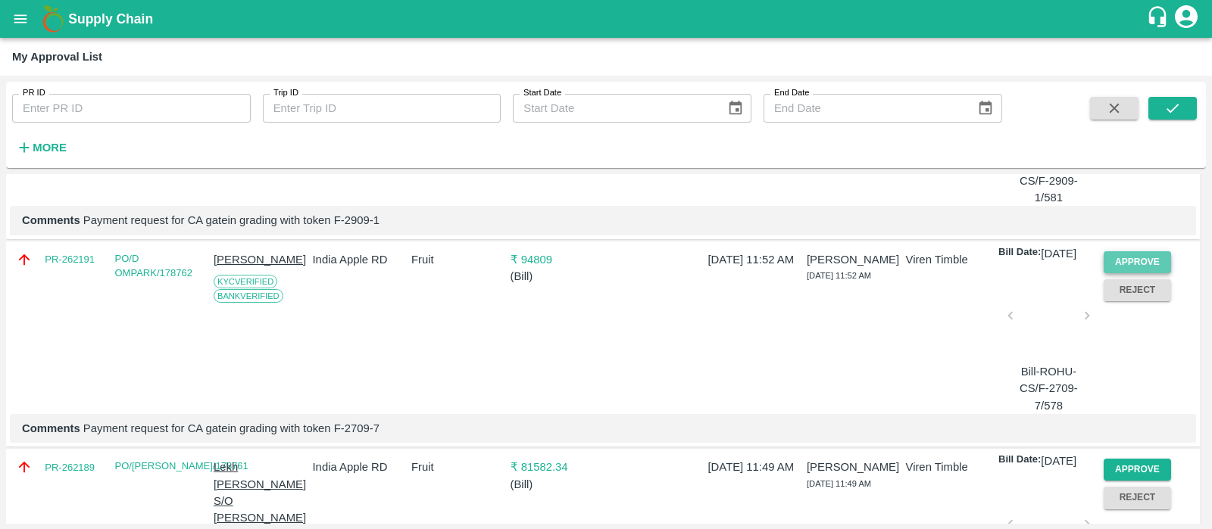
click at [1146, 273] on button "Approve" at bounding box center [1138, 262] width 68 height 22
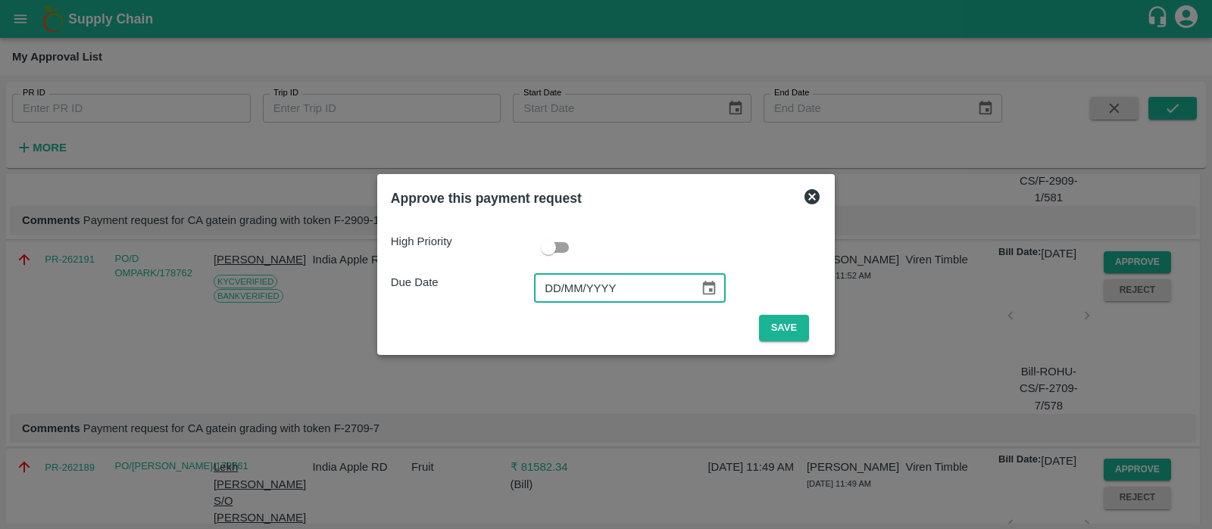
click at [564, 276] on input "DD/MM/YYYY" at bounding box center [611, 288] width 155 height 29
type input "[DATE]"
click at [777, 335] on button "Save" at bounding box center [784, 328] width 50 height 27
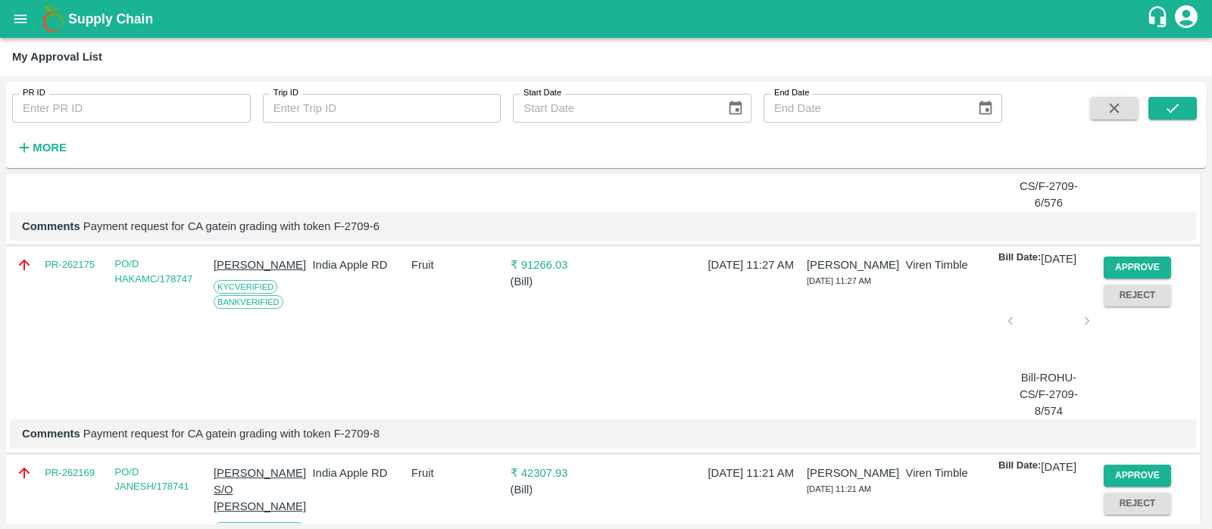
scroll to position [1503, 0]
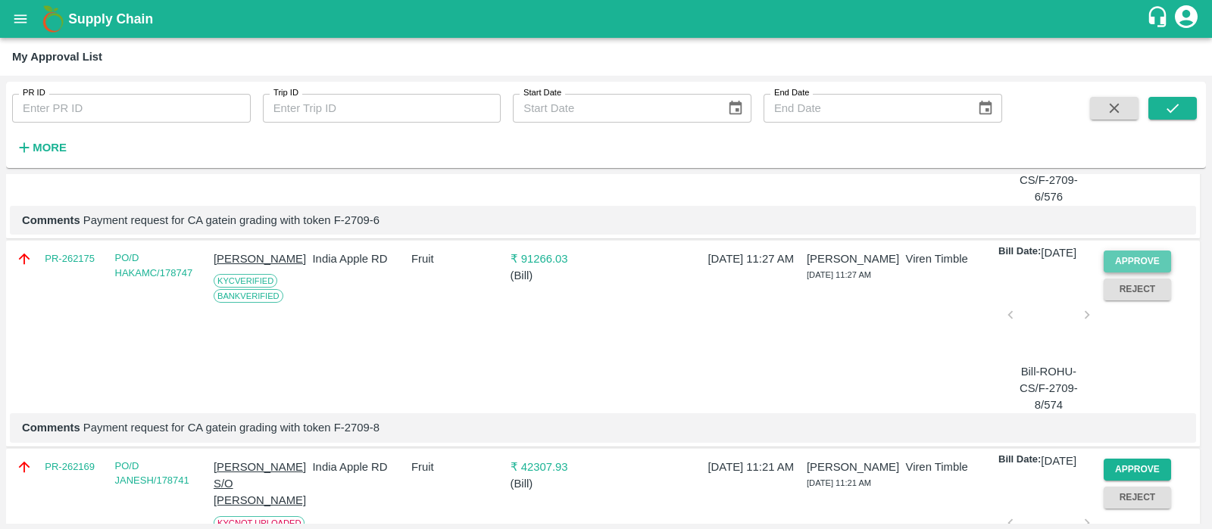
click at [1117, 273] on button "Approve" at bounding box center [1138, 262] width 68 height 22
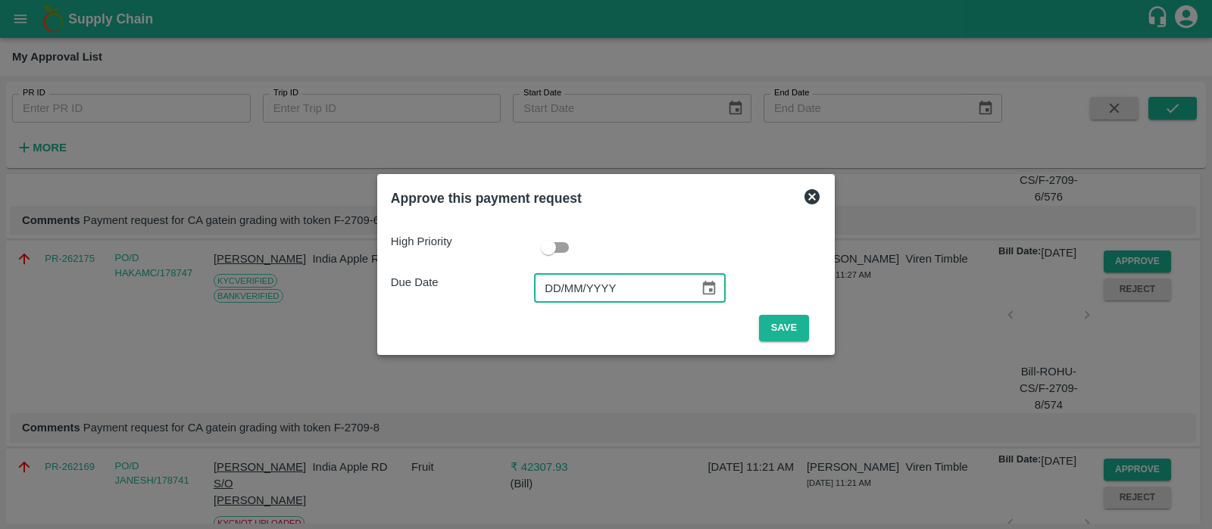
click at [548, 275] on input "DD/MM/YYYY" at bounding box center [611, 288] width 155 height 29
type input "[DATE]"
click at [798, 329] on button "Save" at bounding box center [784, 328] width 50 height 27
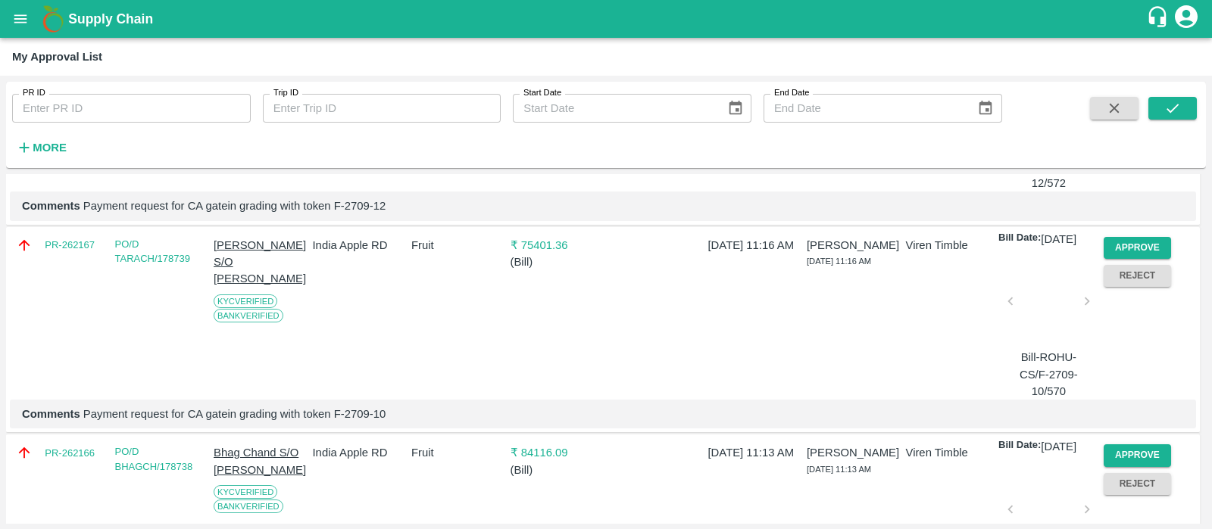
scroll to position [1850, 0]
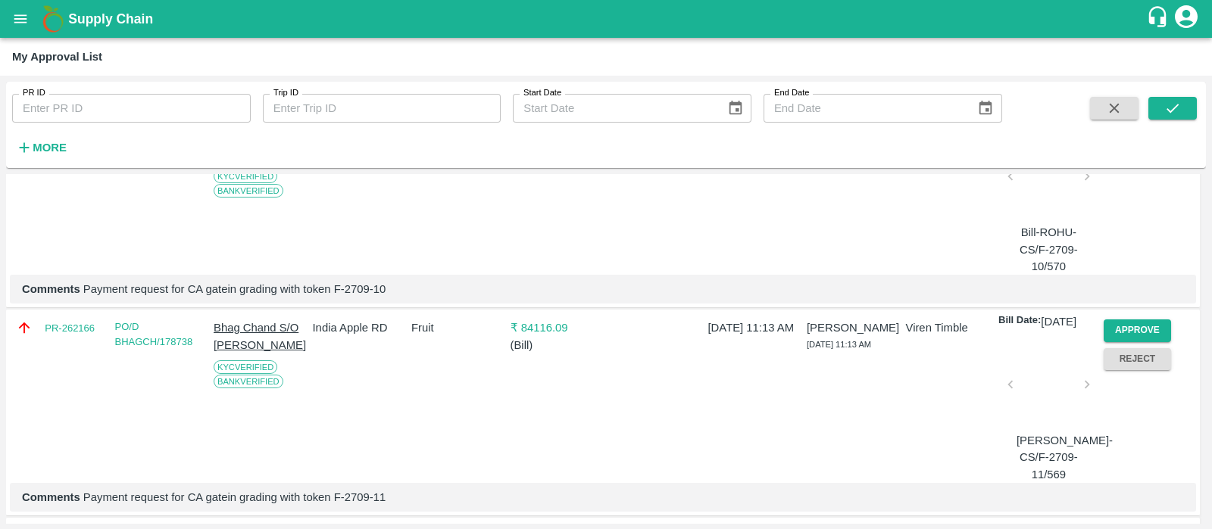
click at [1127, 134] on button "Approve" at bounding box center [1138, 123] width 68 height 22
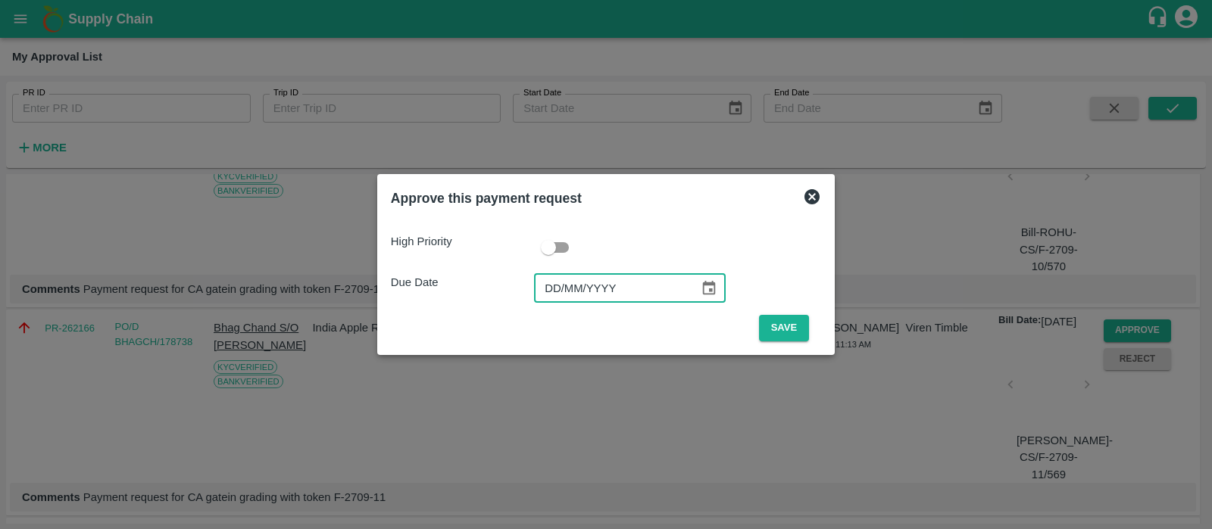
click at [557, 281] on input "DD/MM/YYYY" at bounding box center [611, 288] width 155 height 29
type input "[DATE]"
click at [790, 329] on button "Save" at bounding box center [784, 328] width 50 height 27
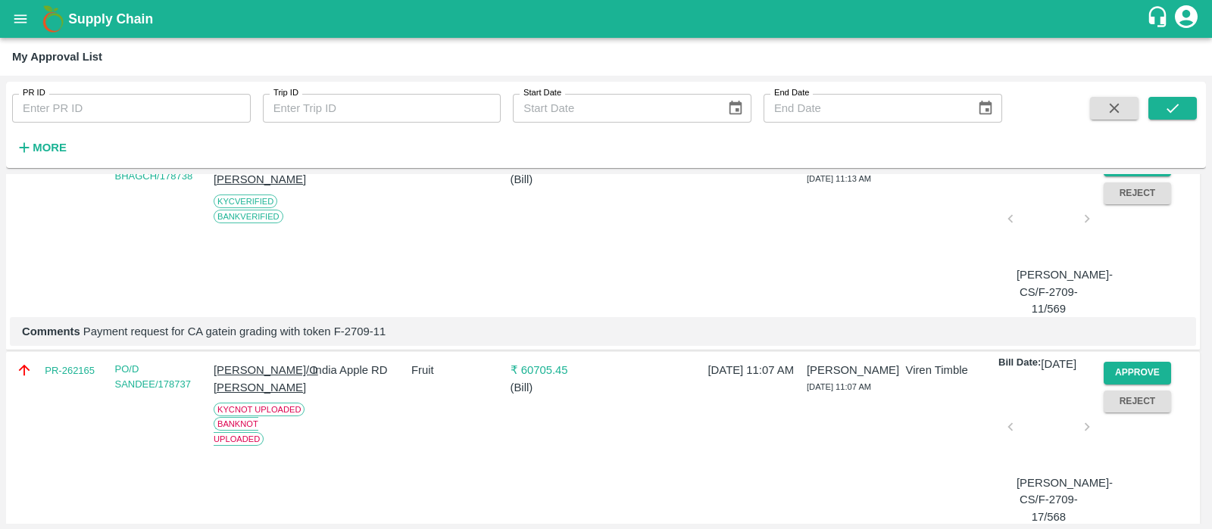
scroll to position [1808, 0]
click at [1129, 176] on button "Approve" at bounding box center [1138, 165] width 68 height 22
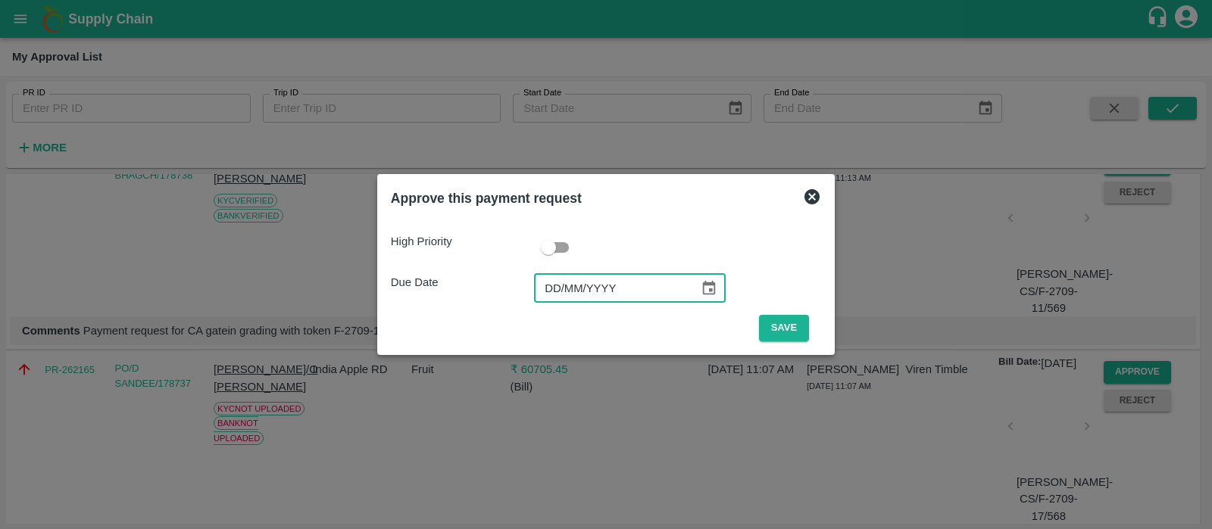
click at [549, 283] on input "DD/MM/YYYY" at bounding box center [611, 288] width 155 height 29
type input "[DATE]"
click at [783, 328] on button "Save" at bounding box center [784, 328] width 50 height 27
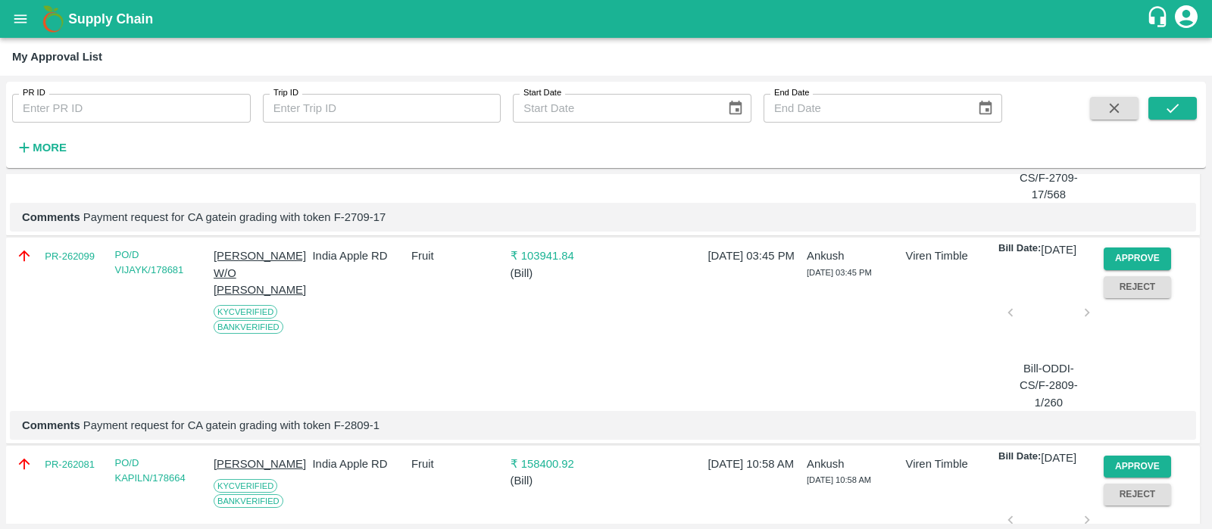
scroll to position [1923, 0]
click at [1140, 268] on button "Approve" at bounding box center [1138, 257] width 68 height 22
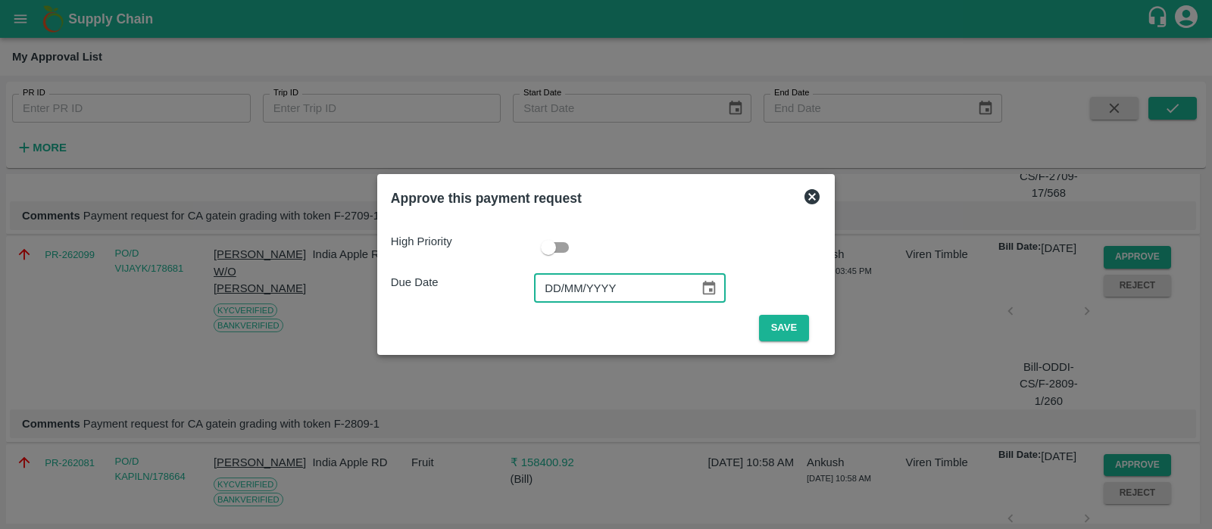
click at [549, 295] on input "DD/MM/YYYY" at bounding box center [611, 288] width 155 height 29
type input "[DATE]"
click at [794, 327] on button "Save" at bounding box center [784, 328] width 50 height 27
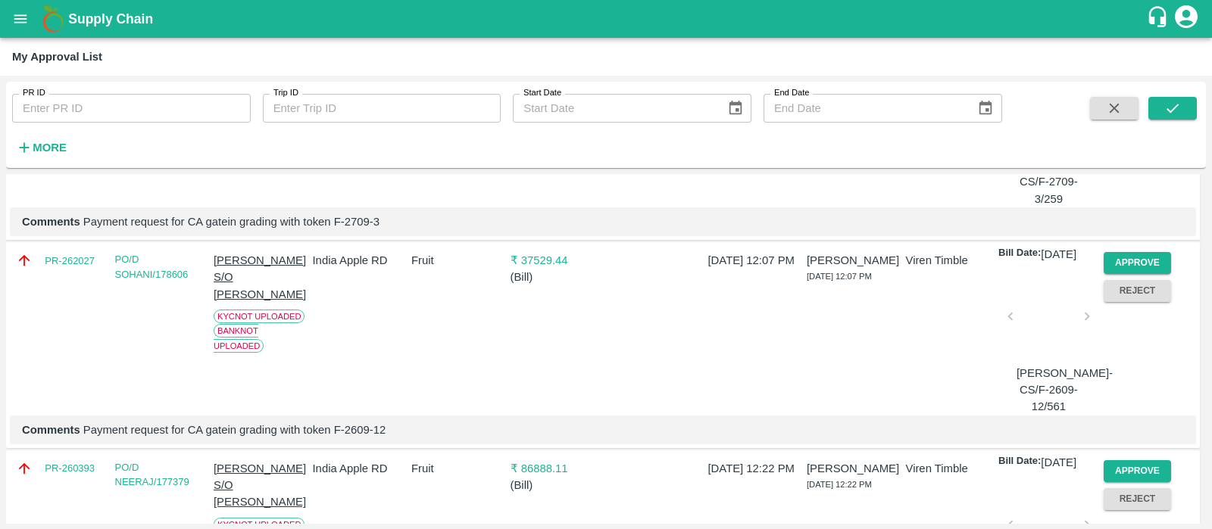
scroll to position [1992, 0]
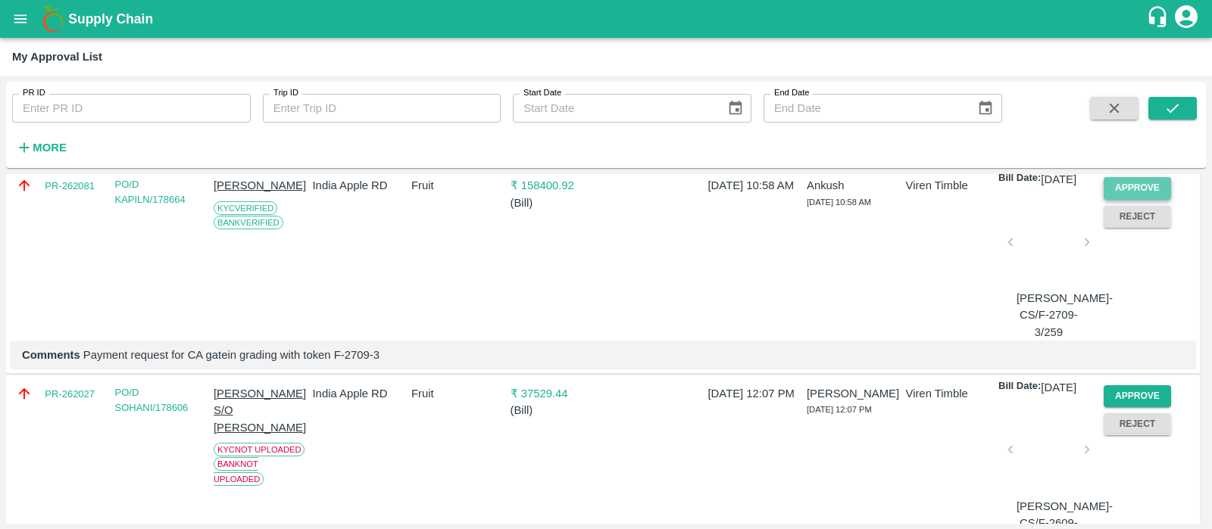
click at [1117, 199] on button "Approve" at bounding box center [1138, 188] width 68 height 22
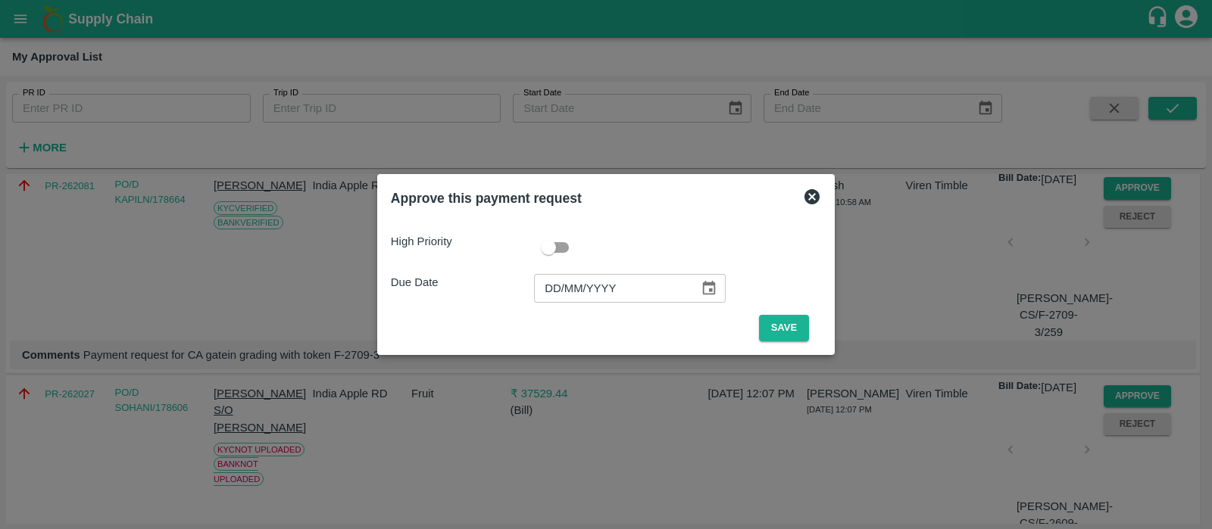
click at [570, 293] on input "DD/MM/YYYY" at bounding box center [611, 288] width 155 height 29
type input "[DATE]"
click at [795, 330] on button "Save" at bounding box center [784, 328] width 50 height 27
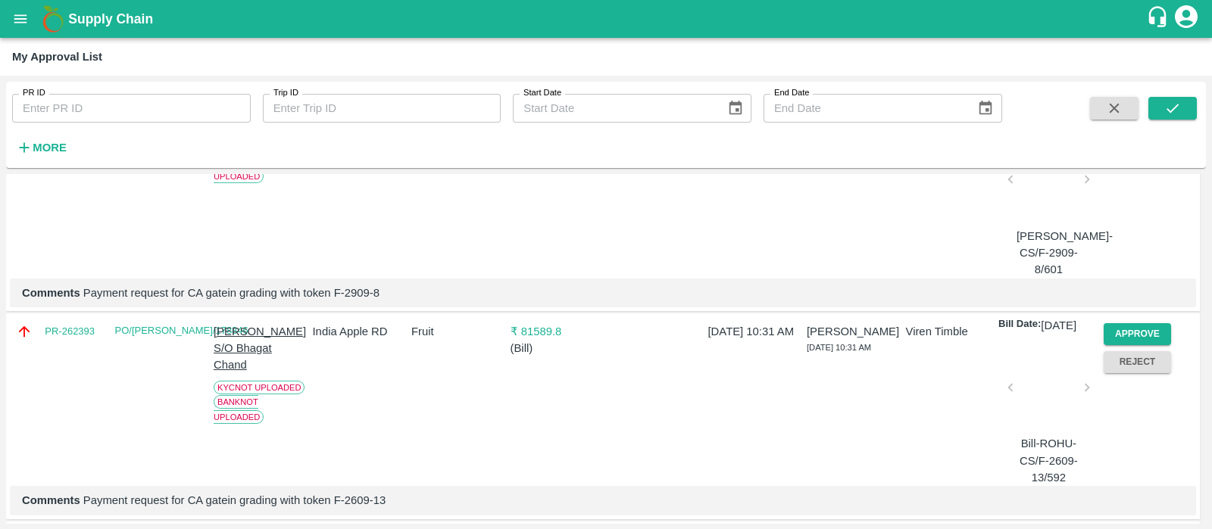
scroll to position [0, 0]
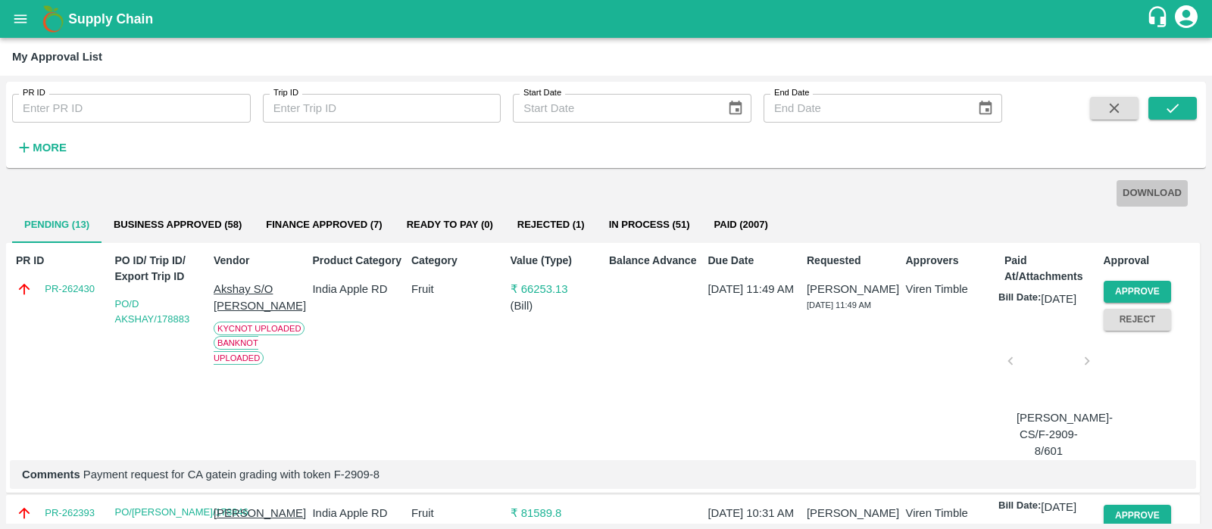
click at [1131, 198] on button "DOWNLOAD" at bounding box center [1151, 193] width 71 height 27
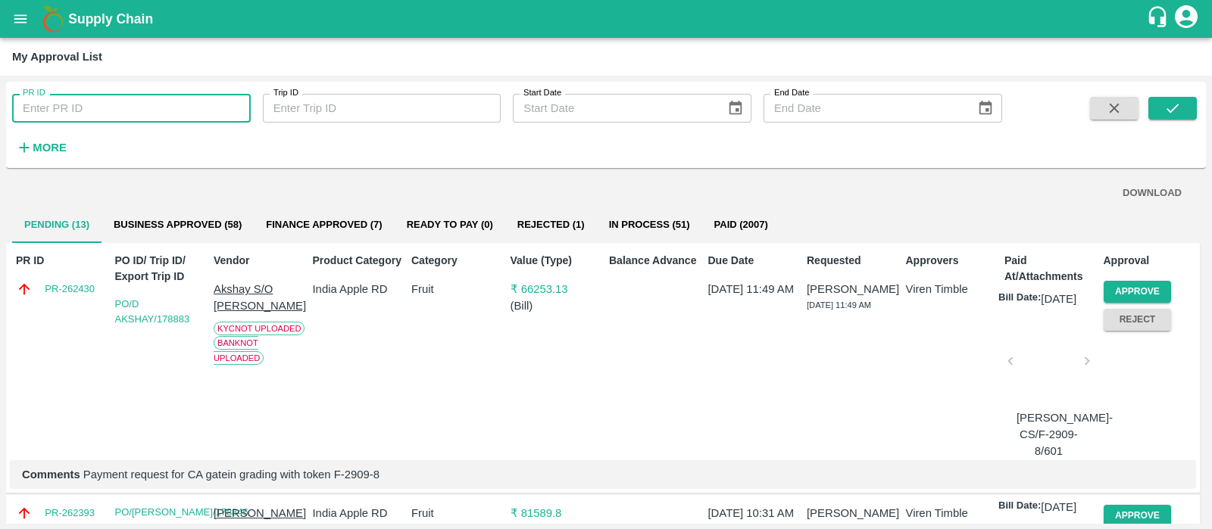
paste input "259863"
click at [64, 103] on input "PR ID" at bounding box center [131, 108] width 239 height 29
type input "259863"
click at [1180, 111] on icon "submit" at bounding box center [1172, 108] width 17 height 17
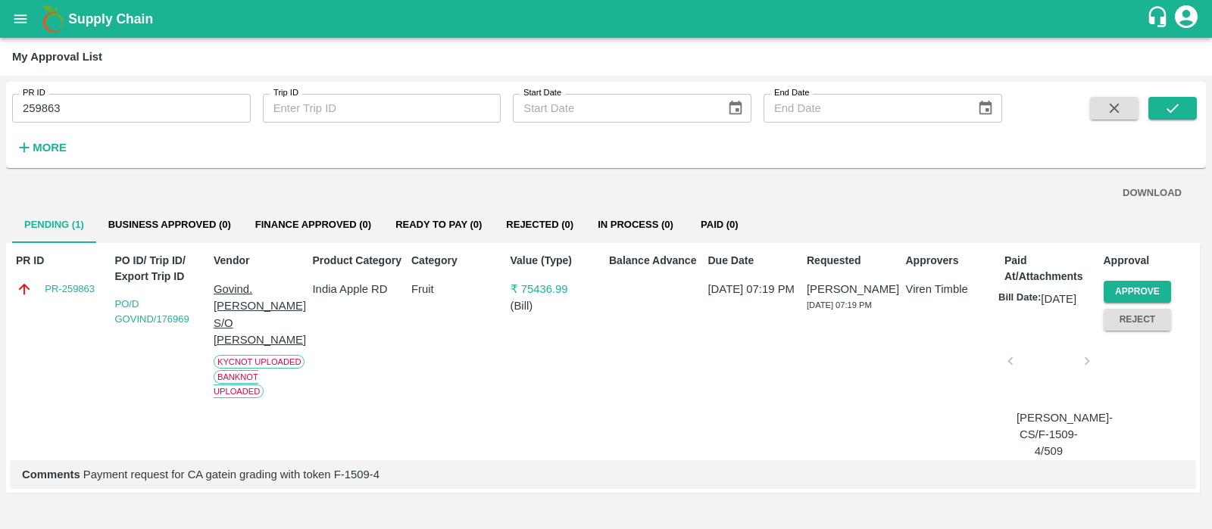
click at [79, 101] on input "259863" at bounding box center [131, 108] width 239 height 29
paste input "text"
type input "260142"
click at [1163, 108] on button "submit" at bounding box center [1172, 108] width 48 height 23
